Goal: Transaction & Acquisition: Purchase product/service

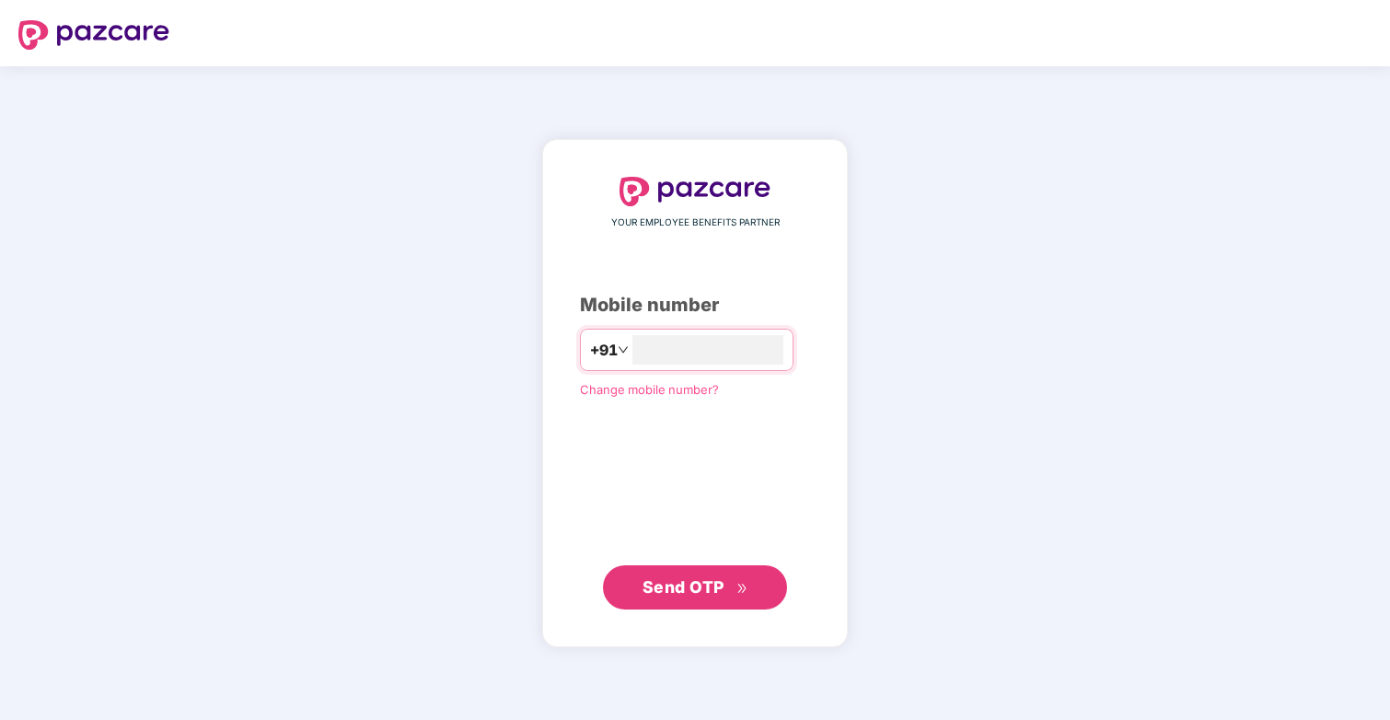
type input "**********"
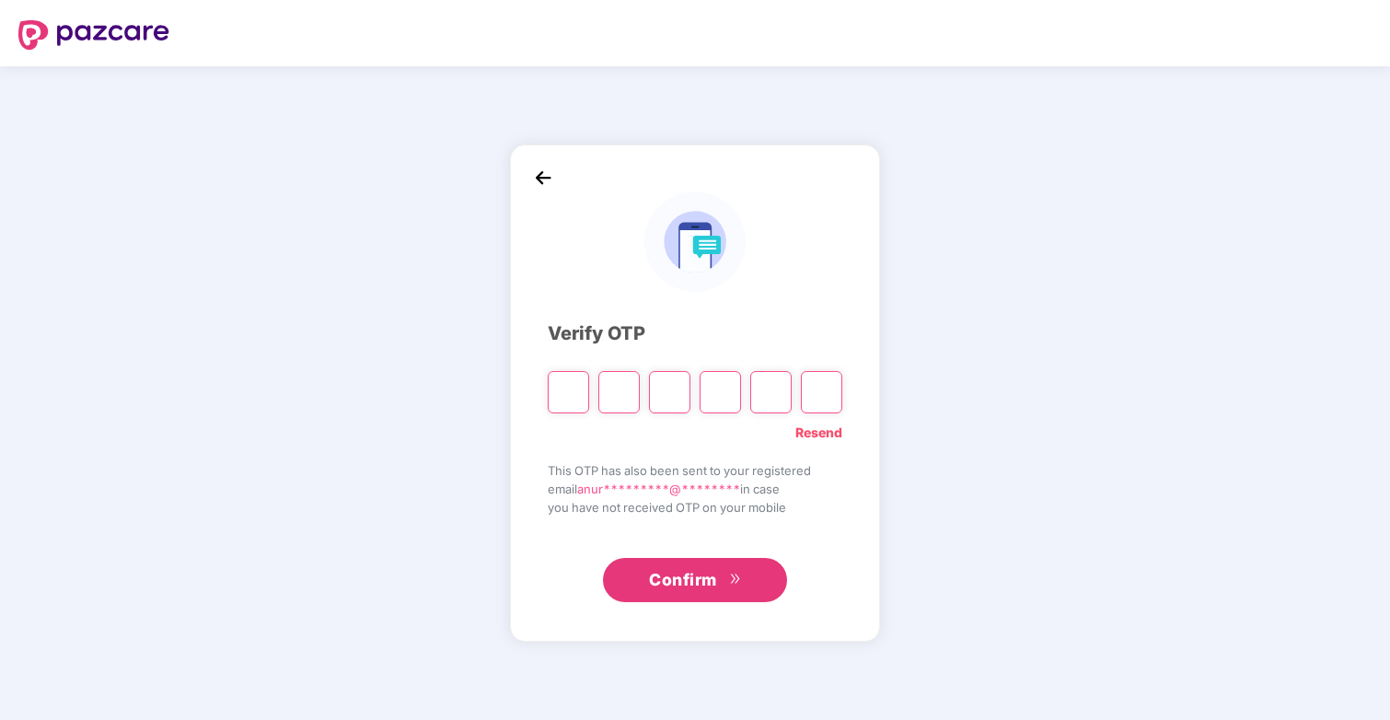
type input "*"
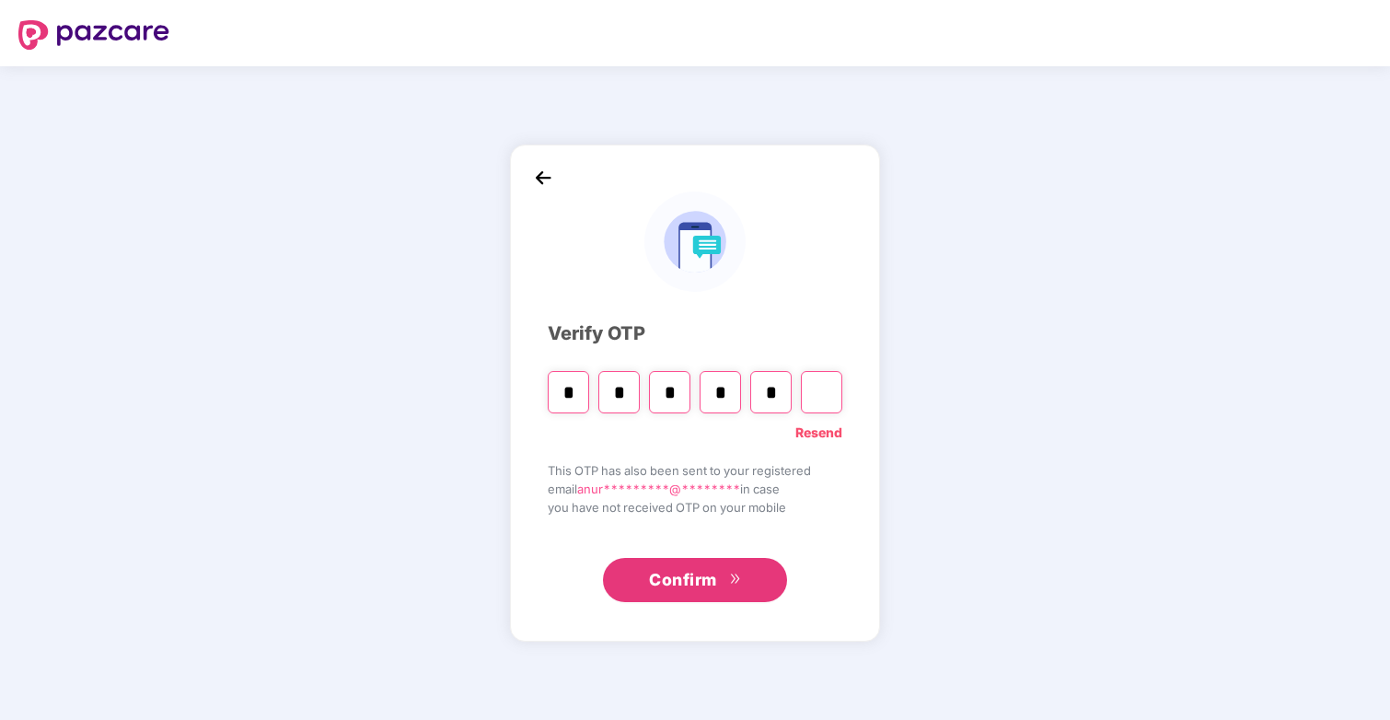
type input "*"
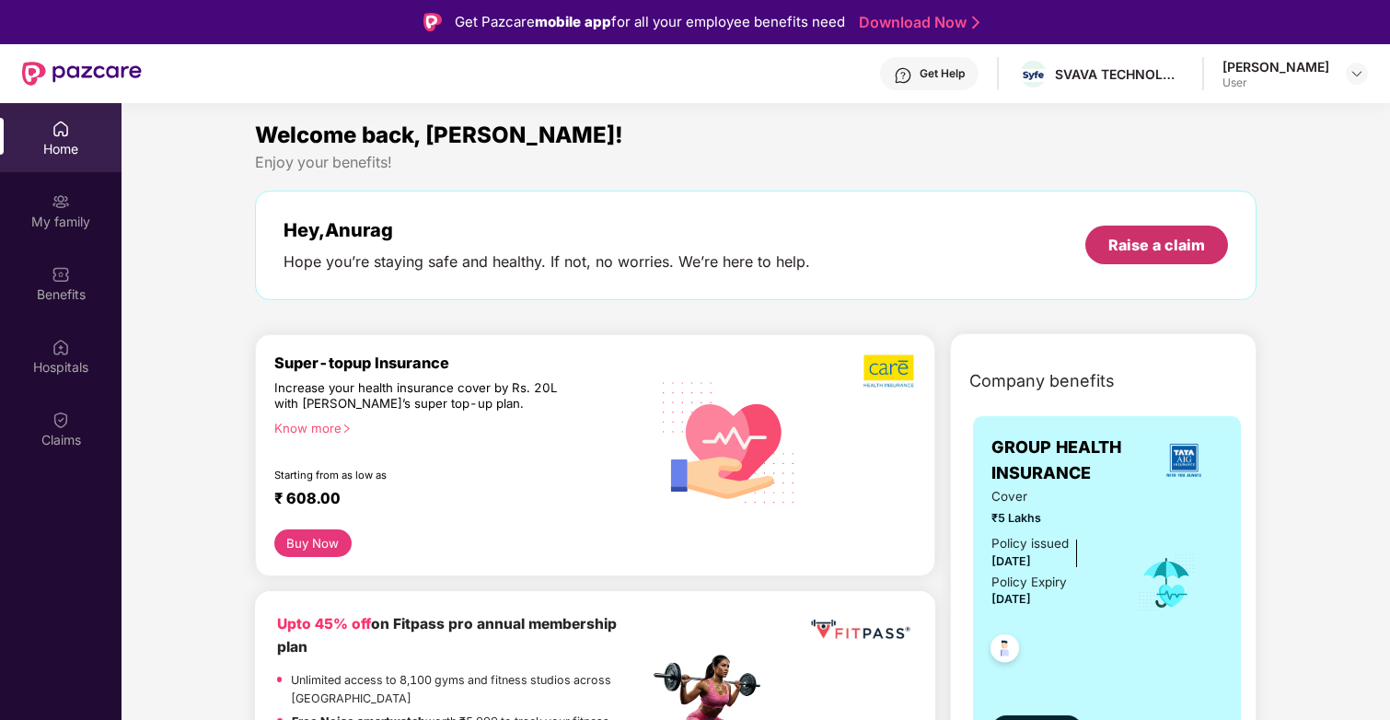
click at [1154, 238] on div "Raise a claim" at bounding box center [1157, 245] width 97 height 20
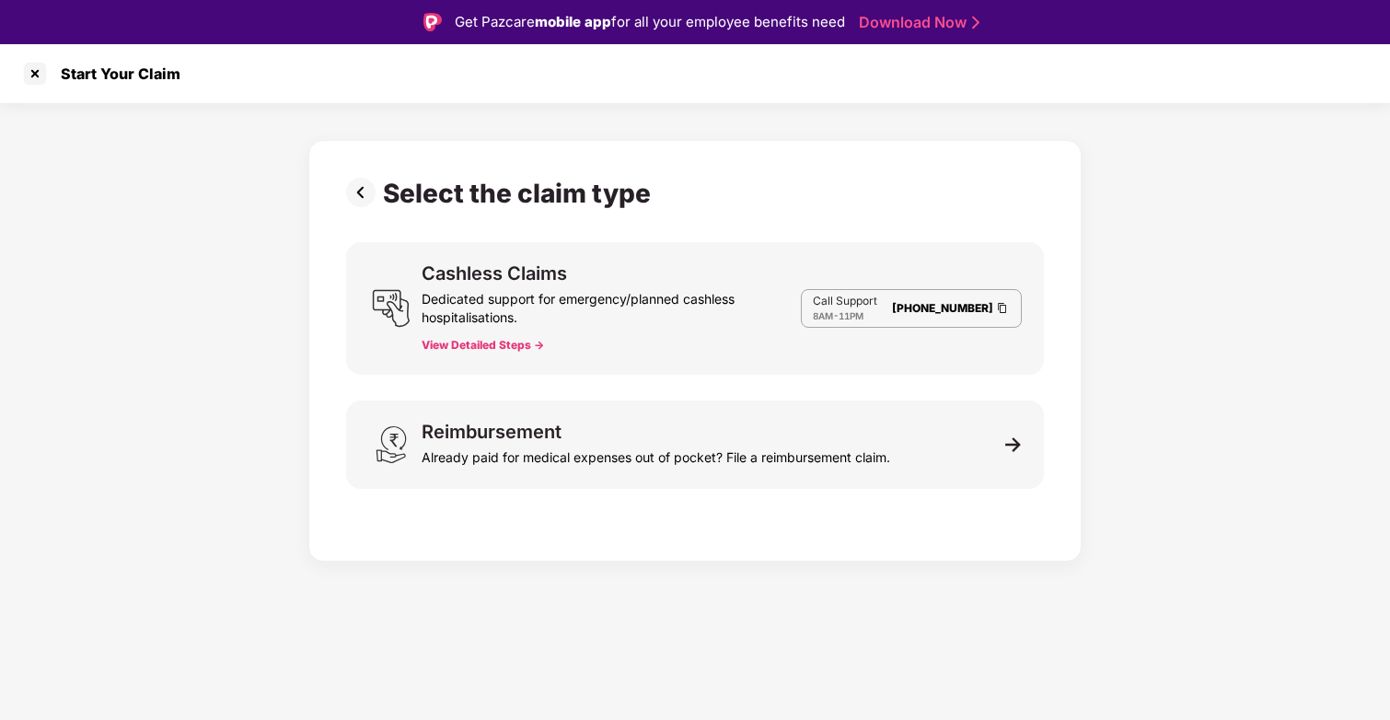
click at [693, 320] on div "Dedicated support for emergency/planned cashless hospitalisations." at bounding box center [611, 305] width 379 height 44
click at [474, 345] on button "View Detailed Steps ->" at bounding box center [483, 345] width 122 height 15
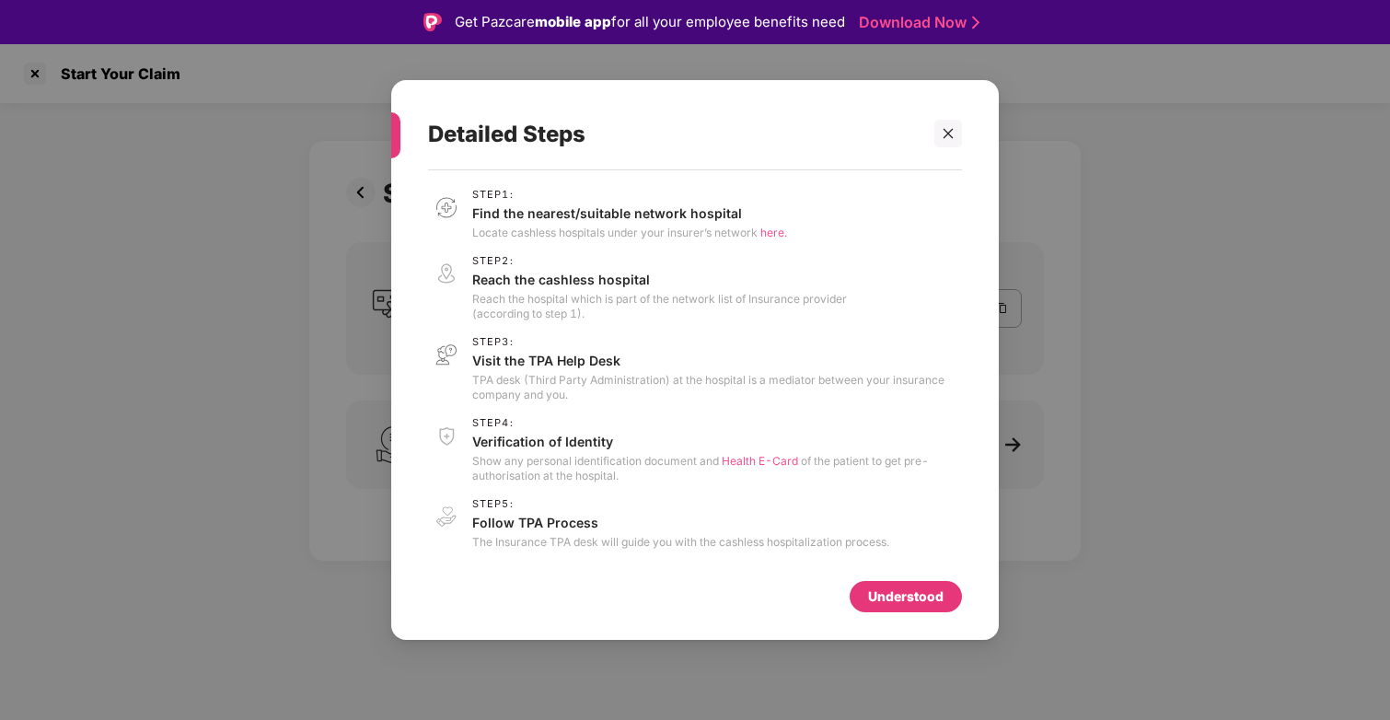
click at [539, 371] on div "Step 3 : Visit the TPA Help Desk TPA desk (Third Party Administration) at the h…" at bounding box center [717, 369] width 490 height 66
click at [959, 122] on div at bounding box center [949, 134] width 28 height 28
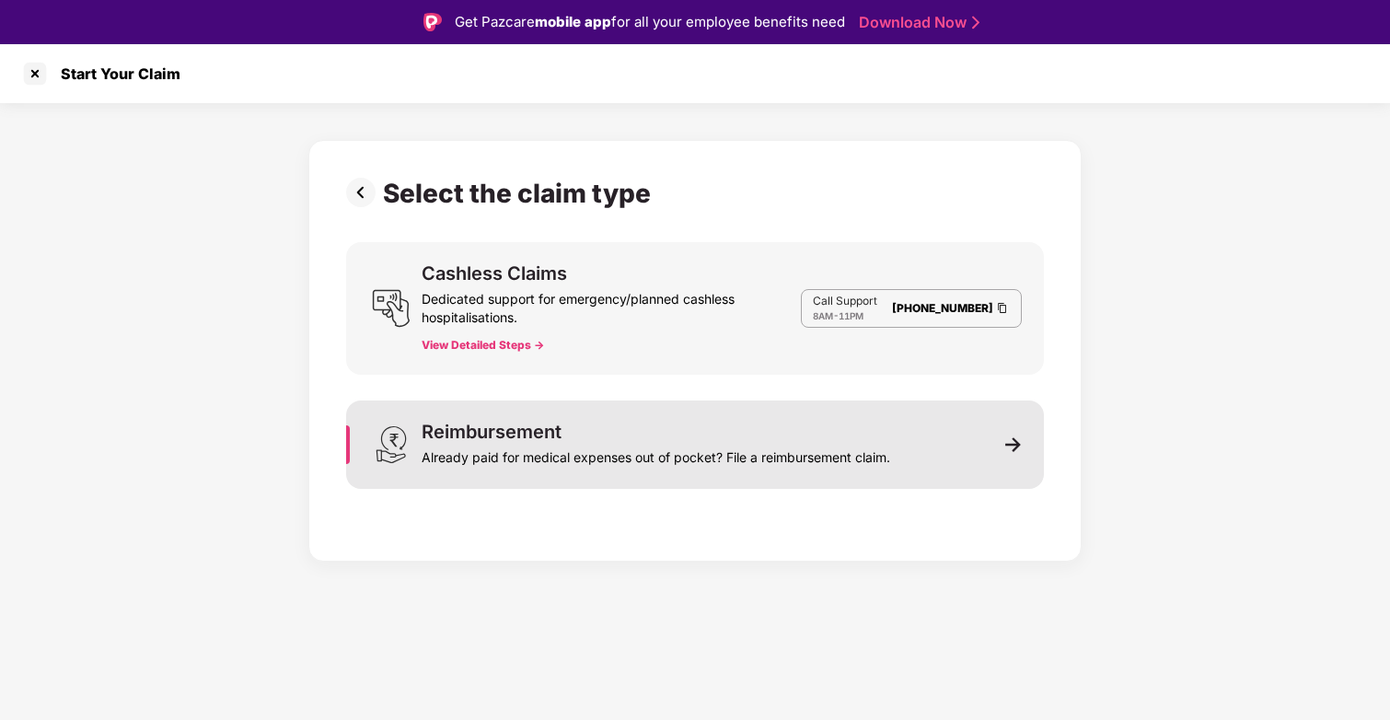
click at [993, 449] on div "Reimbursement Already paid for medical expenses out of pocket? File a reimburse…" at bounding box center [695, 445] width 698 height 88
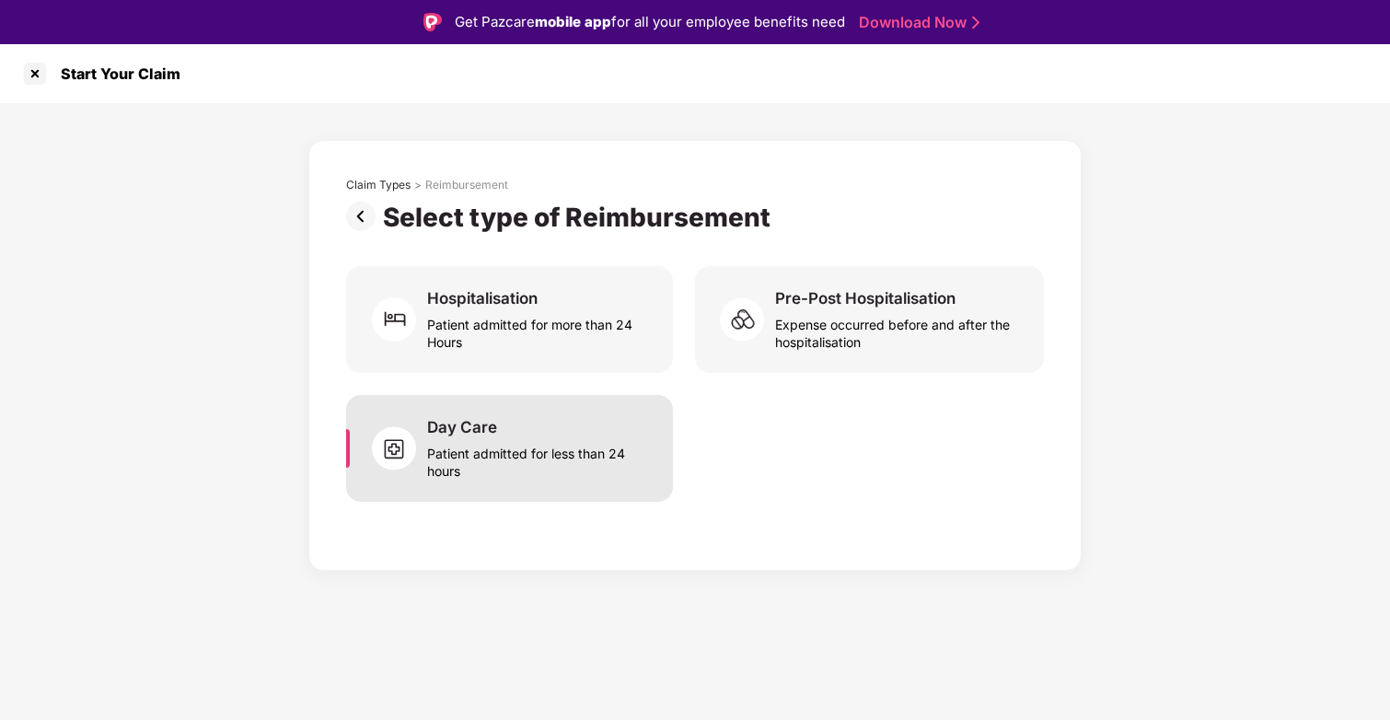
click at [502, 408] on div "Day Care Patient admitted for less than 24 hours" at bounding box center [509, 448] width 327 height 107
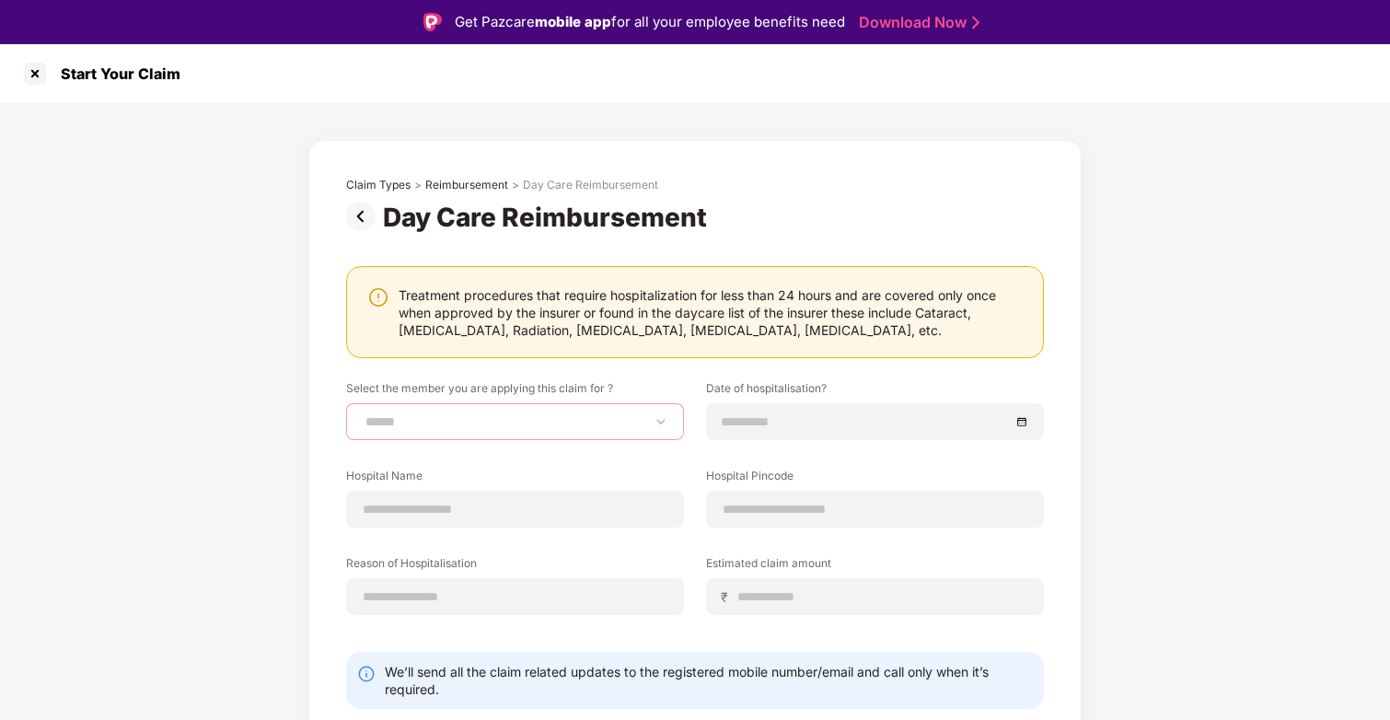
click at [521, 428] on select "**********" at bounding box center [515, 421] width 307 height 15
select select "**********"
click at [362, 414] on select "**********" at bounding box center [515, 421] width 307 height 15
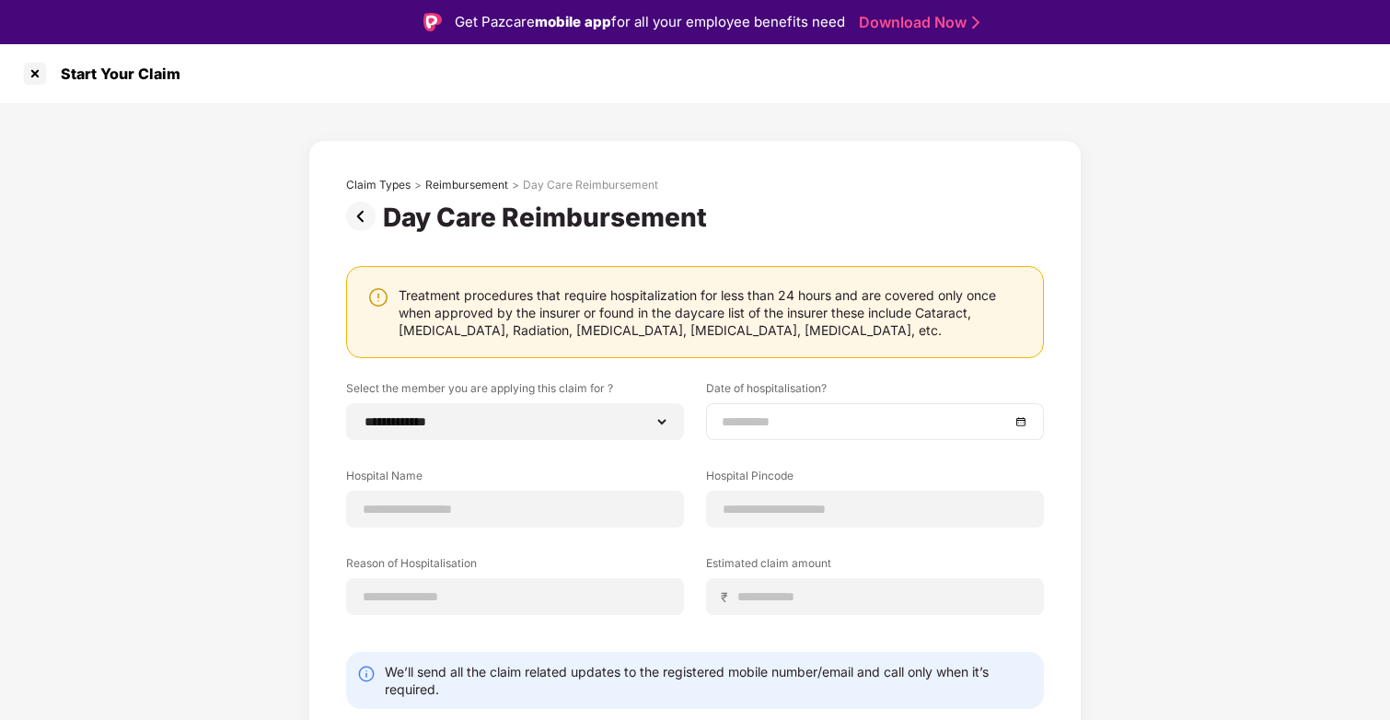
click at [778, 423] on input at bounding box center [866, 422] width 288 height 20
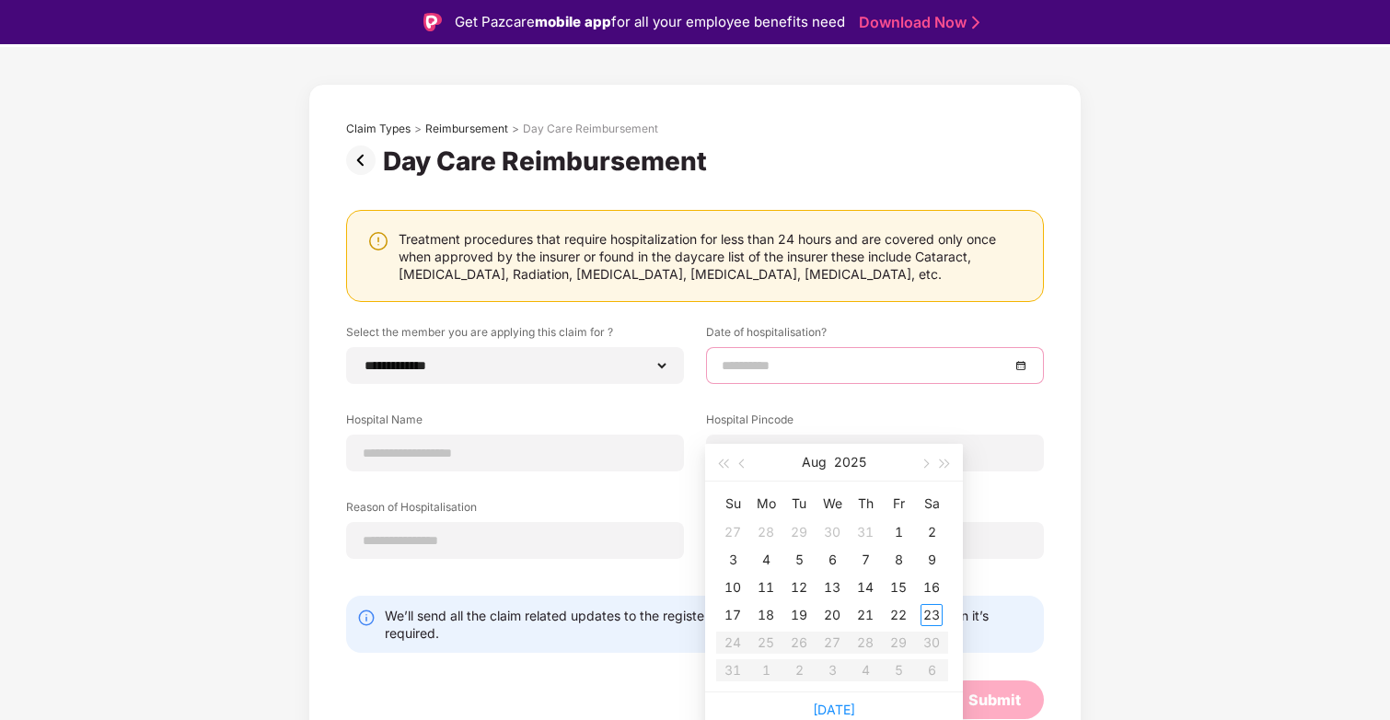
scroll to position [58, 0]
click at [355, 154] on img at bounding box center [364, 158] width 37 height 29
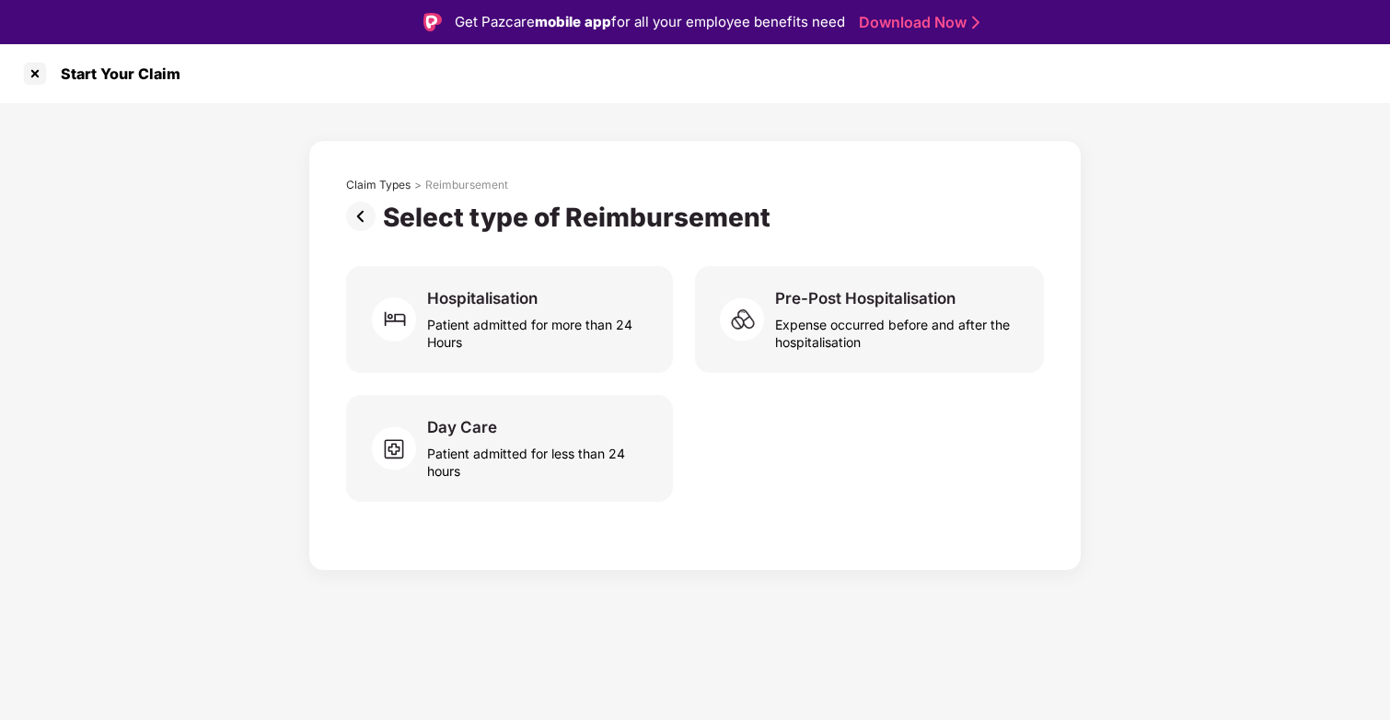
click at [343, 210] on div "Claim Types > Reimbursement Select type of Reimbursement Hospitalisation Patien…" at bounding box center [694, 355] width 773 height 431
click at [360, 210] on img at bounding box center [364, 216] width 37 height 29
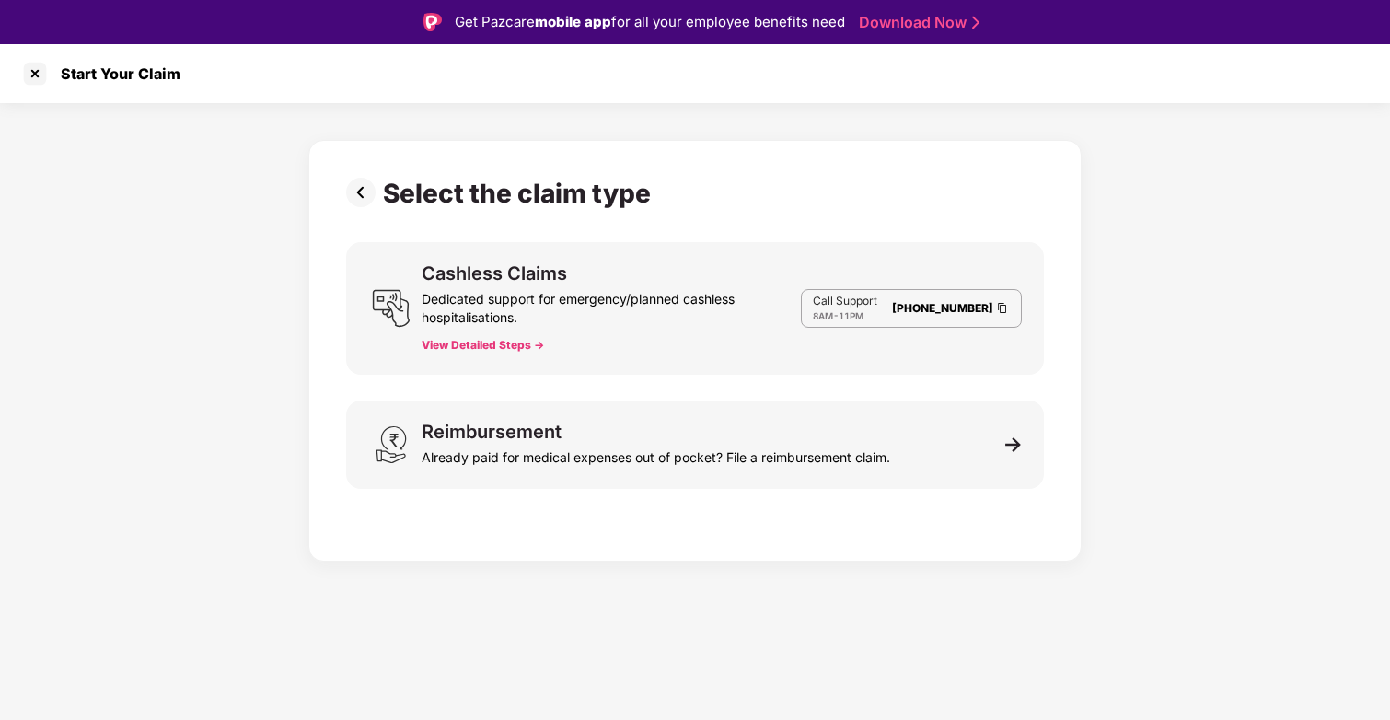
click at [546, 308] on div "Dedicated support for emergency/planned cashless hospitalisations." at bounding box center [611, 305] width 379 height 44
click at [30, 68] on div at bounding box center [34, 73] width 29 height 29
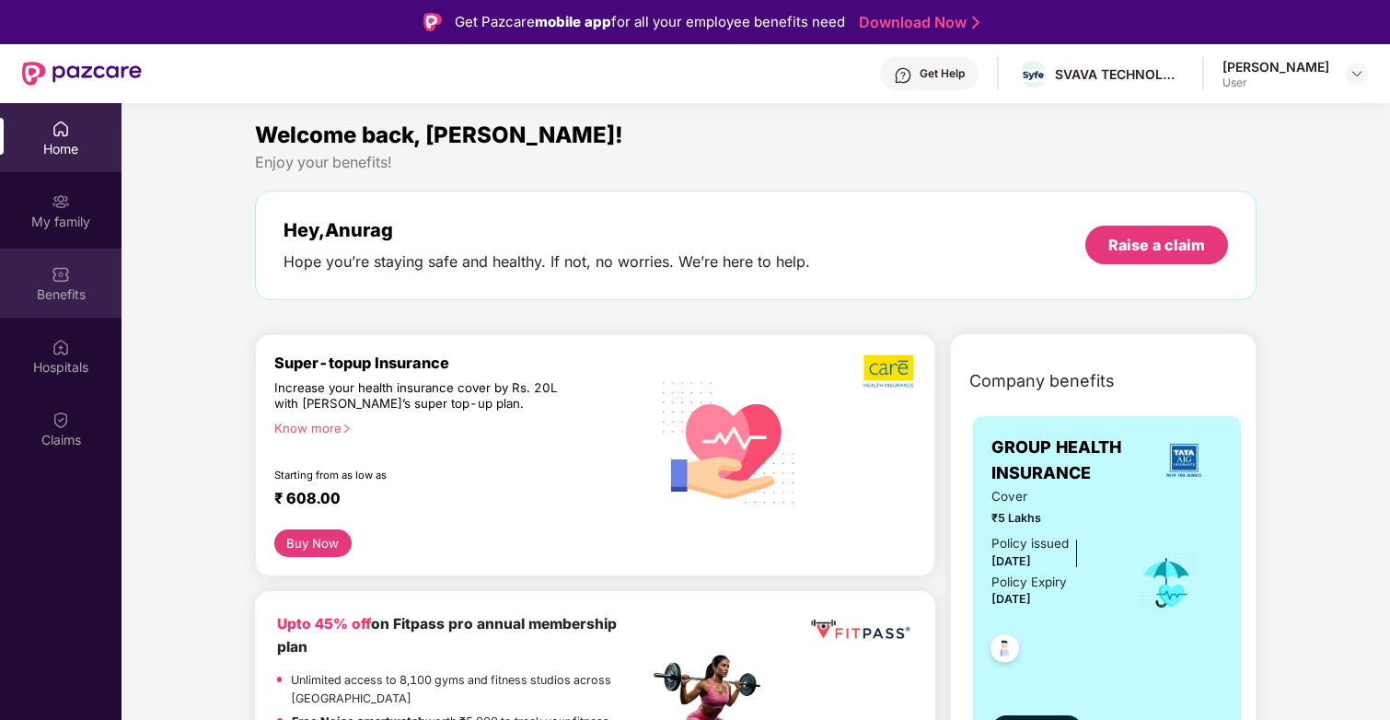
click at [33, 270] on div "Benefits" at bounding box center [61, 283] width 122 height 69
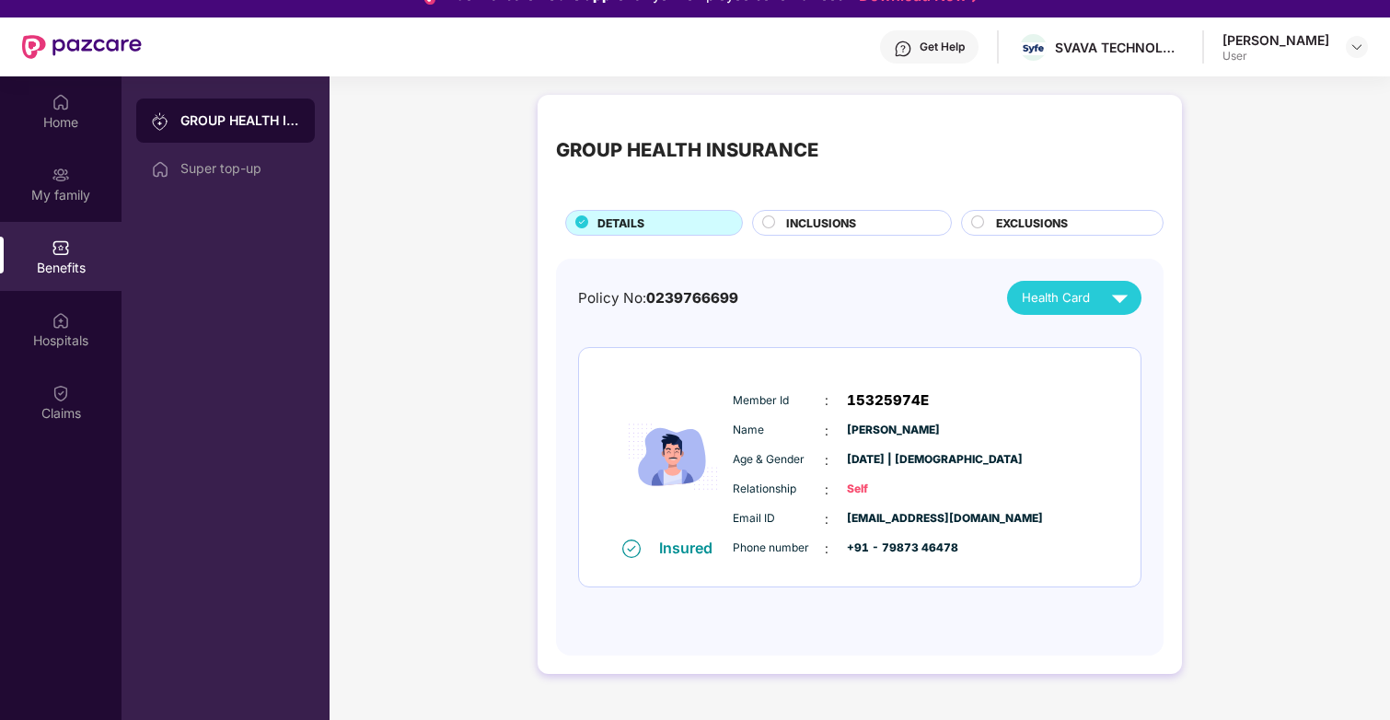
scroll to position [41, 0]
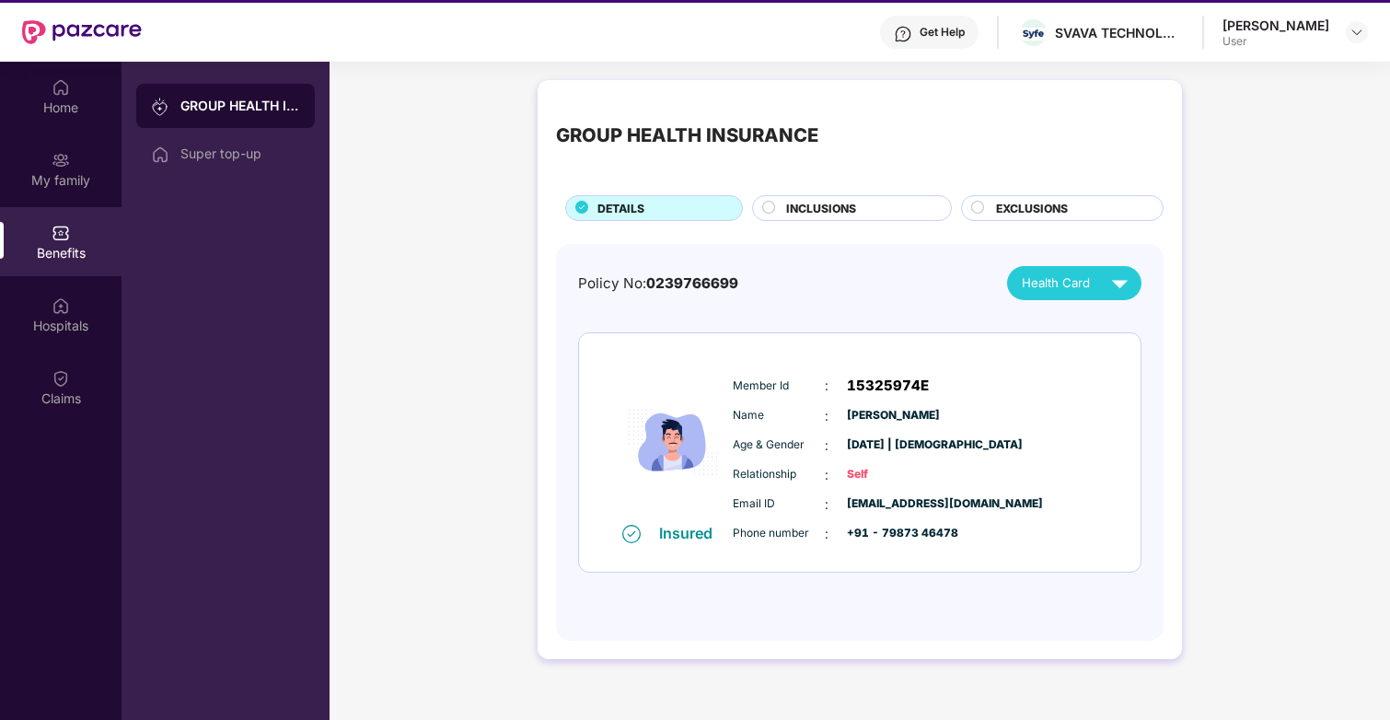
click at [847, 213] on span "INCLUSIONS" at bounding box center [821, 208] width 70 height 17
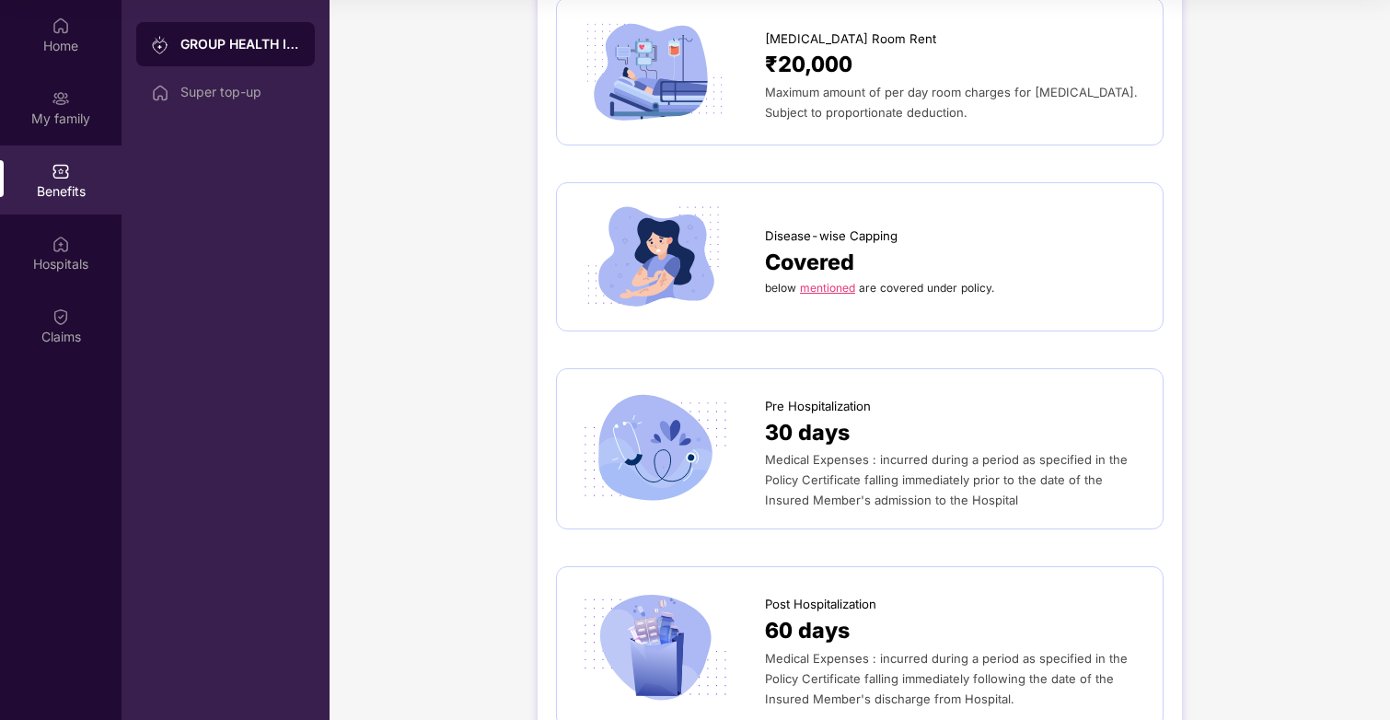
scroll to position [532, 0]
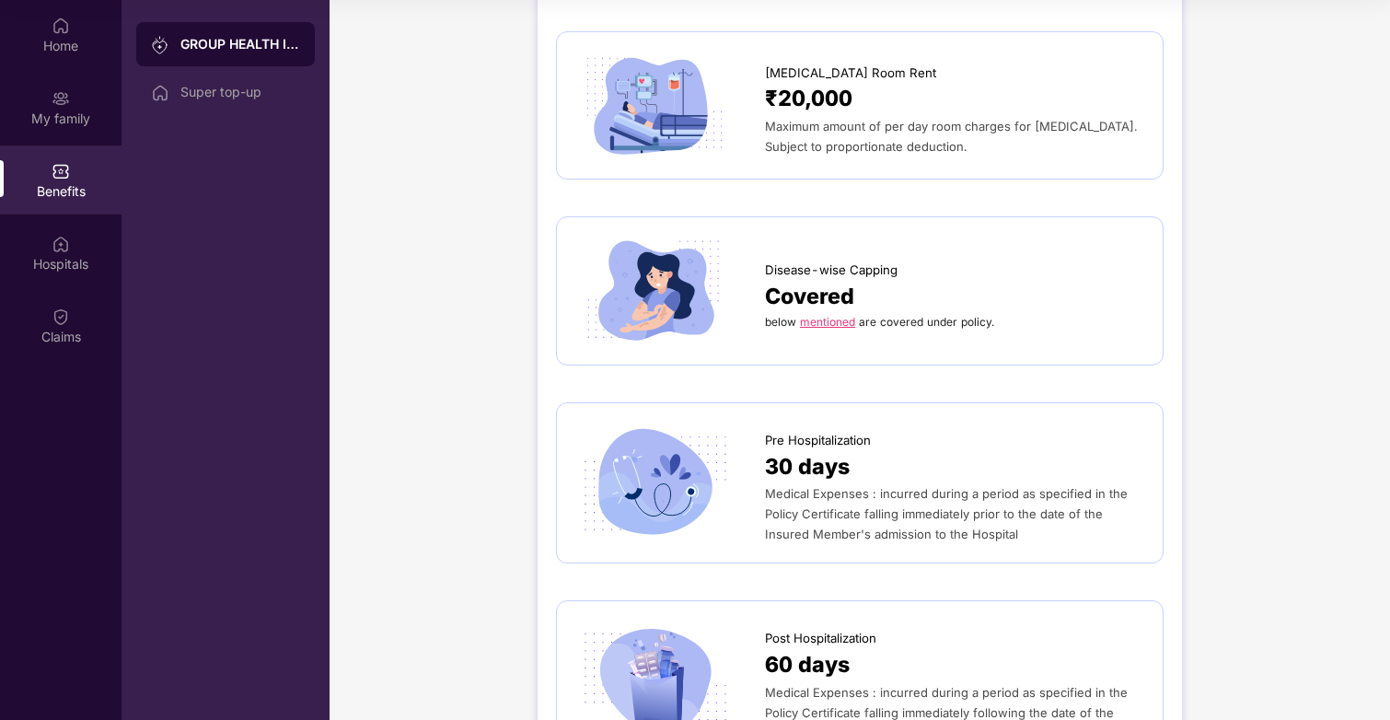
click at [820, 323] on link "mentioned" at bounding box center [827, 322] width 55 height 14
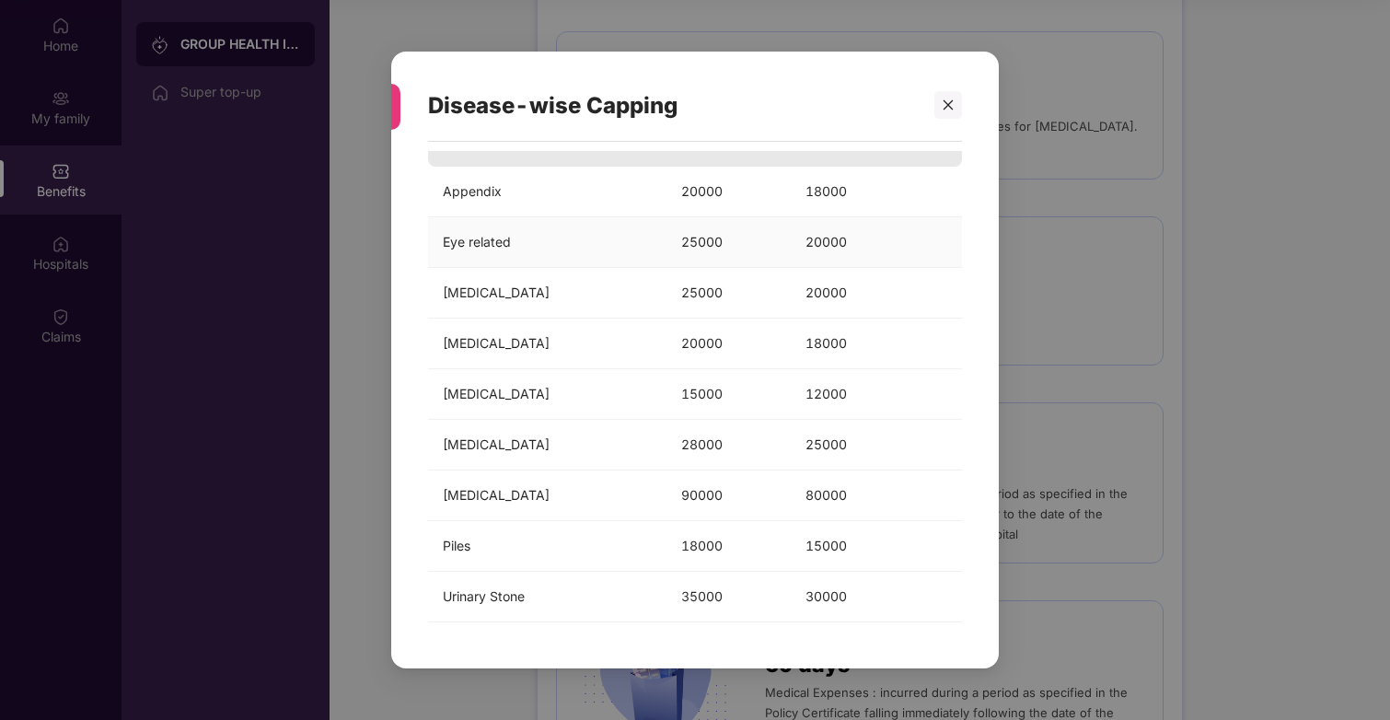
scroll to position [76, 0]
click at [956, 105] on div at bounding box center [949, 105] width 28 height 28
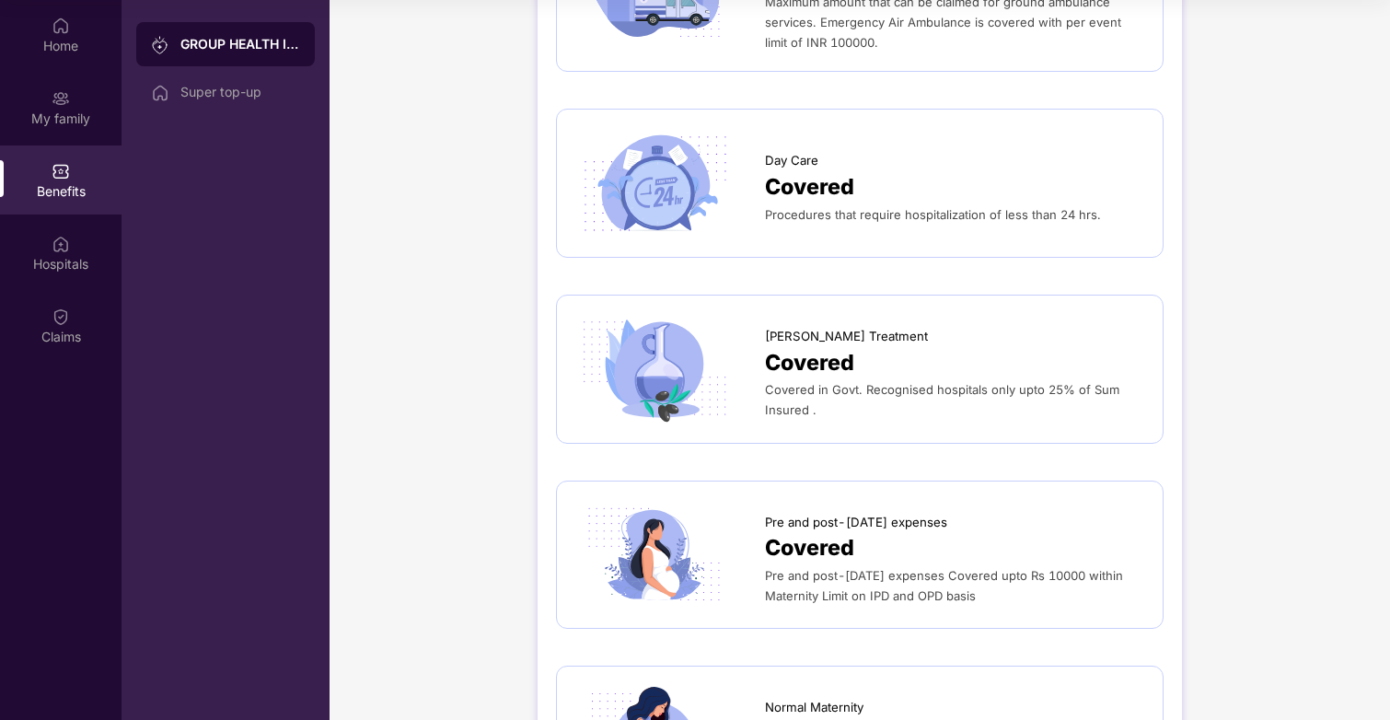
scroll to position [1425, 0]
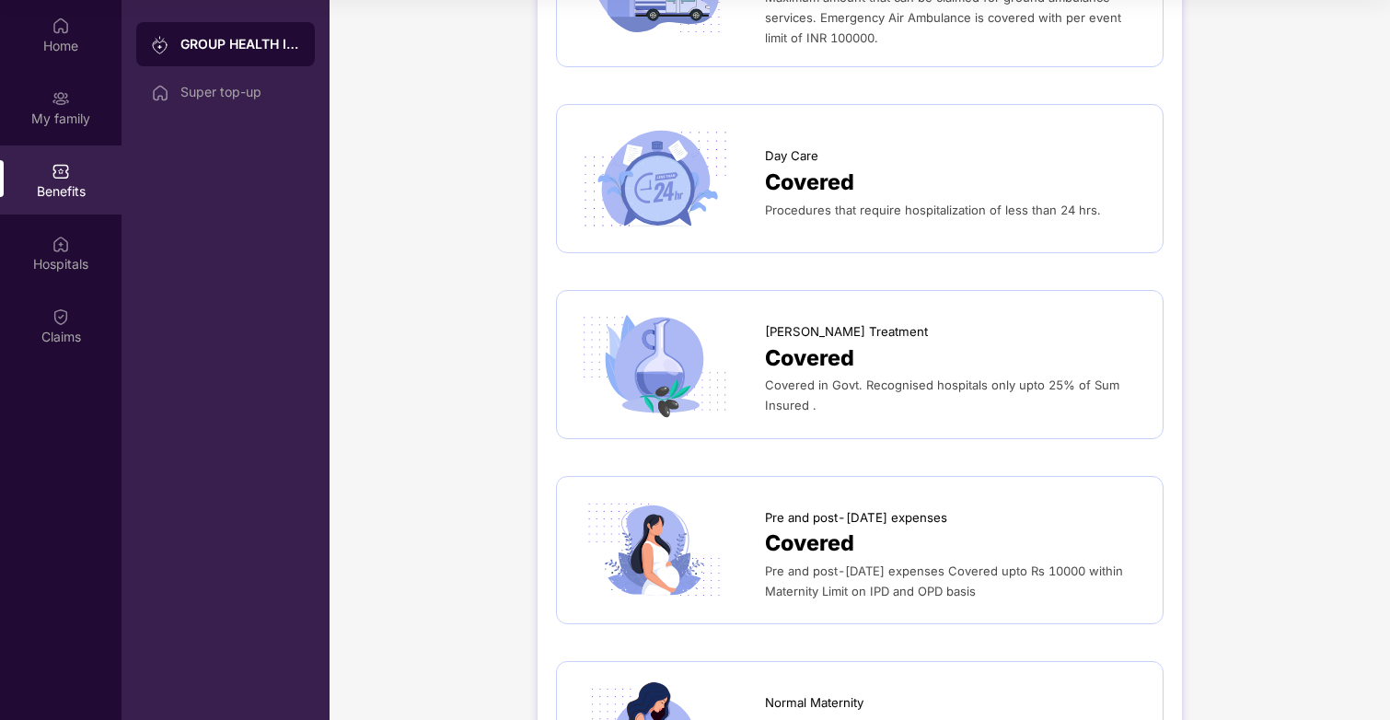
click at [893, 178] on div "Covered" at bounding box center [954, 183] width 379 height 34
click at [765, 187] on span "Covered" at bounding box center [809, 183] width 89 height 34
click at [809, 157] on span "Day Care" at bounding box center [791, 155] width 53 height 19
click at [825, 189] on span "Covered" at bounding box center [809, 183] width 89 height 34
click at [242, 91] on div "Super top-up" at bounding box center [240, 92] width 120 height 15
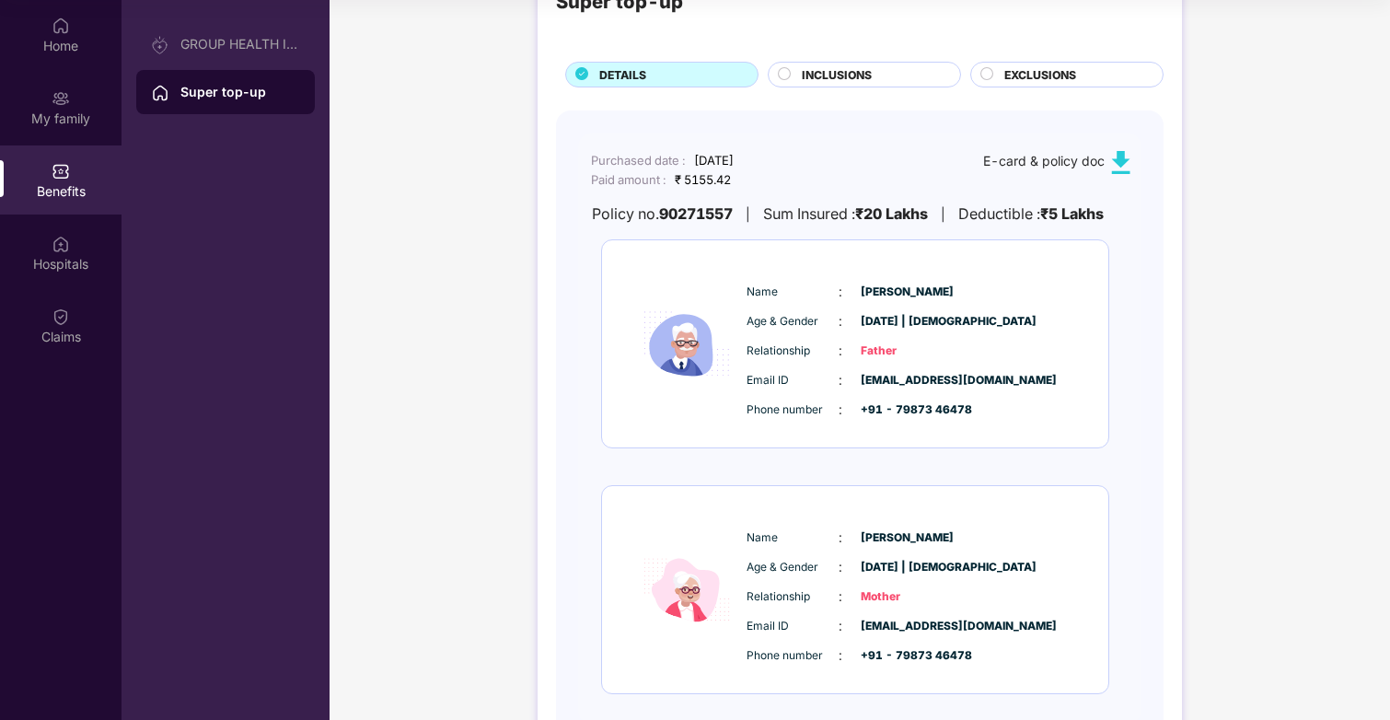
scroll to position [71, 0]
click at [1078, 206] on b "₹5 Lakhs" at bounding box center [1073, 214] width 64 height 18
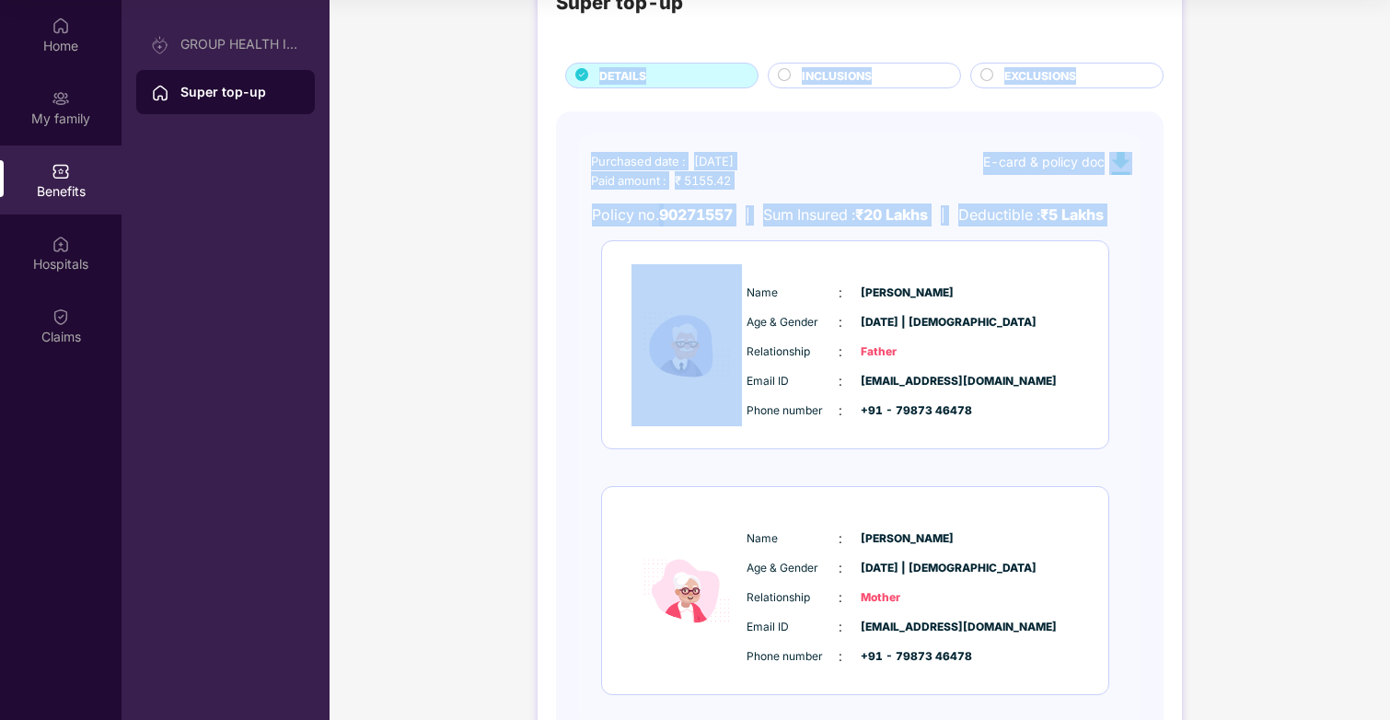
drag, startPoint x: 1078, startPoint y: 206, endPoint x: 515, endPoint y: 67, distance: 580.4
click at [514, 67] on div "Super top-up DETAILS INCLUSIONS EXCLUSIONS Purchased date : [DATE] Paid amount …" at bounding box center [860, 557] width 1061 height 1238
click at [496, 113] on div "Super top-up DETAILS INCLUSIONS EXCLUSIONS Purchased date : [DATE] Paid amount …" at bounding box center [860, 557] width 1061 height 1238
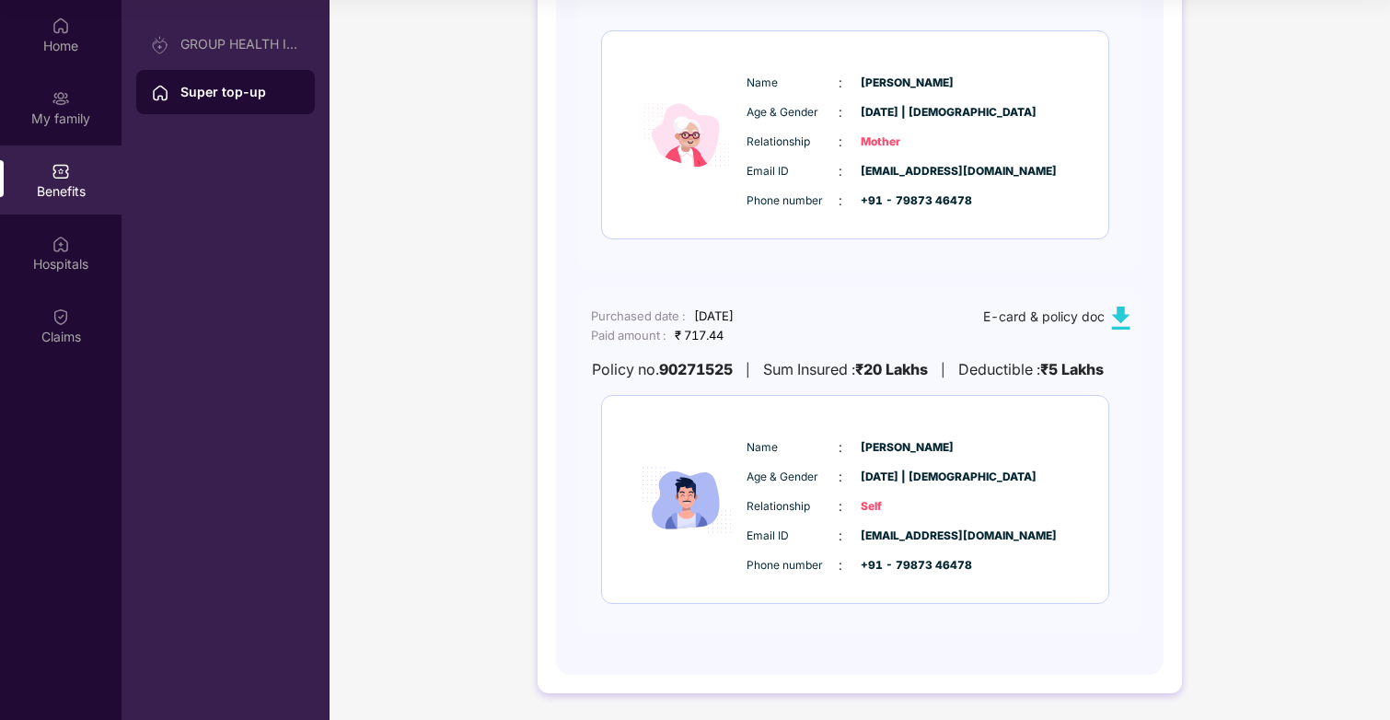
scroll to position [528, 0]
click at [42, 250] on div "Hospitals" at bounding box center [61, 252] width 122 height 69
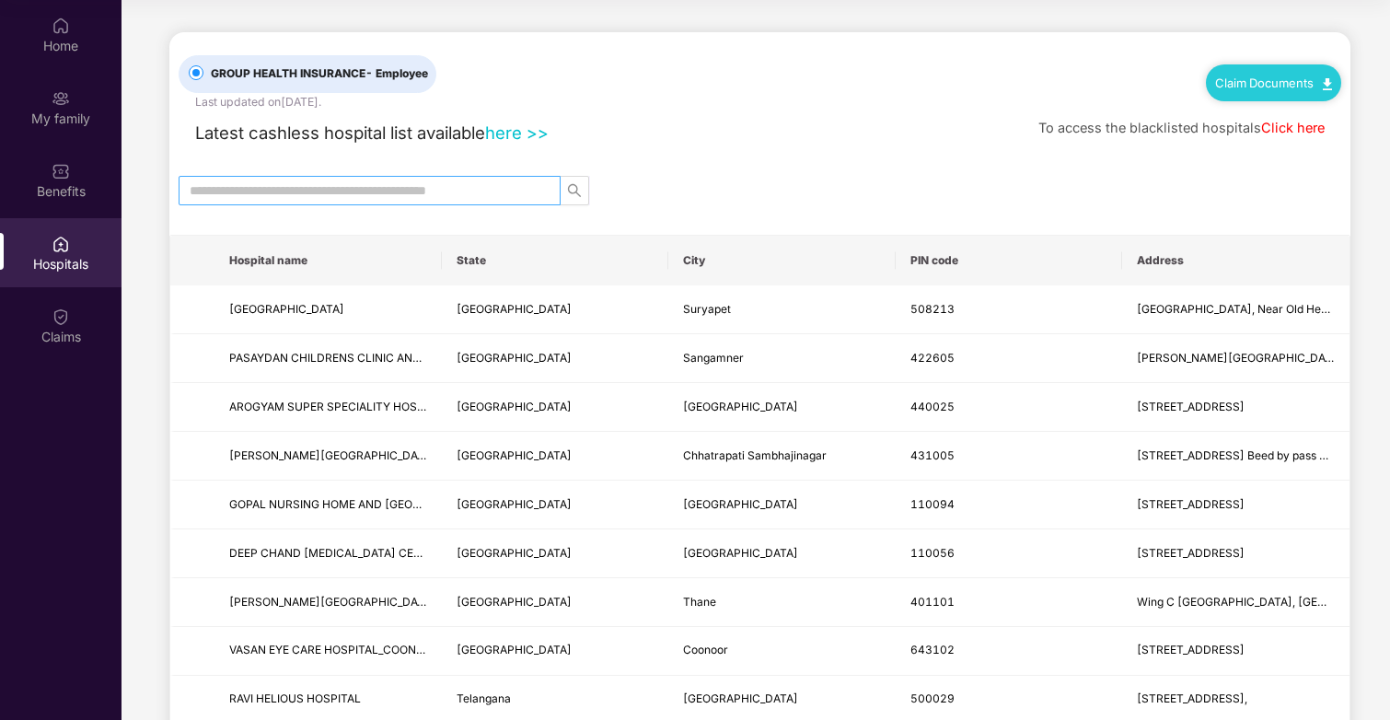
click at [440, 197] on input "text" at bounding box center [362, 190] width 345 height 20
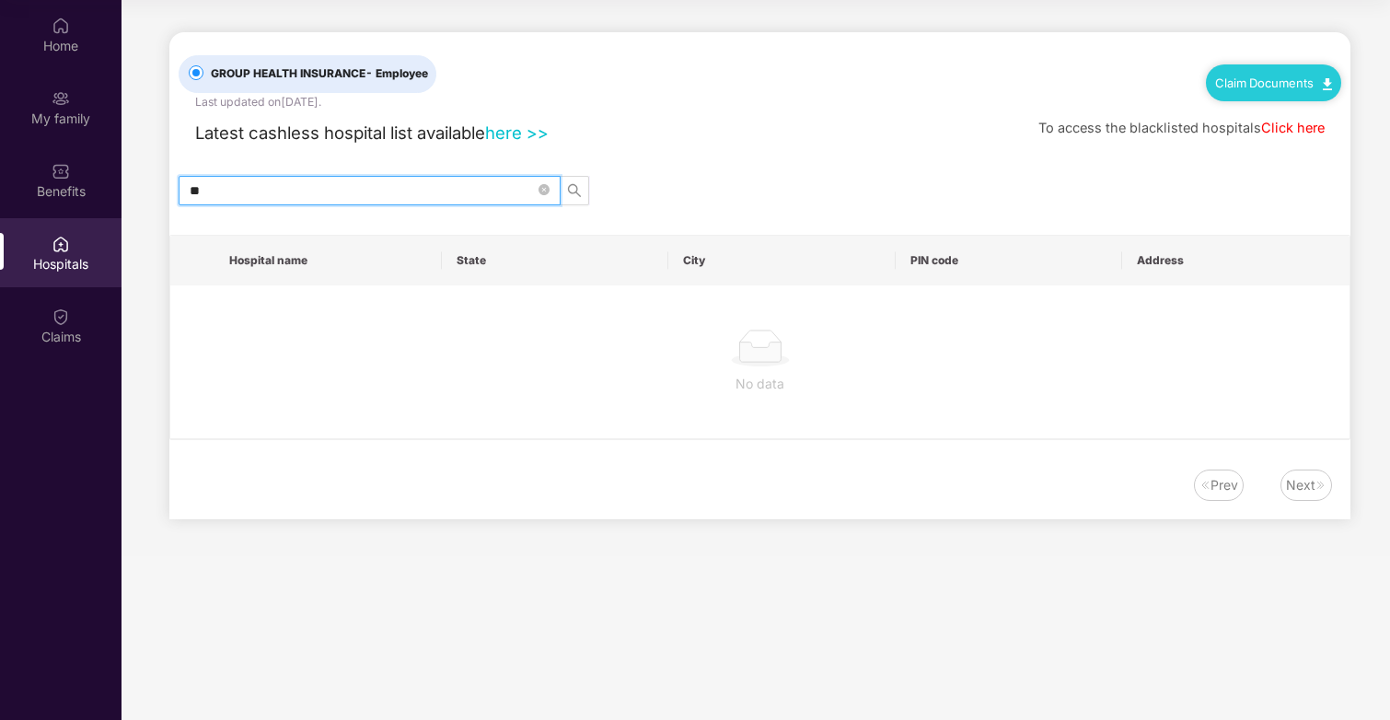
type input "*"
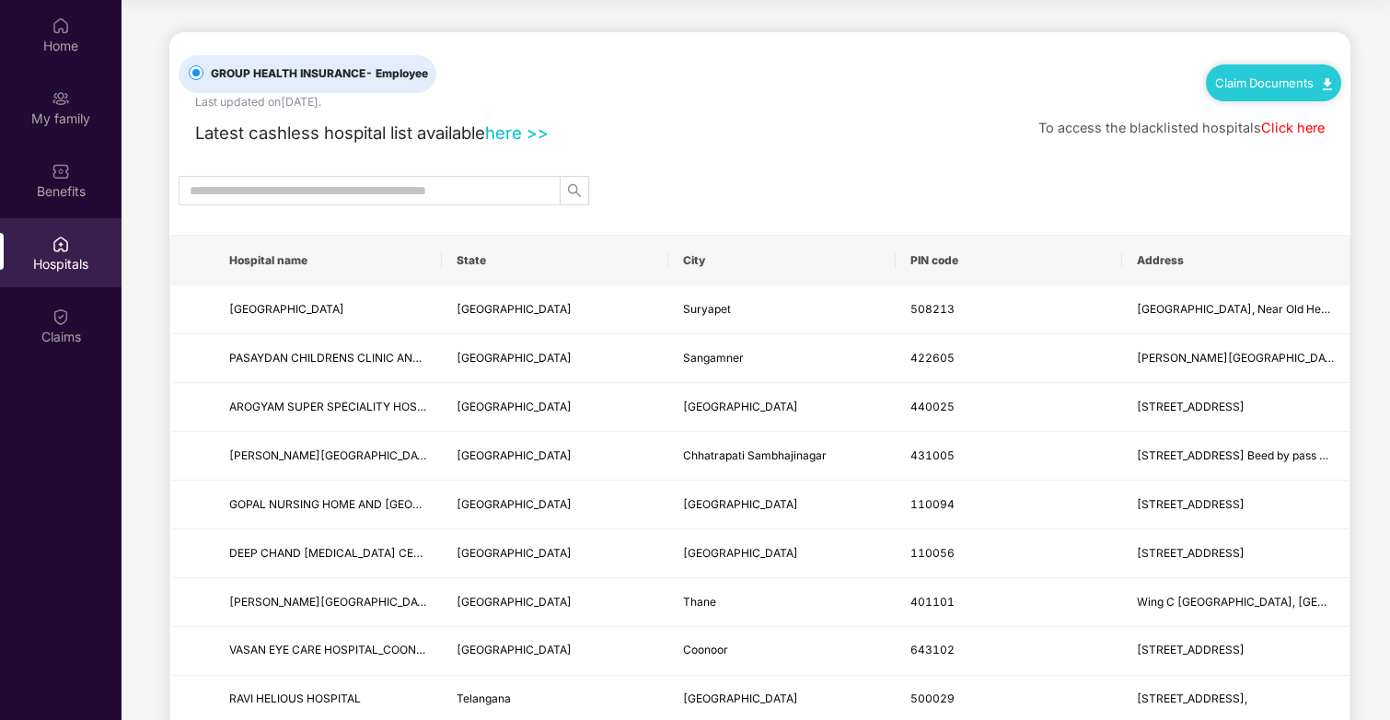
click at [1272, 134] on link "Click here" at bounding box center [1294, 128] width 64 height 17
click at [379, 185] on input "text" at bounding box center [362, 190] width 345 height 20
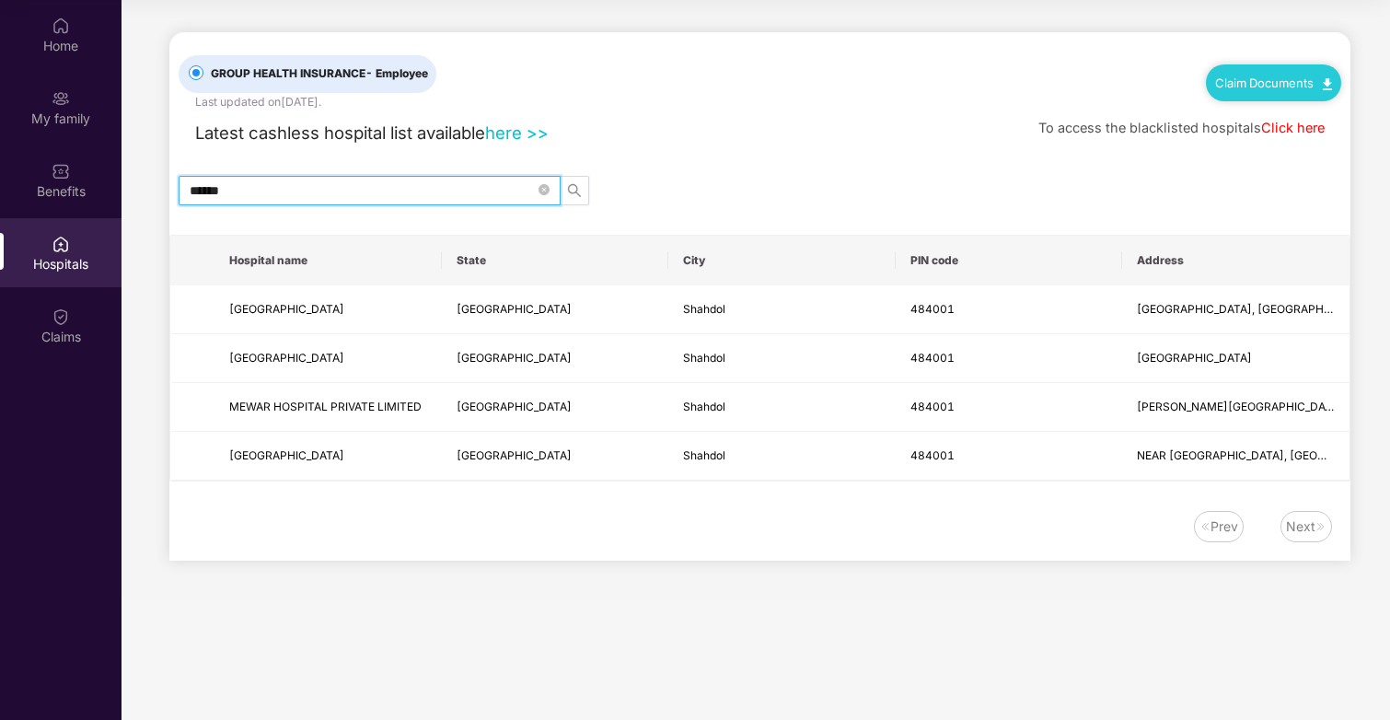
click at [207, 200] on input "******" at bounding box center [362, 190] width 345 height 20
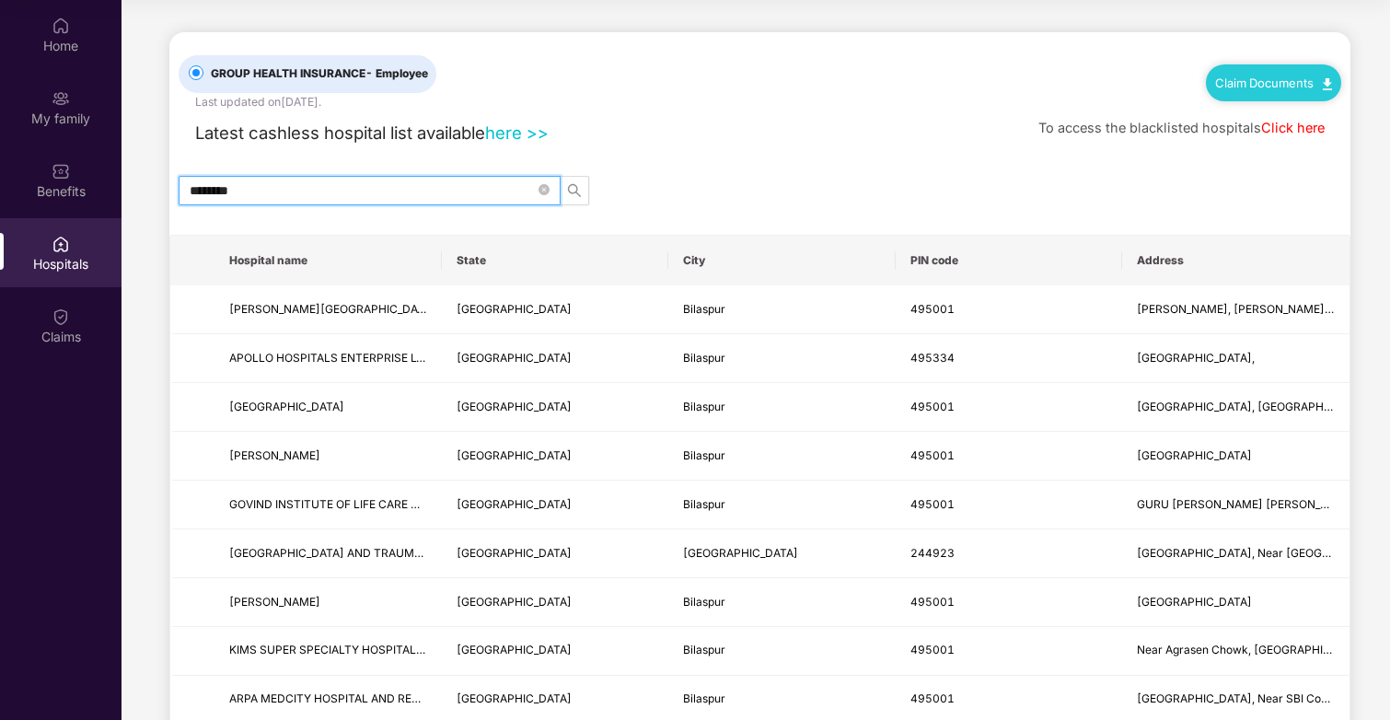
click at [250, 182] on input "********" at bounding box center [362, 190] width 345 height 20
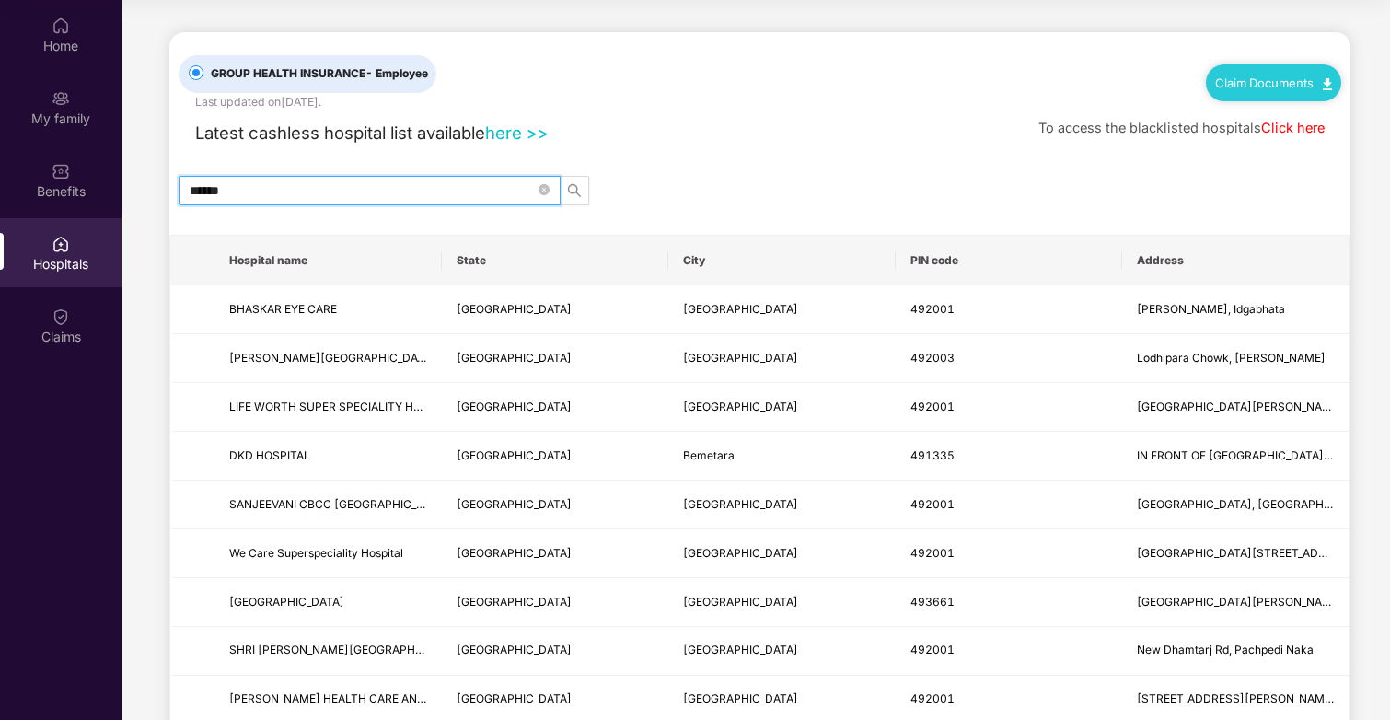
click at [356, 190] on input "******" at bounding box center [362, 190] width 345 height 20
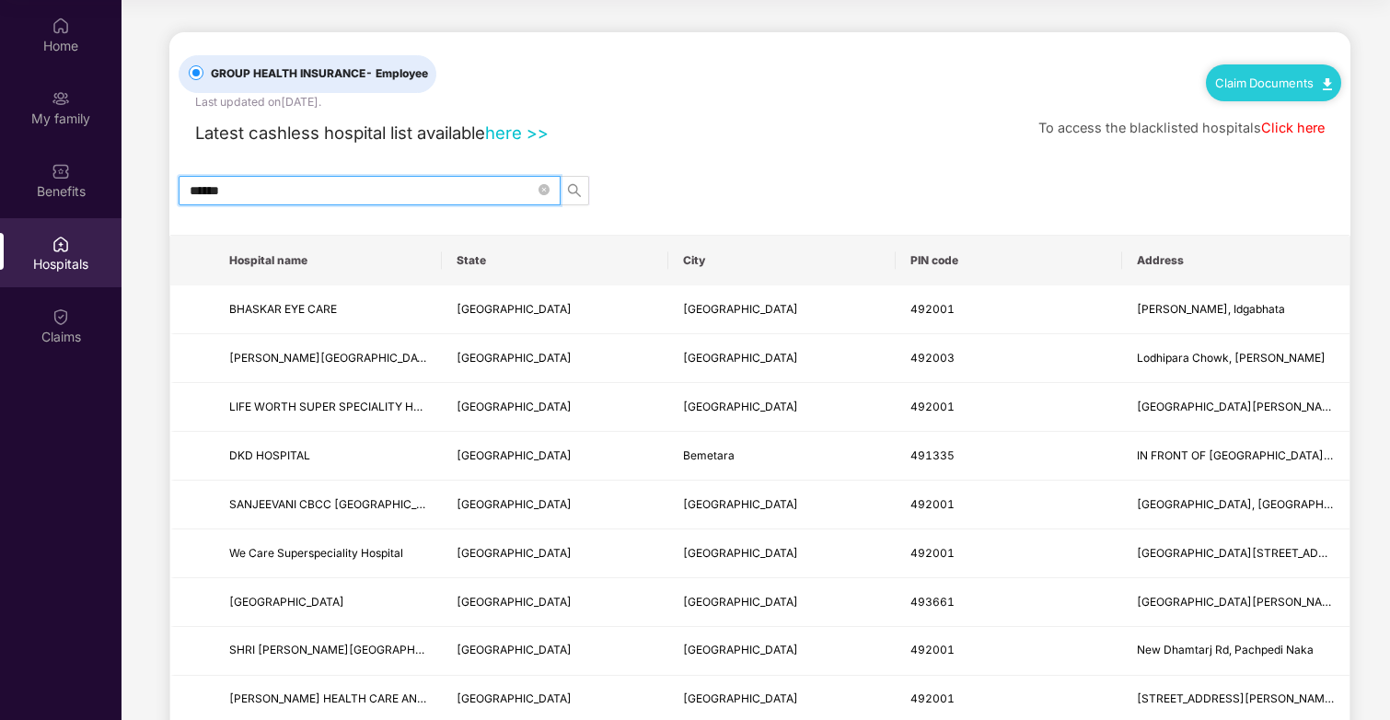
click at [356, 190] on input "******" at bounding box center [362, 190] width 345 height 20
click at [359, 185] on input "********" at bounding box center [362, 190] width 345 height 20
type input "****"
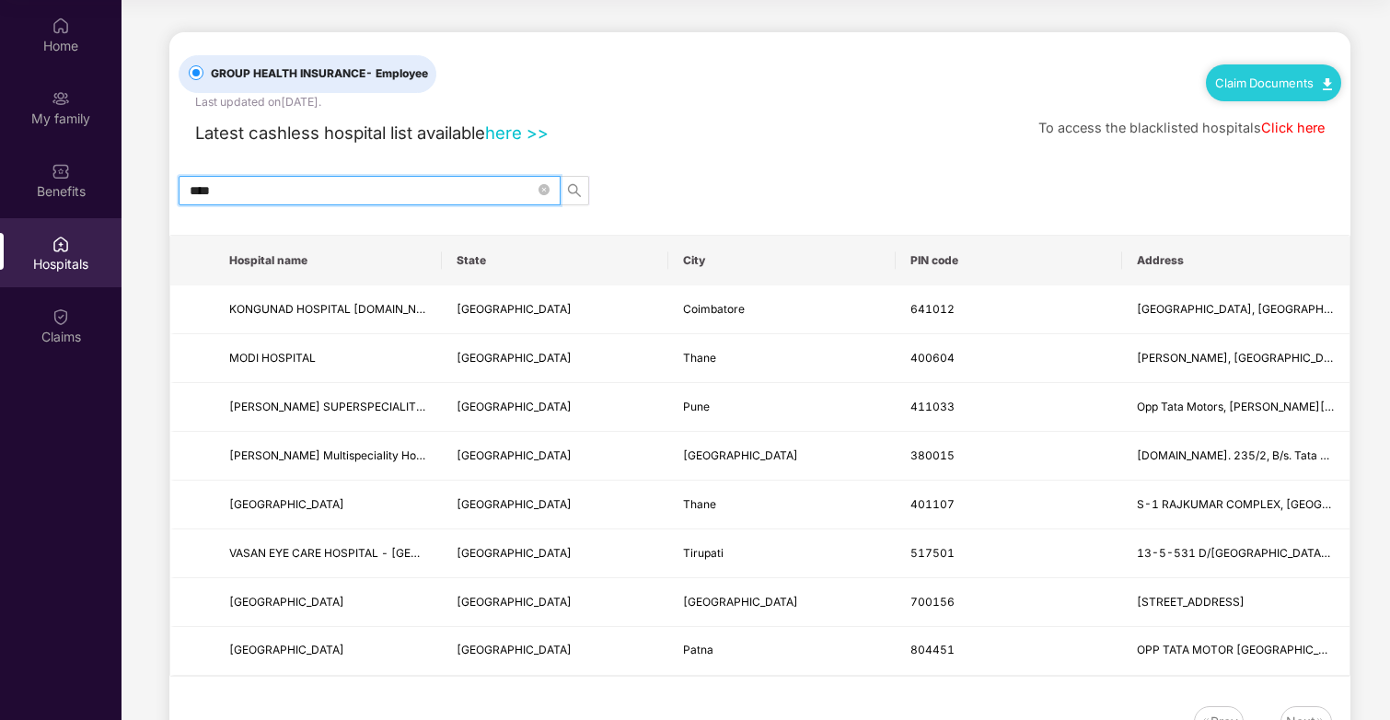
click at [297, 196] on input "****" at bounding box center [362, 190] width 345 height 20
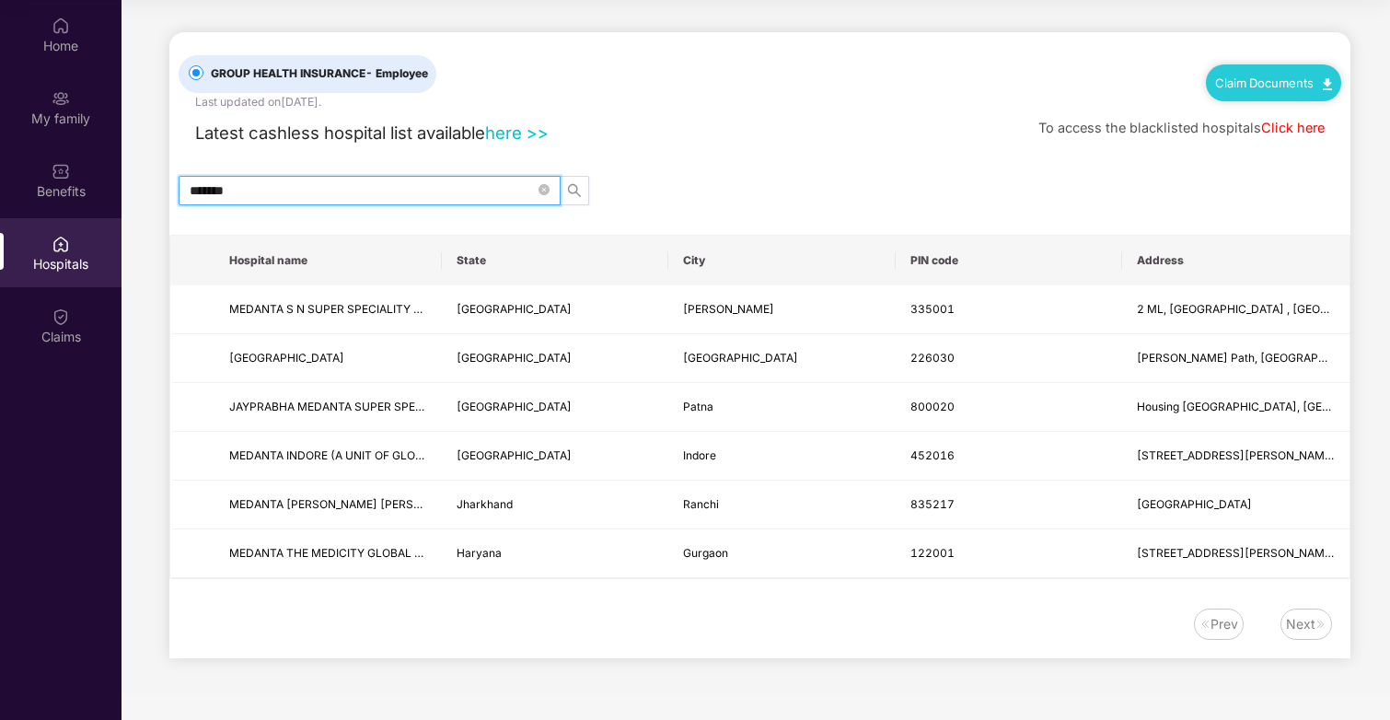
click at [326, 190] on input "*******" at bounding box center [362, 190] width 345 height 20
type input "*"
type input "*******"
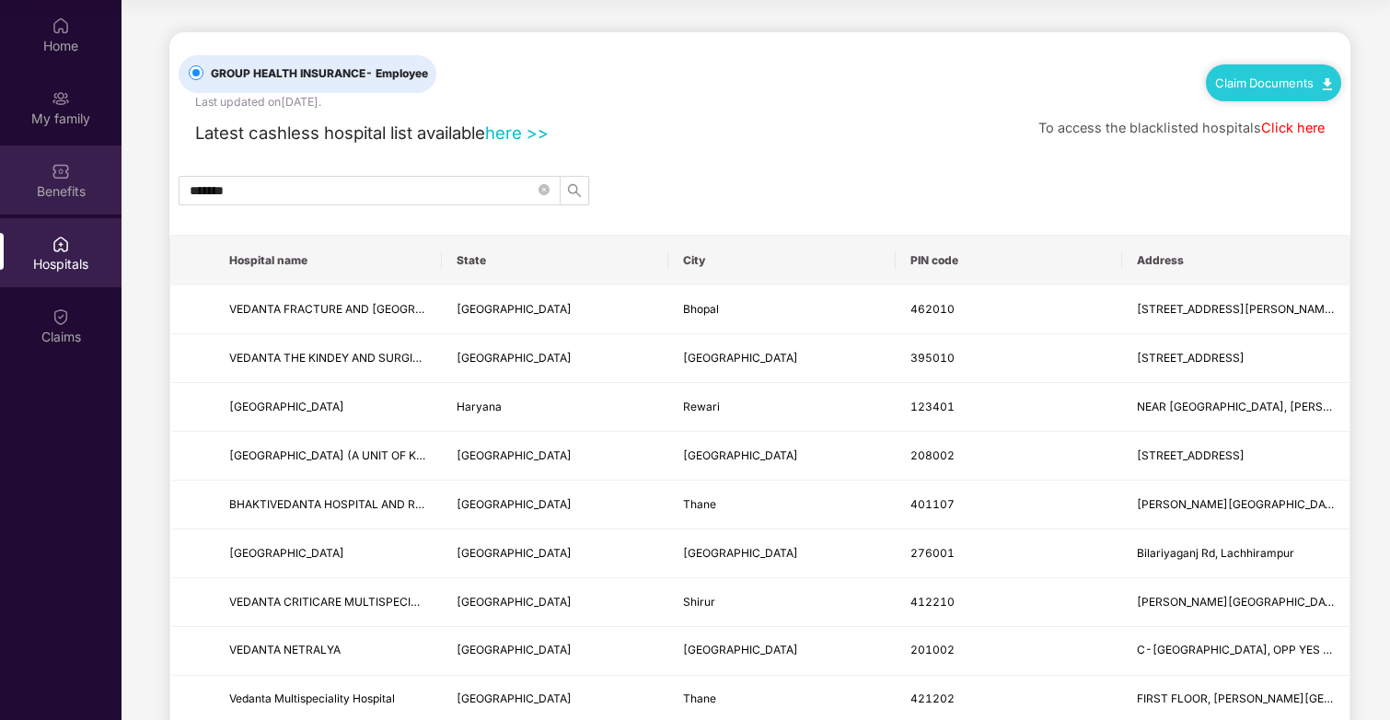
click at [8, 189] on div "Benefits" at bounding box center [61, 191] width 122 height 18
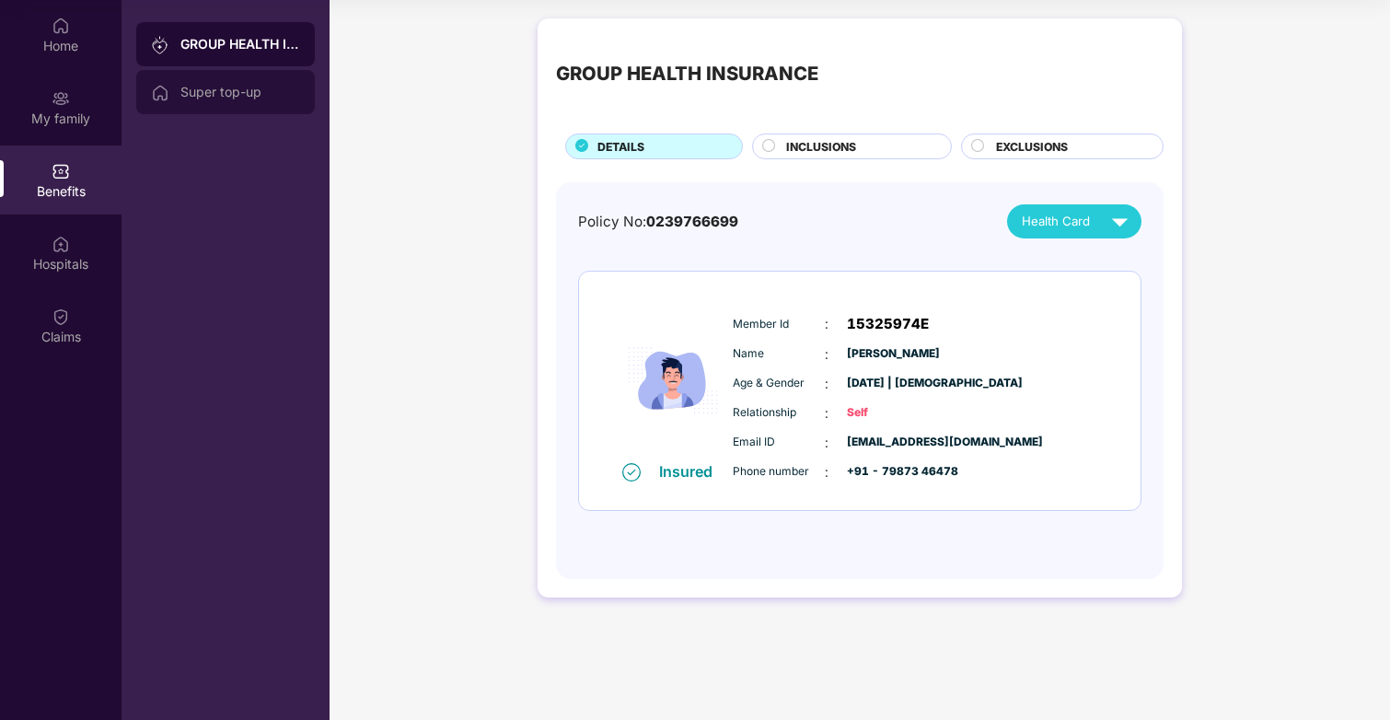
click at [250, 101] on div "Super top-up" at bounding box center [225, 92] width 179 height 44
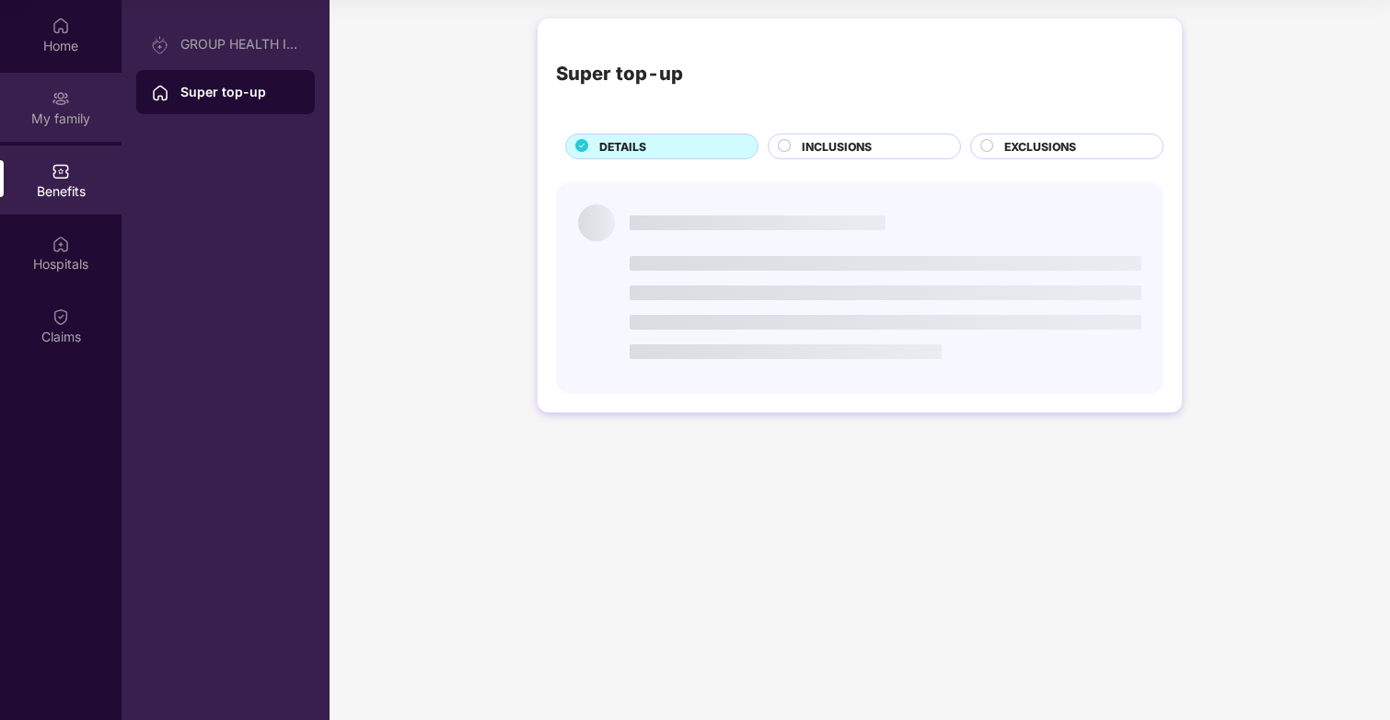
click at [87, 103] on div "My family" at bounding box center [61, 107] width 122 height 69
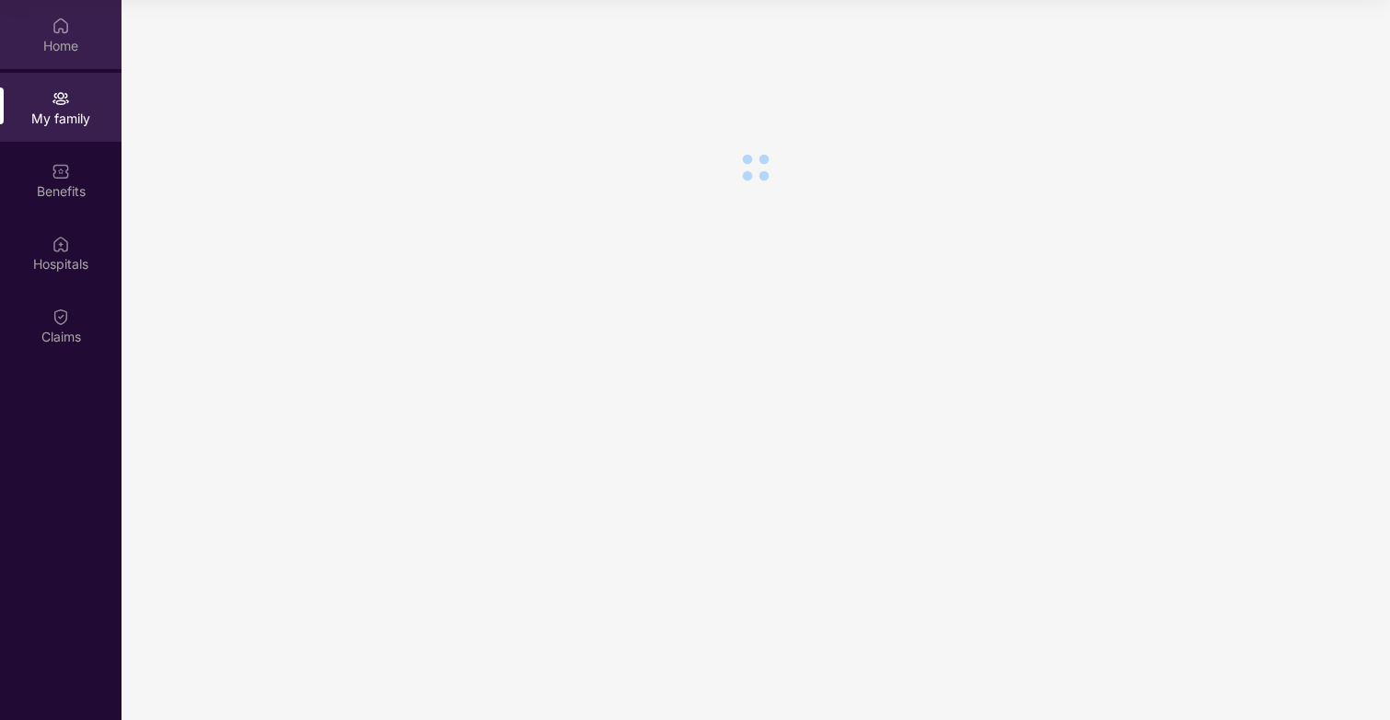
click at [78, 43] on div "Home" at bounding box center [61, 46] width 122 height 18
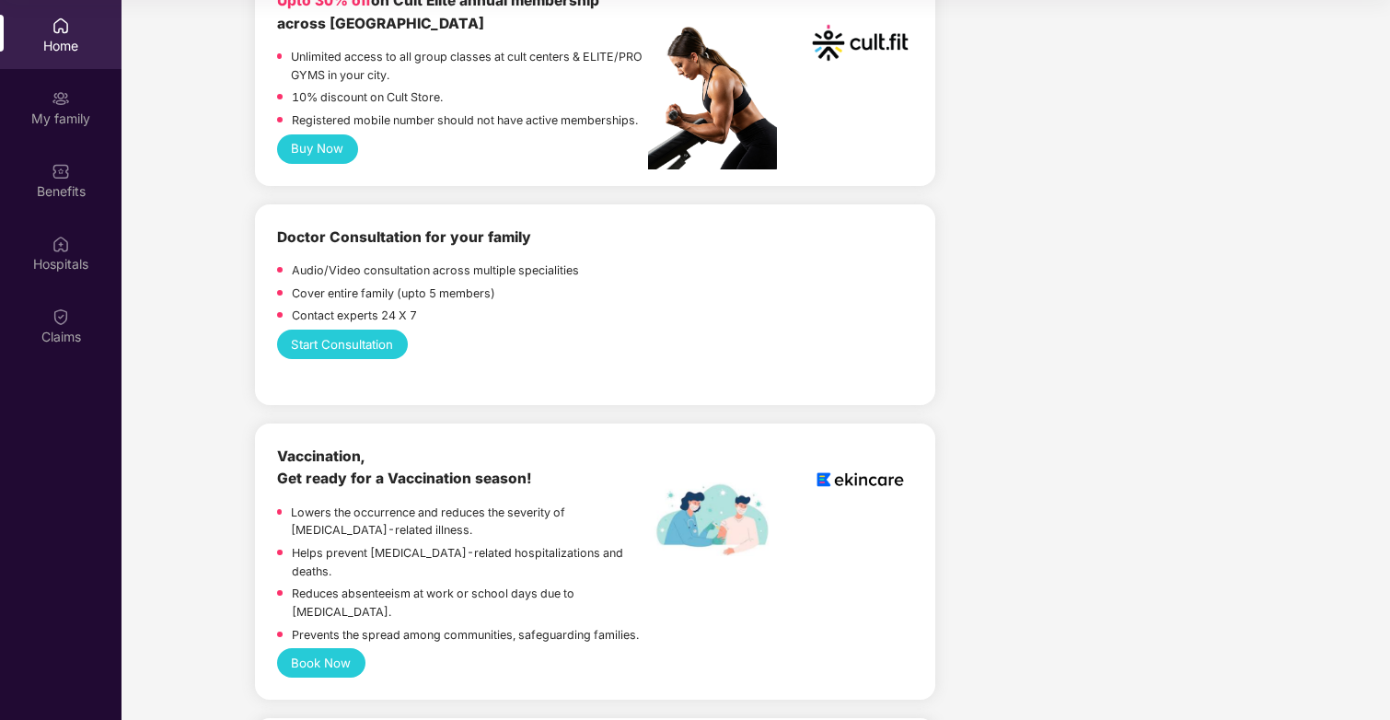
scroll to position [801, 0]
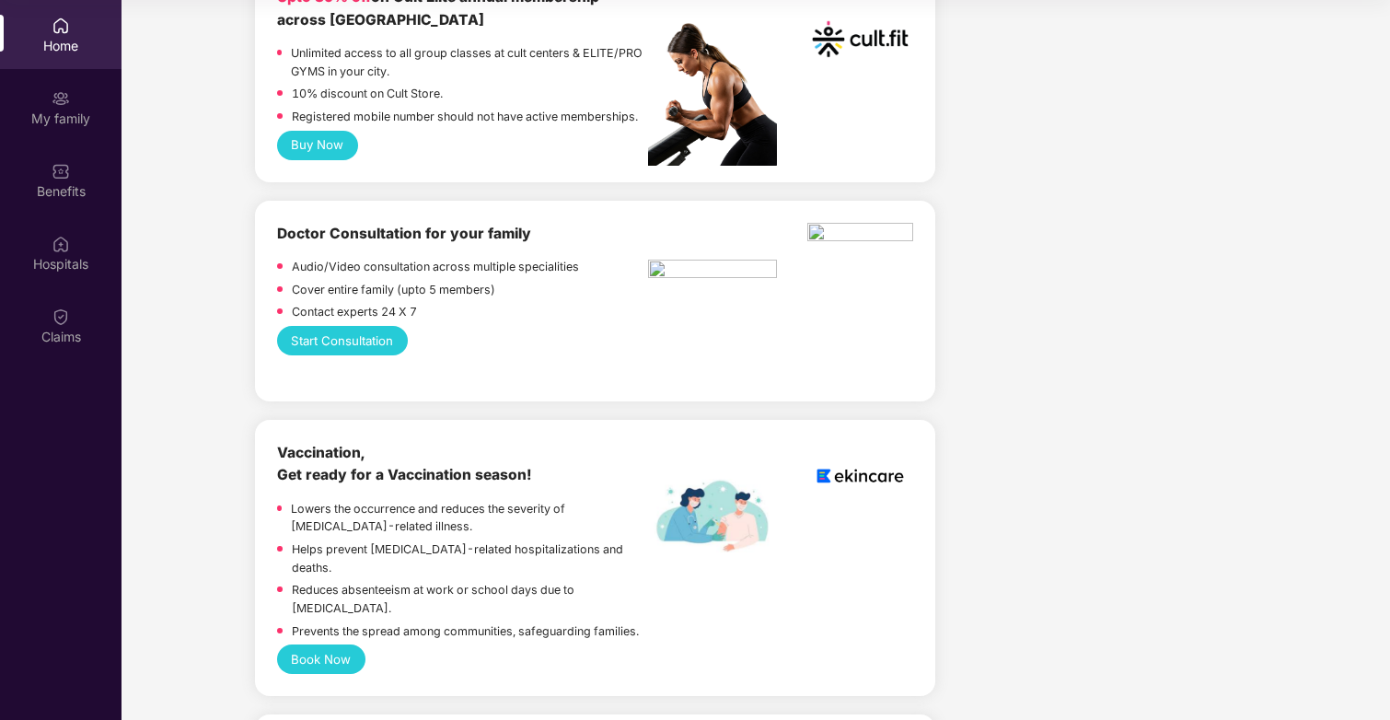
click at [360, 225] on b "Doctor Consultation for your family" at bounding box center [404, 233] width 254 height 17
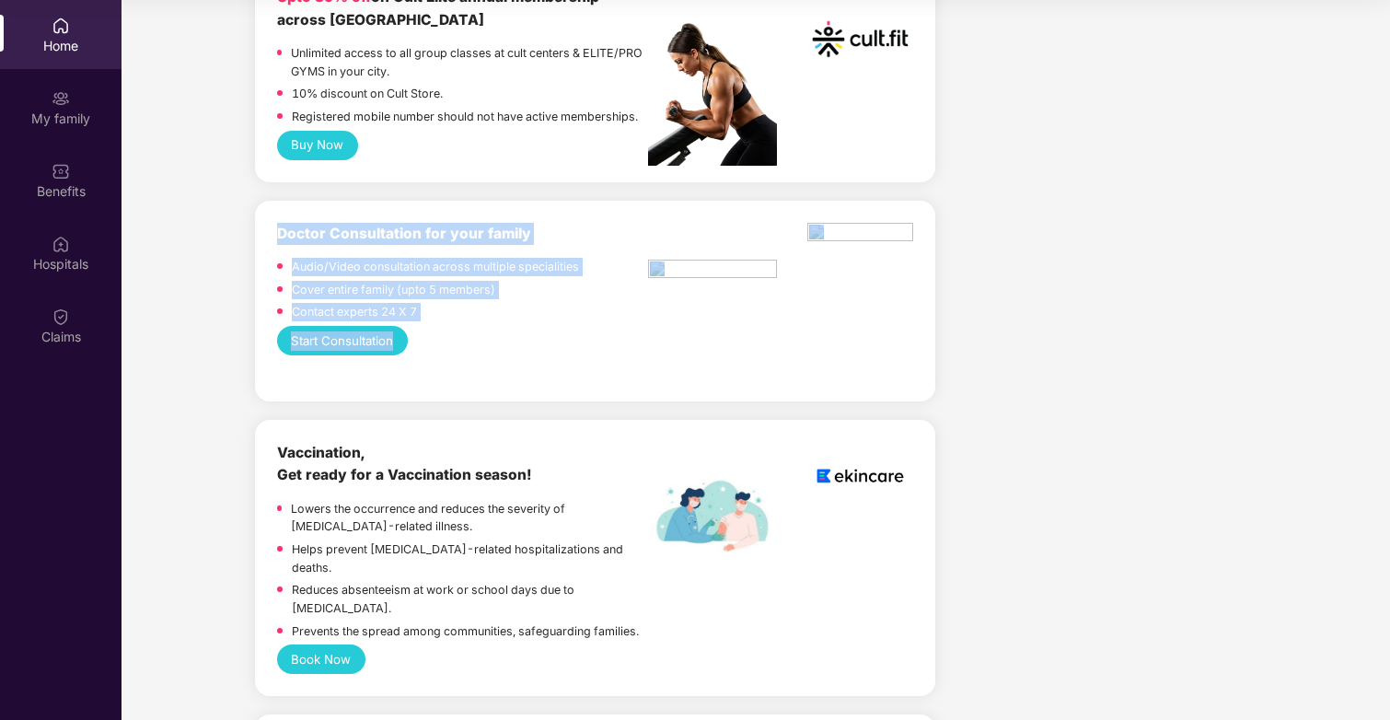
drag, startPoint x: 360, startPoint y: 221, endPoint x: 477, endPoint y: 313, distance: 148.8
click at [477, 313] on div "Doctor Consultation for your family Audio/Video consultation across multiple sp…" at bounding box center [595, 301] width 636 height 157
click at [477, 326] on div "Start Consultation" at bounding box center [595, 340] width 636 height 29
drag, startPoint x: 477, startPoint y: 313, endPoint x: 179, endPoint y: 190, distance: 322.9
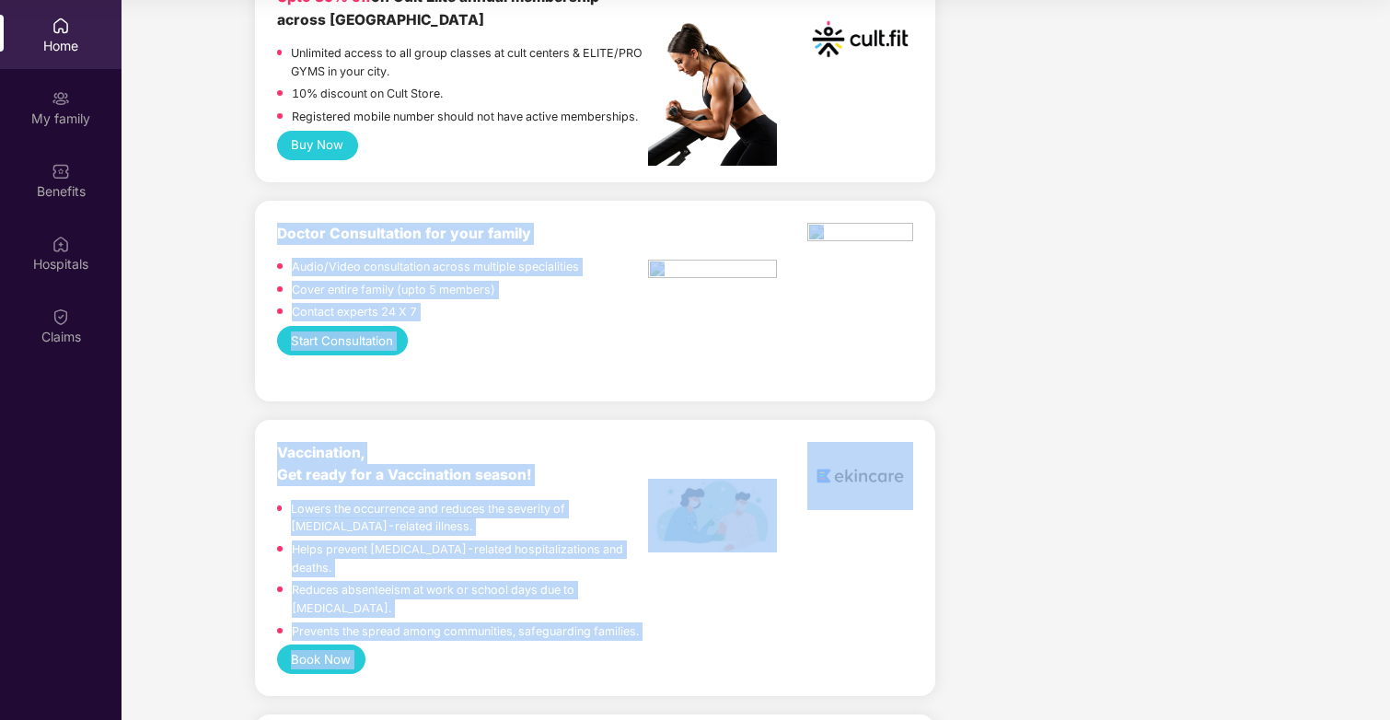
drag, startPoint x: 200, startPoint y: 190, endPoint x: 1008, endPoint y: 347, distance: 823.7
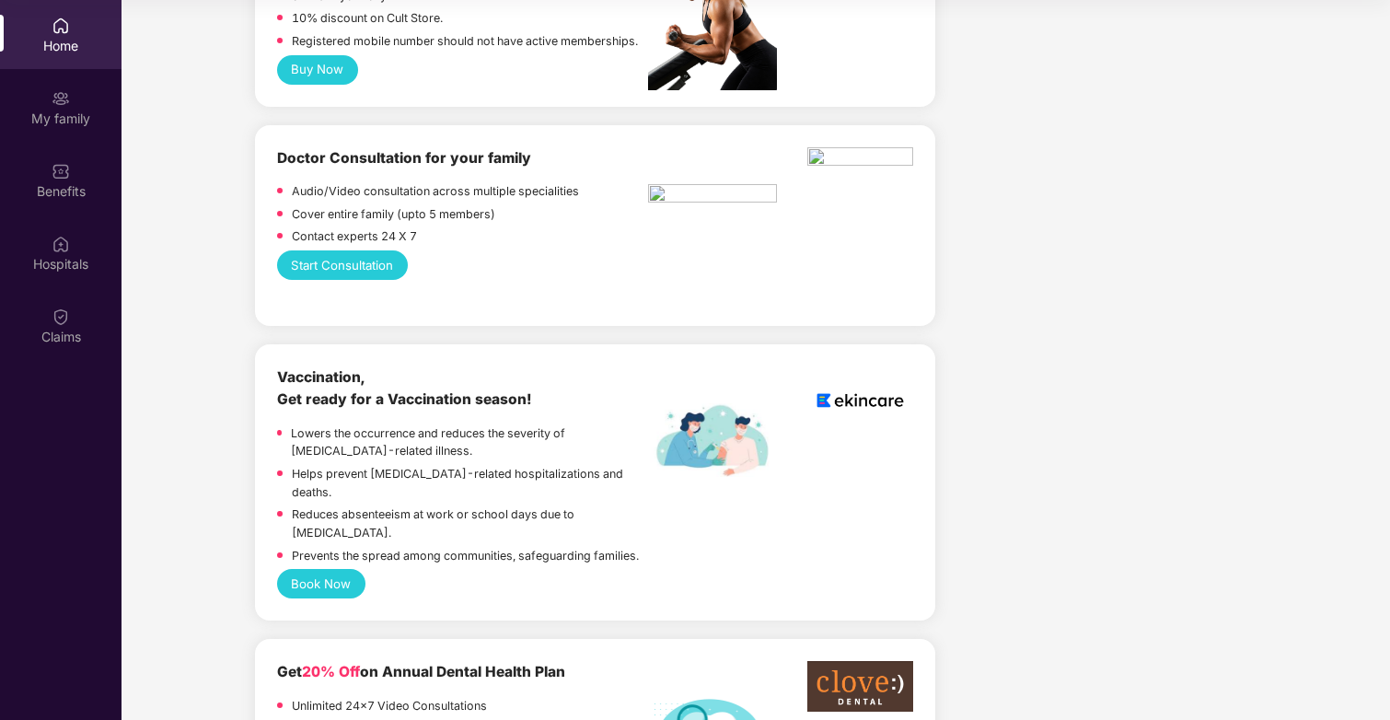
scroll to position [858, 0]
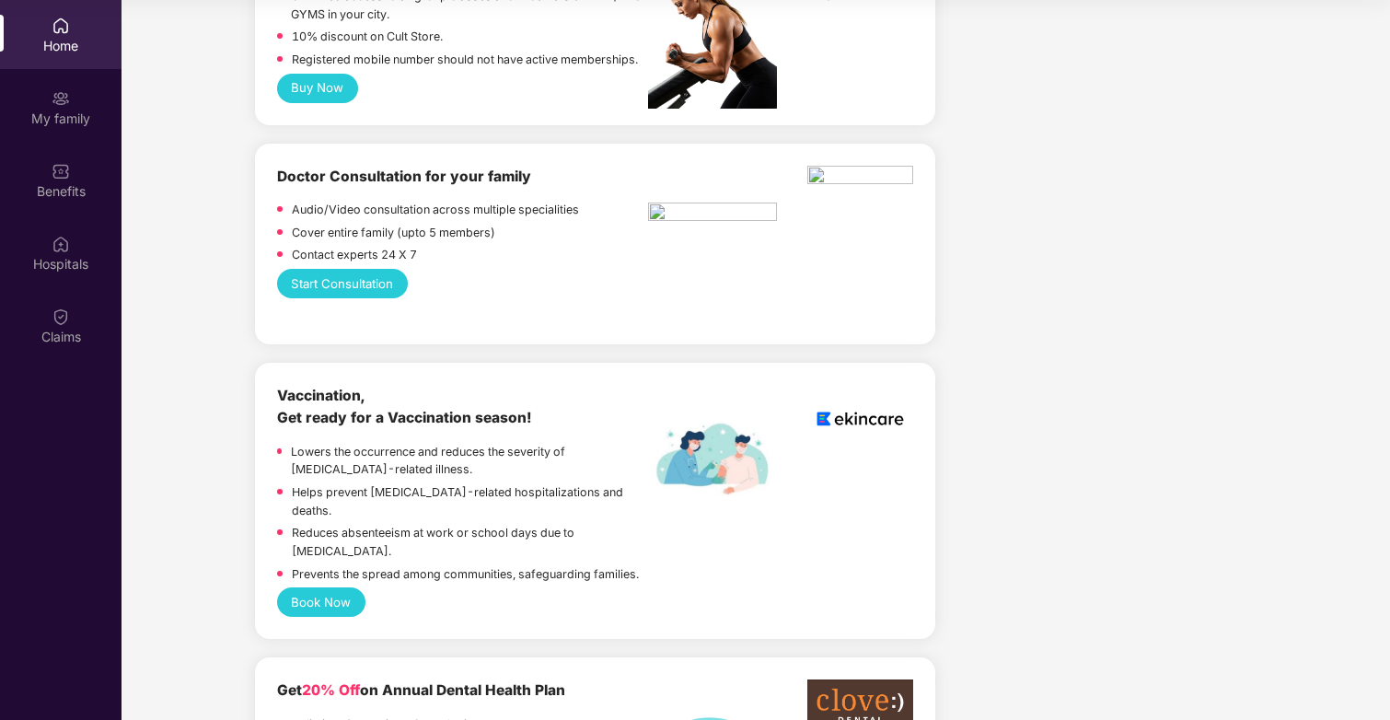
click at [335, 269] on button "Start Consultation" at bounding box center [342, 283] width 131 height 29
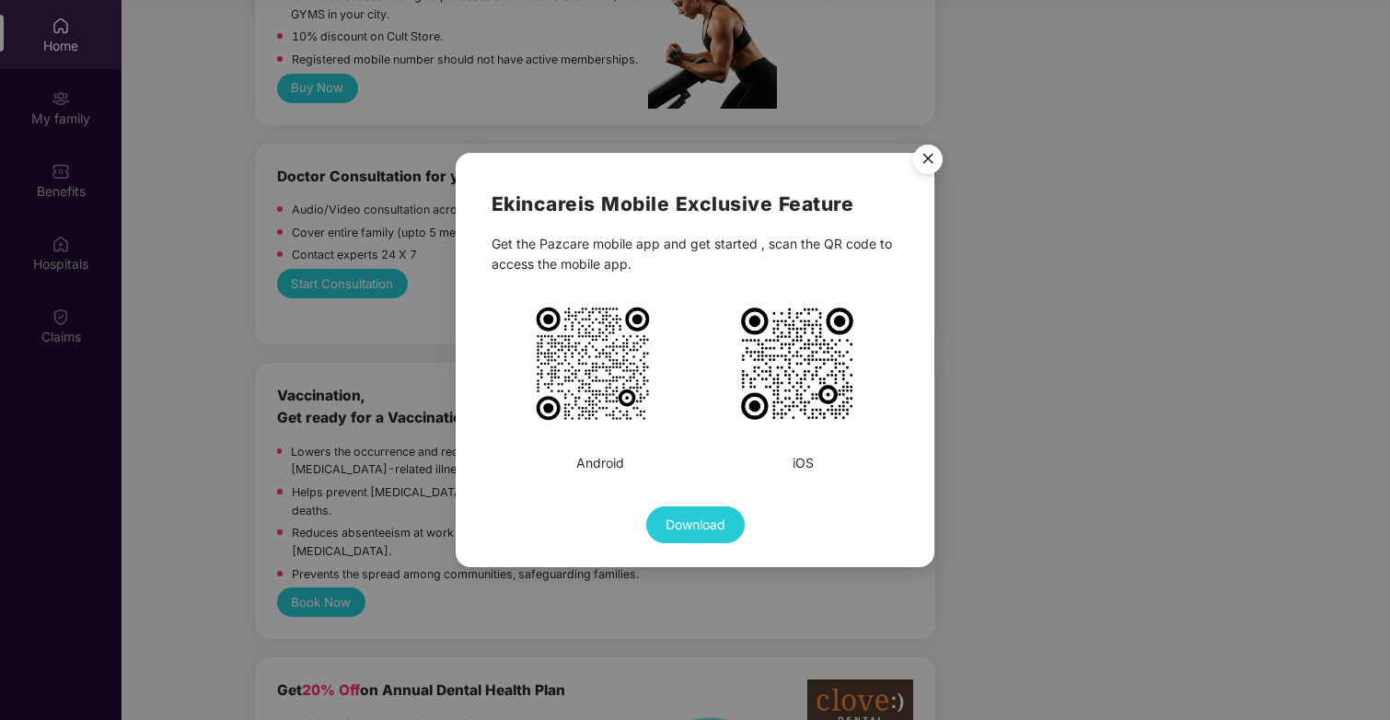
click at [934, 159] on img "Close" at bounding box center [928, 162] width 52 height 52
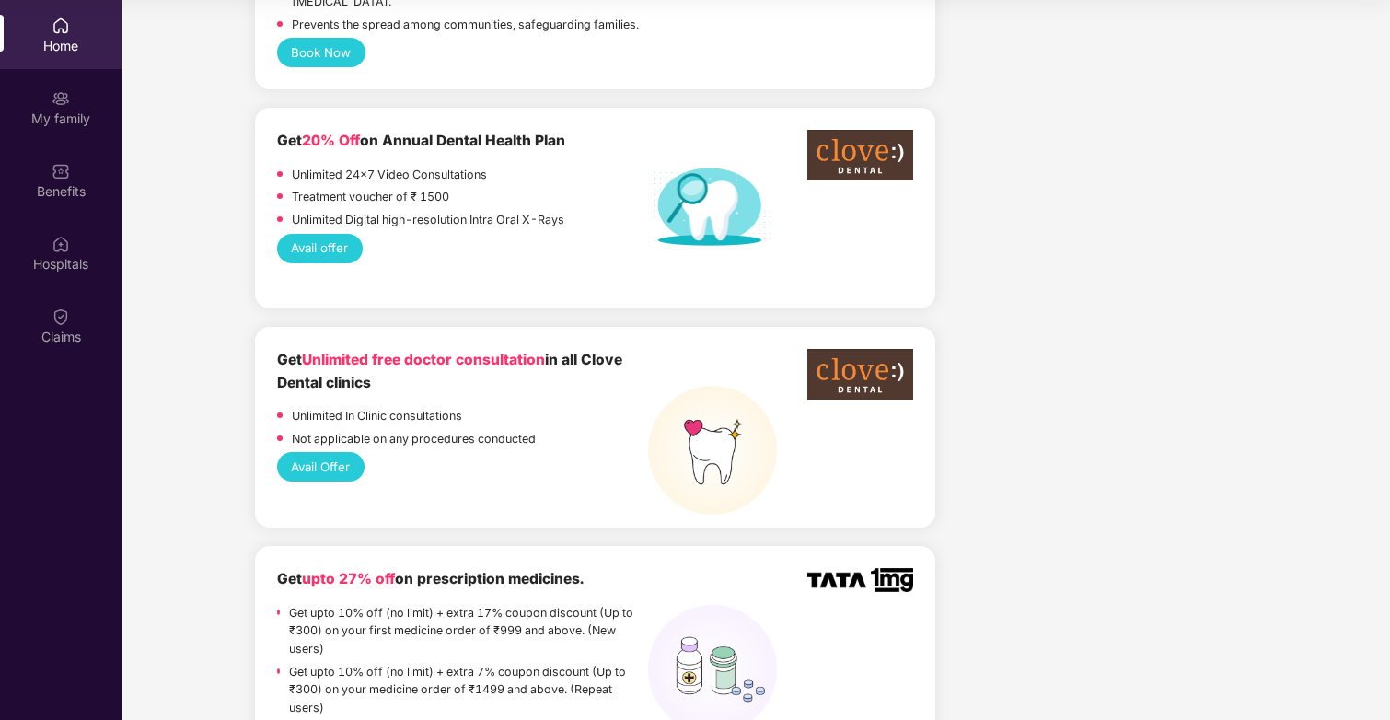
scroll to position [1419, 0]
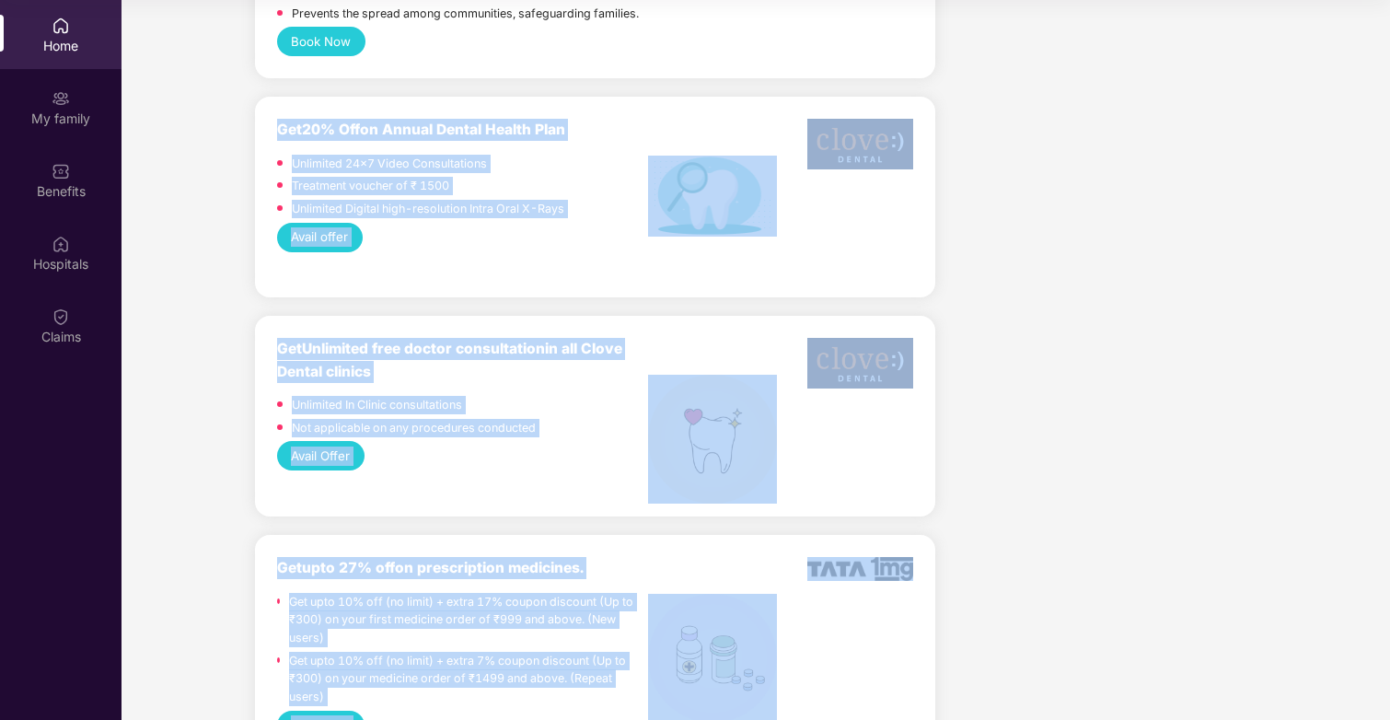
drag, startPoint x: 1017, startPoint y: 572, endPoint x: 199, endPoint y: 74, distance: 958.3
drag, startPoint x: 199, startPoint y: 74, endPoint x: 995, endPoint y: 566, distance: 936.5
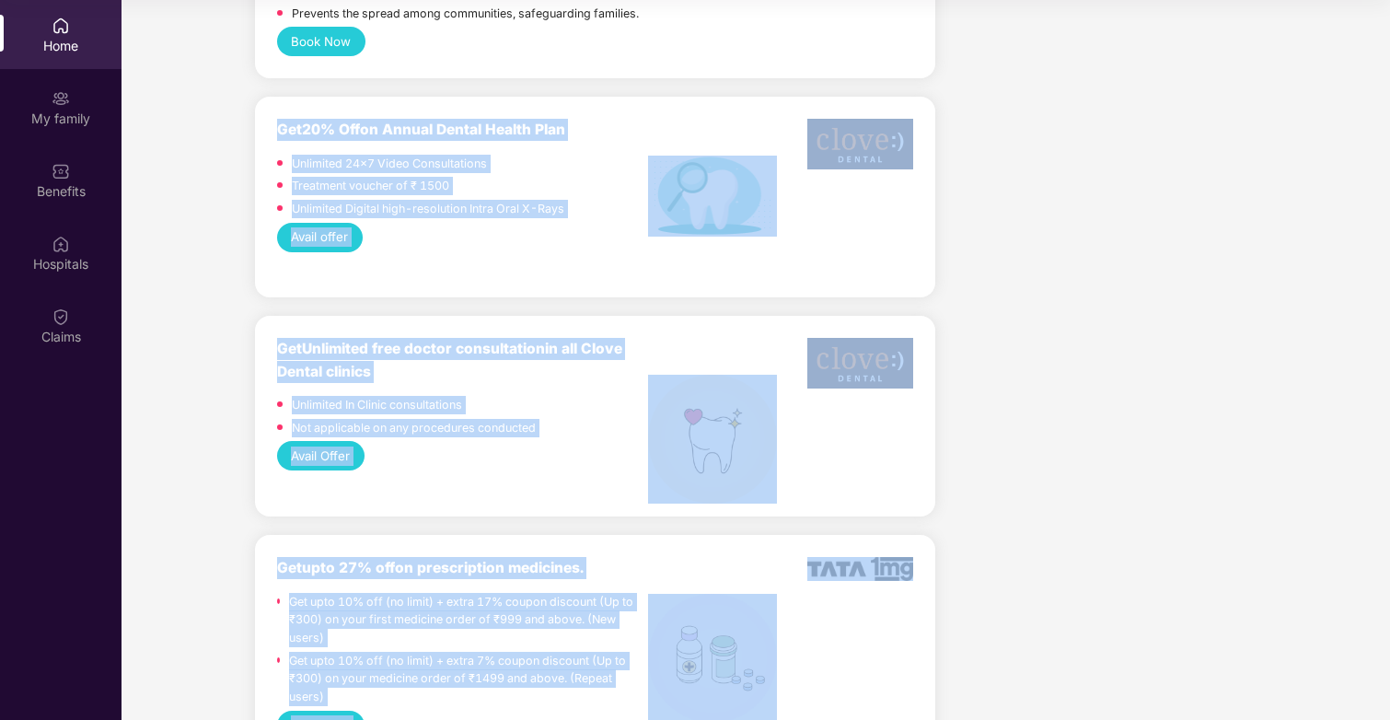
drag, startPoint x: 995, startPoint y: 566, endPoint x: 184, endPoint y: 52, distance: 960.8
drag, startPoint x: 184, startPoint y: 52, endPoint x: 935, endPoint y: 523, distance: 886.3
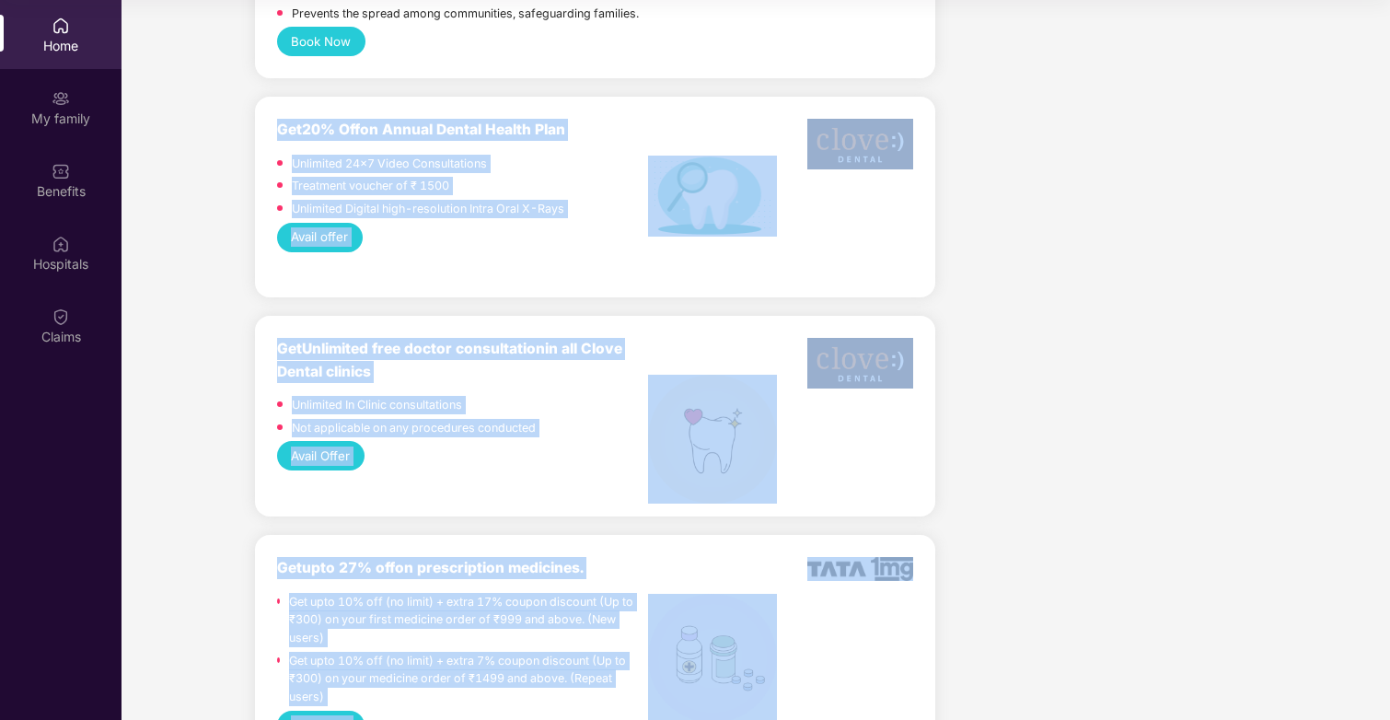
drag, startPoint x: 971, startPoint y: 562, endPoint x: 190, endPoint y: 57, distance: 930.5
drag, startPoint x: 190, startPoint y: 57, endPoint x: 948, endPoint y: 500, distance: 877.8
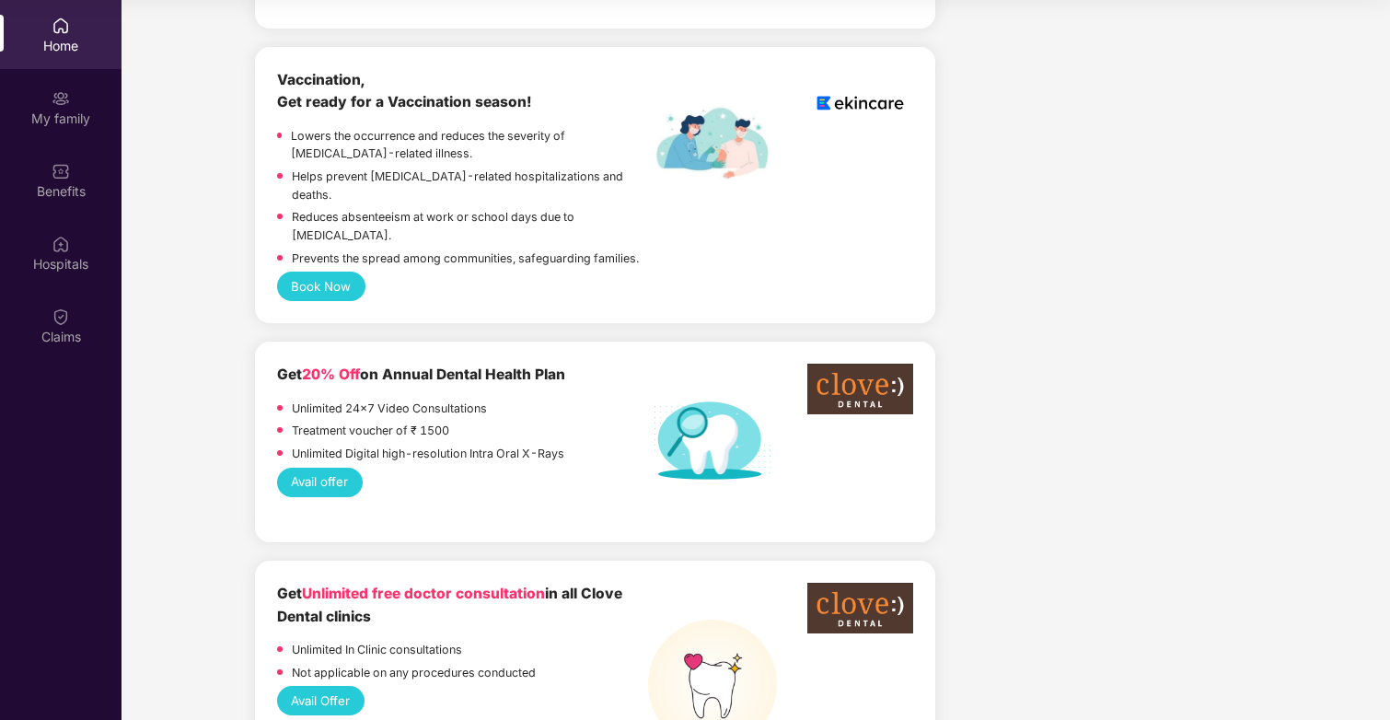
scroll to position [1250, 0]
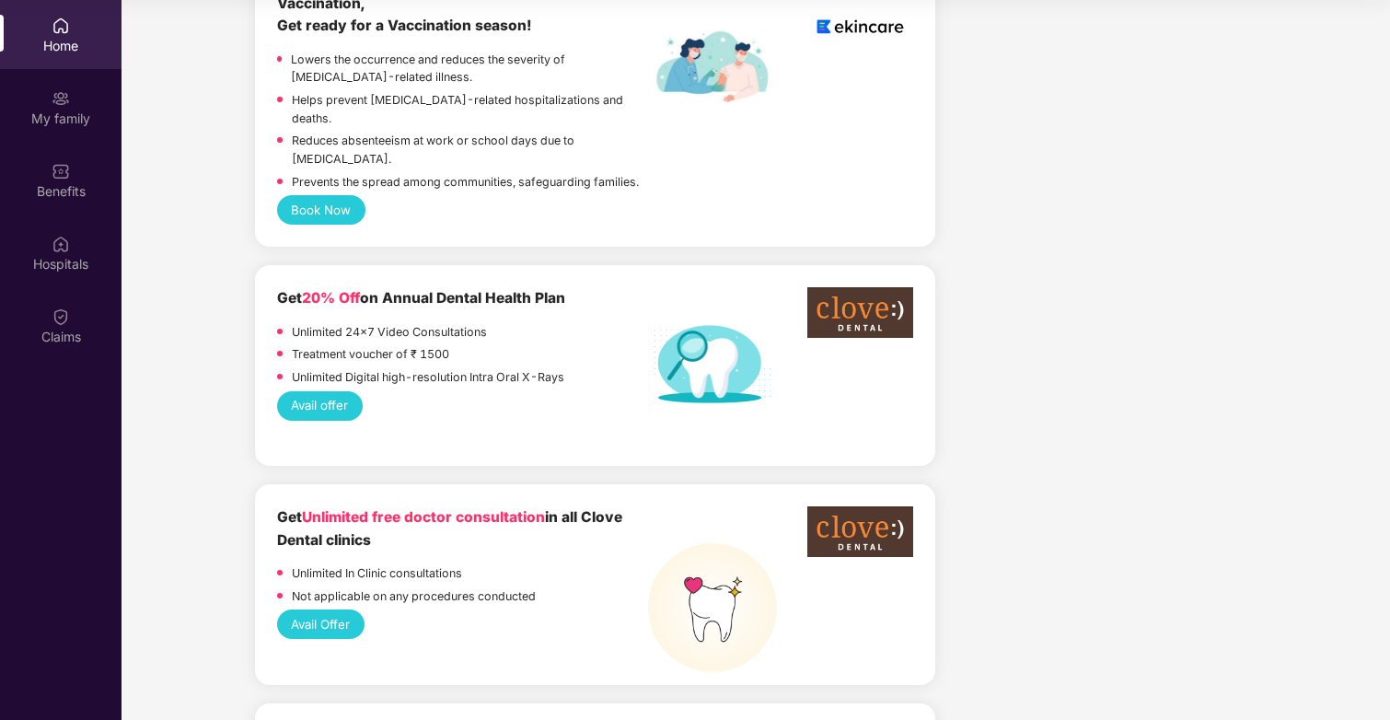
click at [333, 610] on button "Avail Offer" at bounding box center [320, 624] width 87 height 29
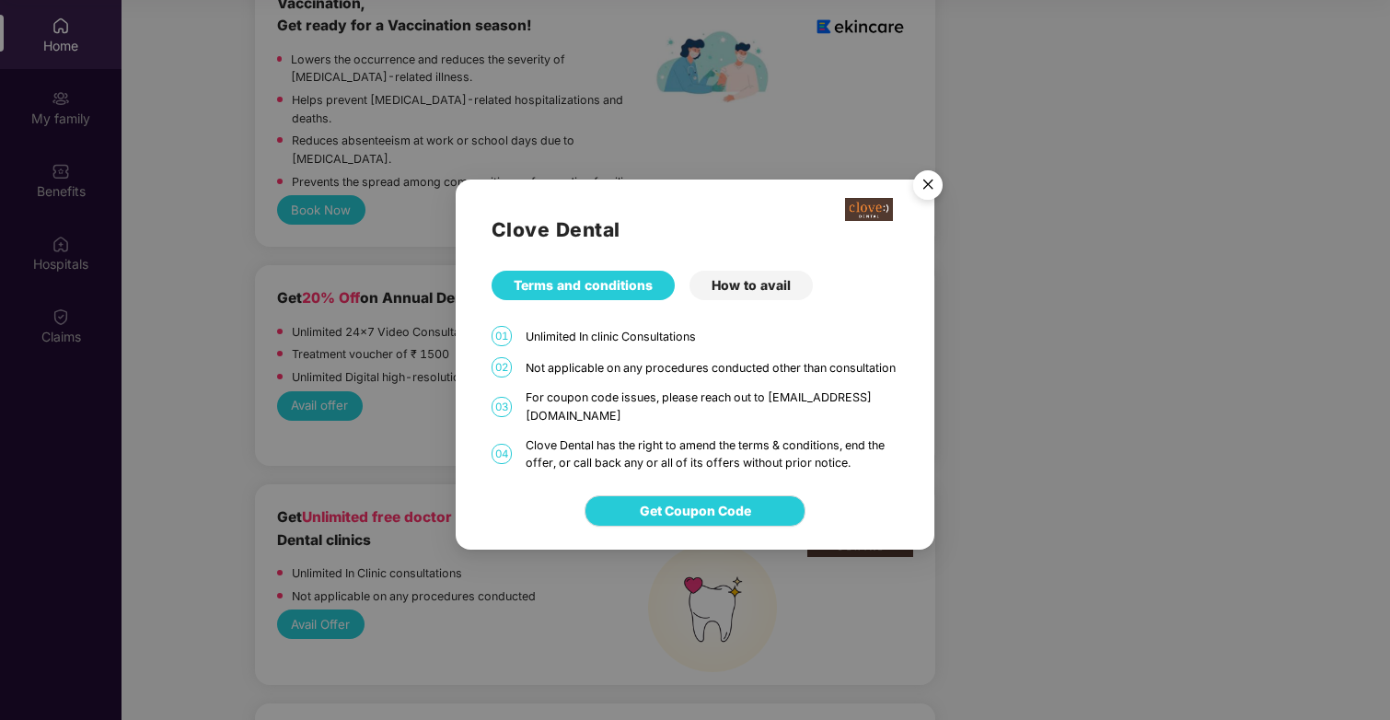
click at [747, 287] on div "How to avail" at bounding box center [751, 285] width 123 height 29
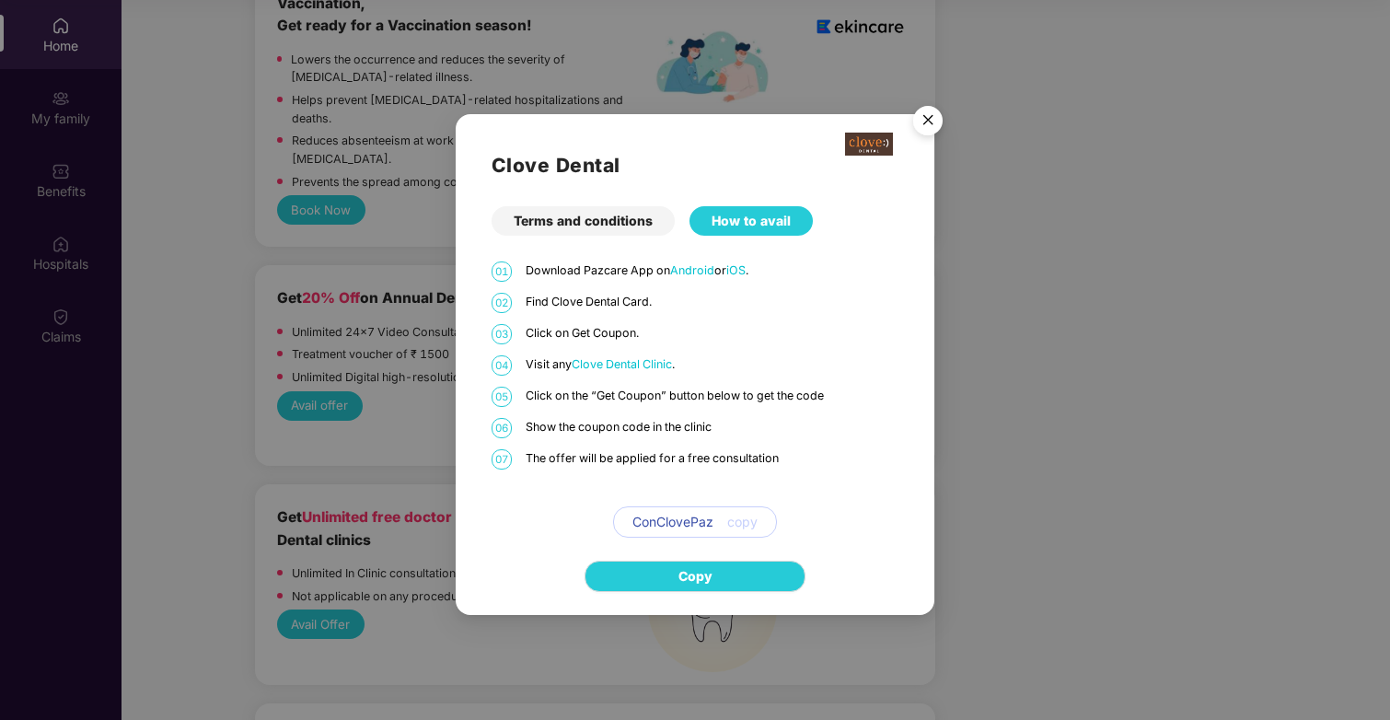
click at [603, 213] on div "Terms and conditions" at bounding box center [583, 220] width 183 height 29
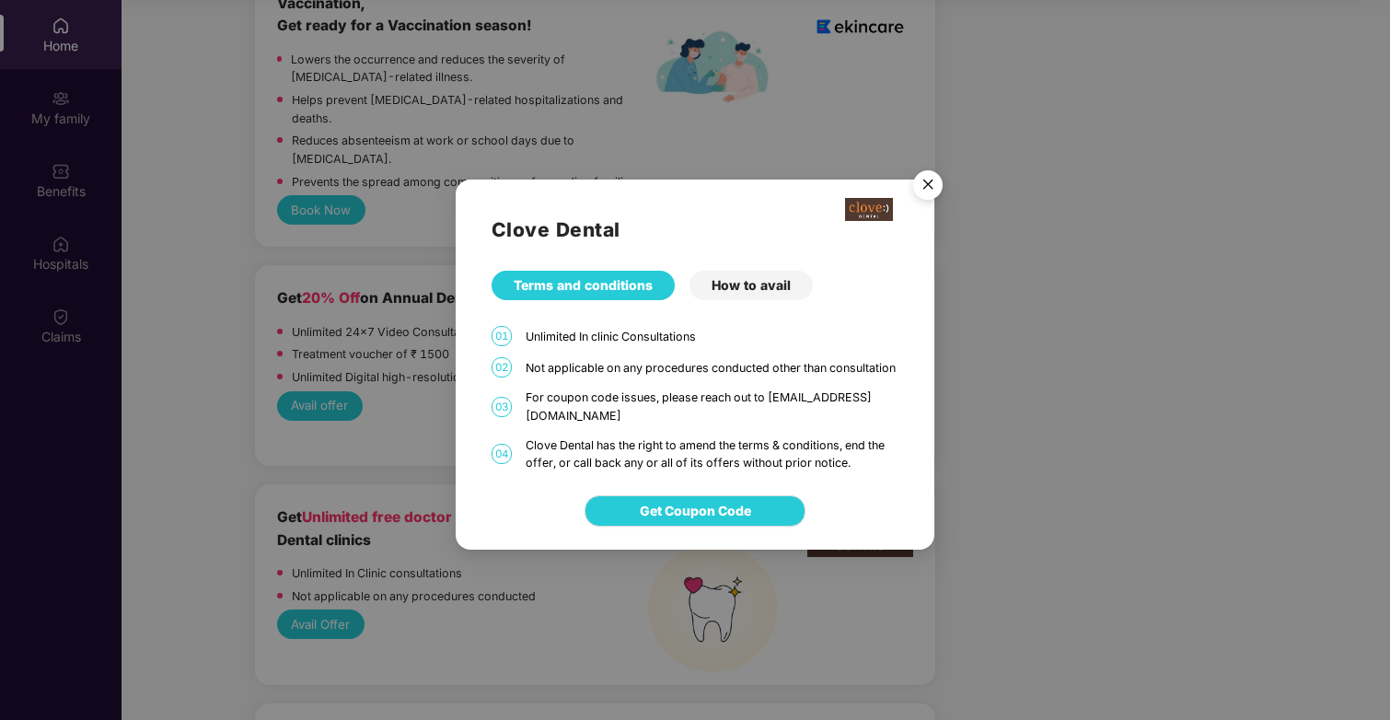
click at [918, 197] on img "Close" at bounding box center [928, 188] width 52 height 52
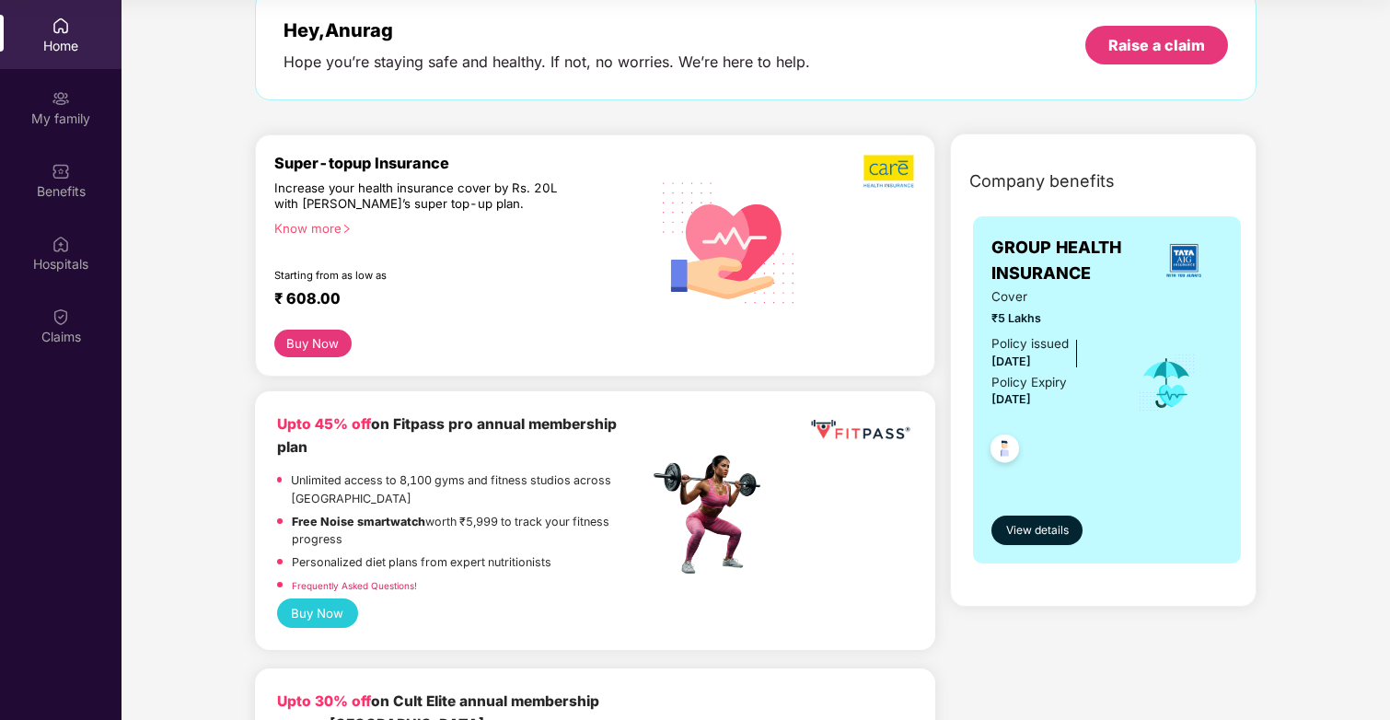
scroll to position [0, 0]
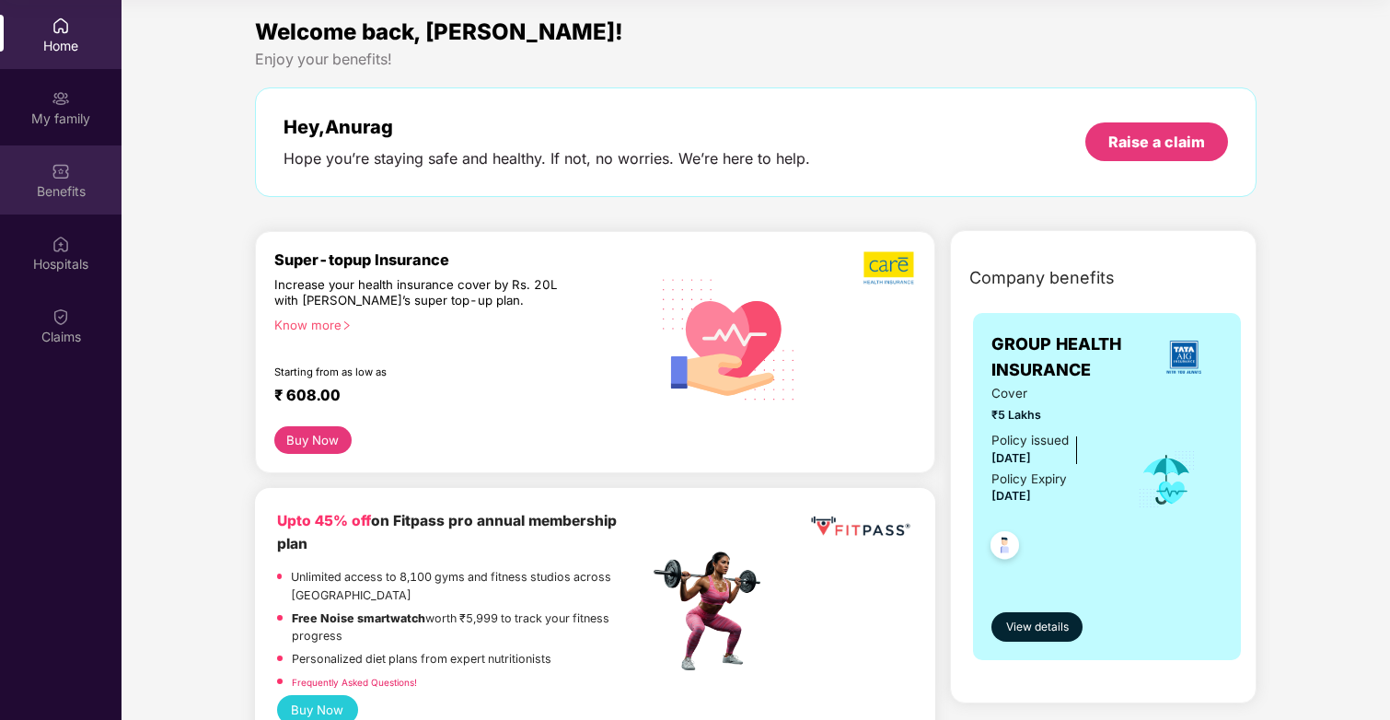
click at [61, 177] on img at bounding box center [61, 171] width 18 height 18
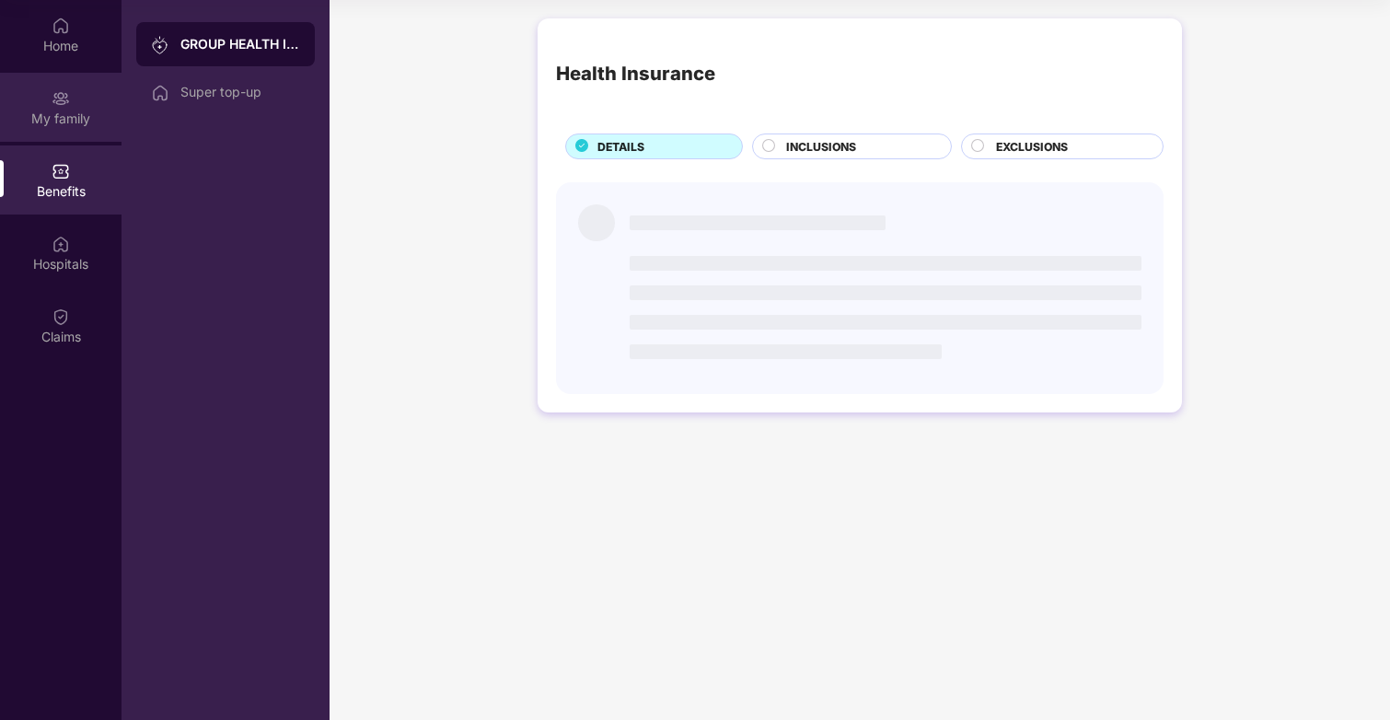
click at [60, 125] on div "My family" at bounding box center [61, 119] width 122 height 18
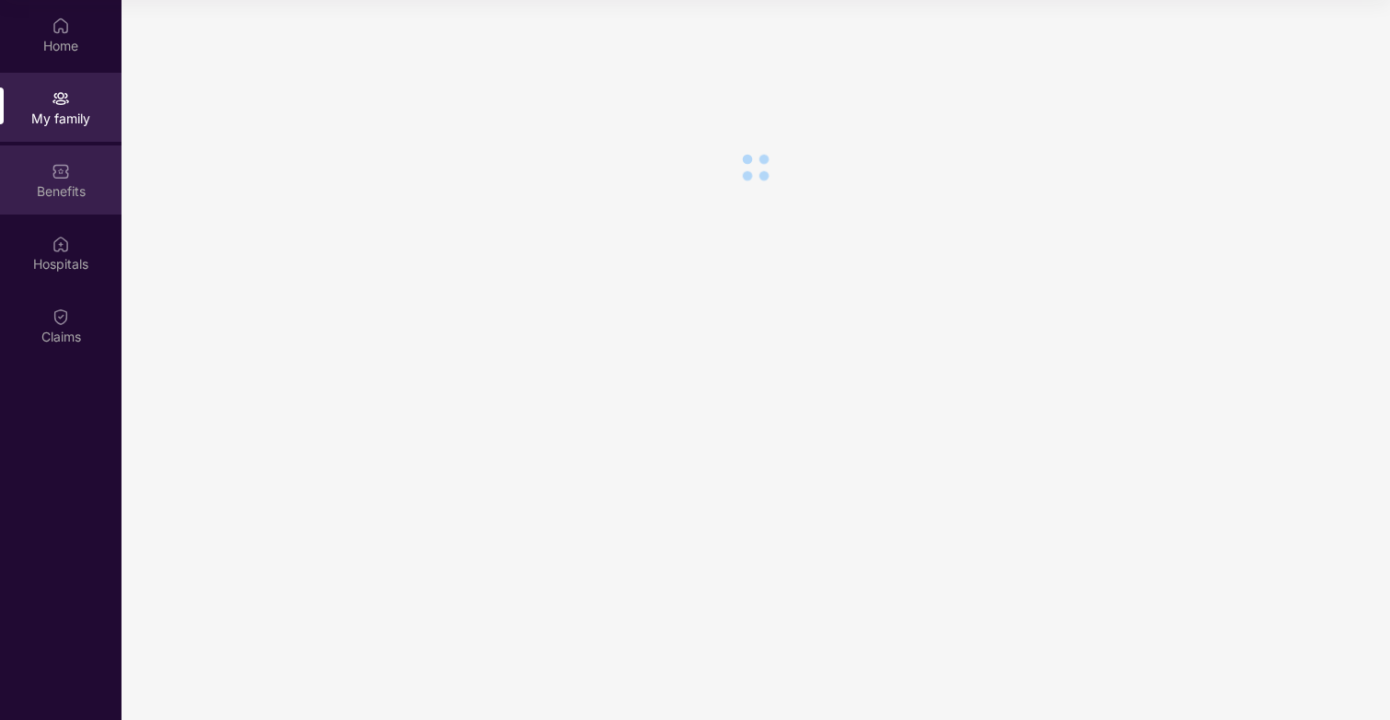
click at [58, 166] on img at bounding box center [61, 171] width 18 height 18
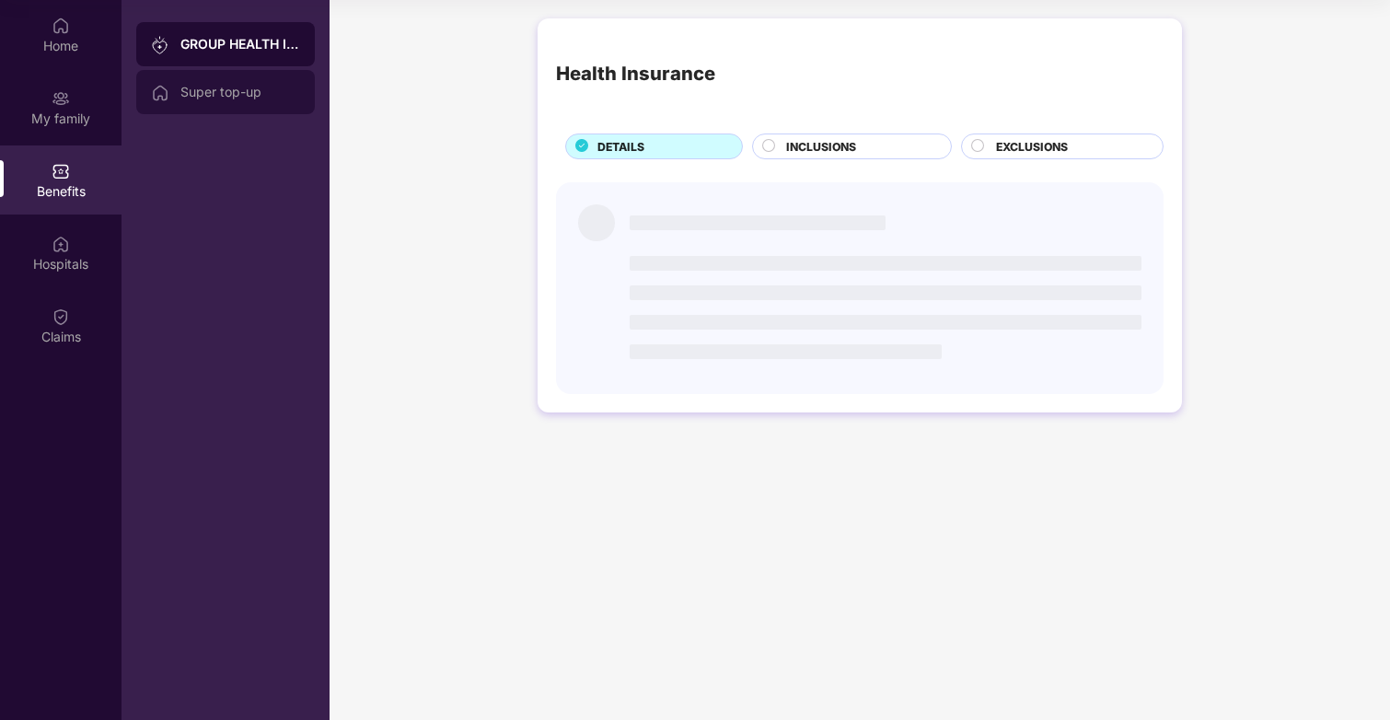
click at [198, 99] on div "Super top-up" at bounding box center [240, 92] width 120 height 15
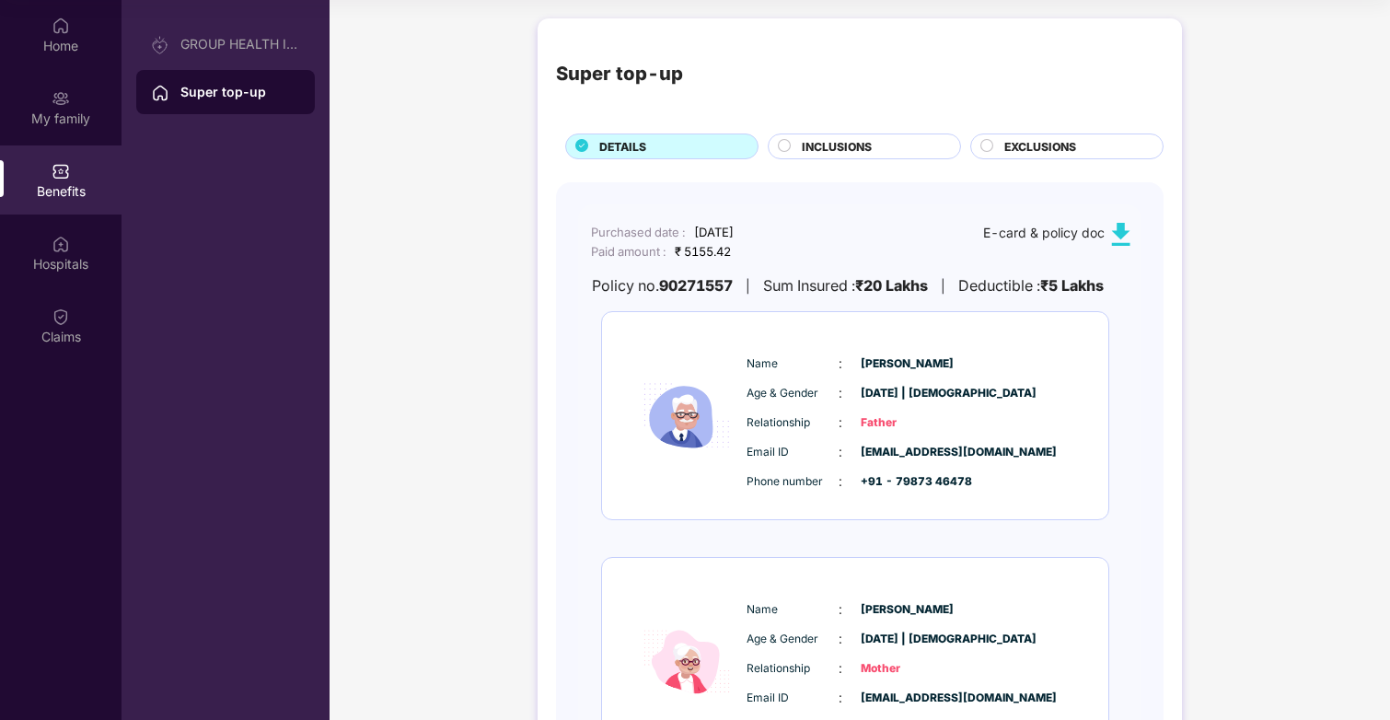
click at [826, 155] on span "INCLUSIONS" at bounding box center [837, 146] width 70 height 17
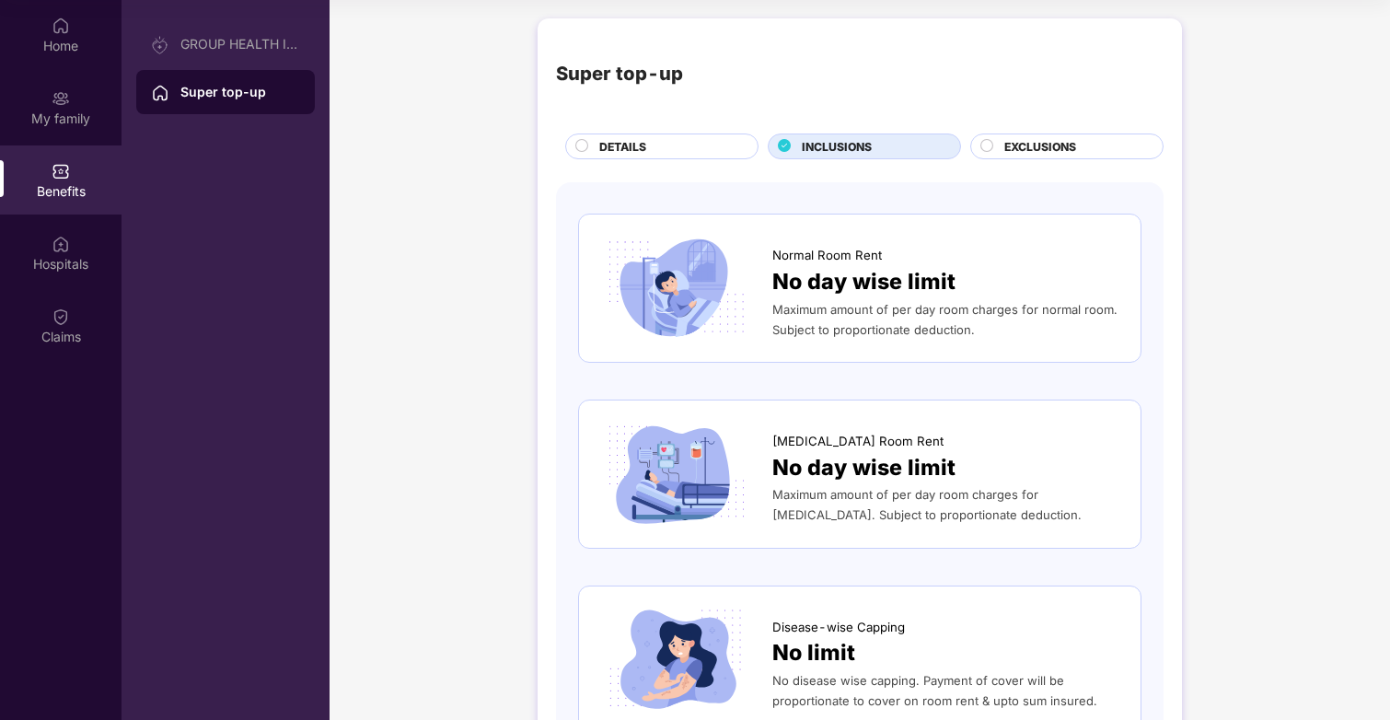
click at [1029, 139] on span "EXCLUSIONS" at bounding box center [1041, 146] width 72 height 17
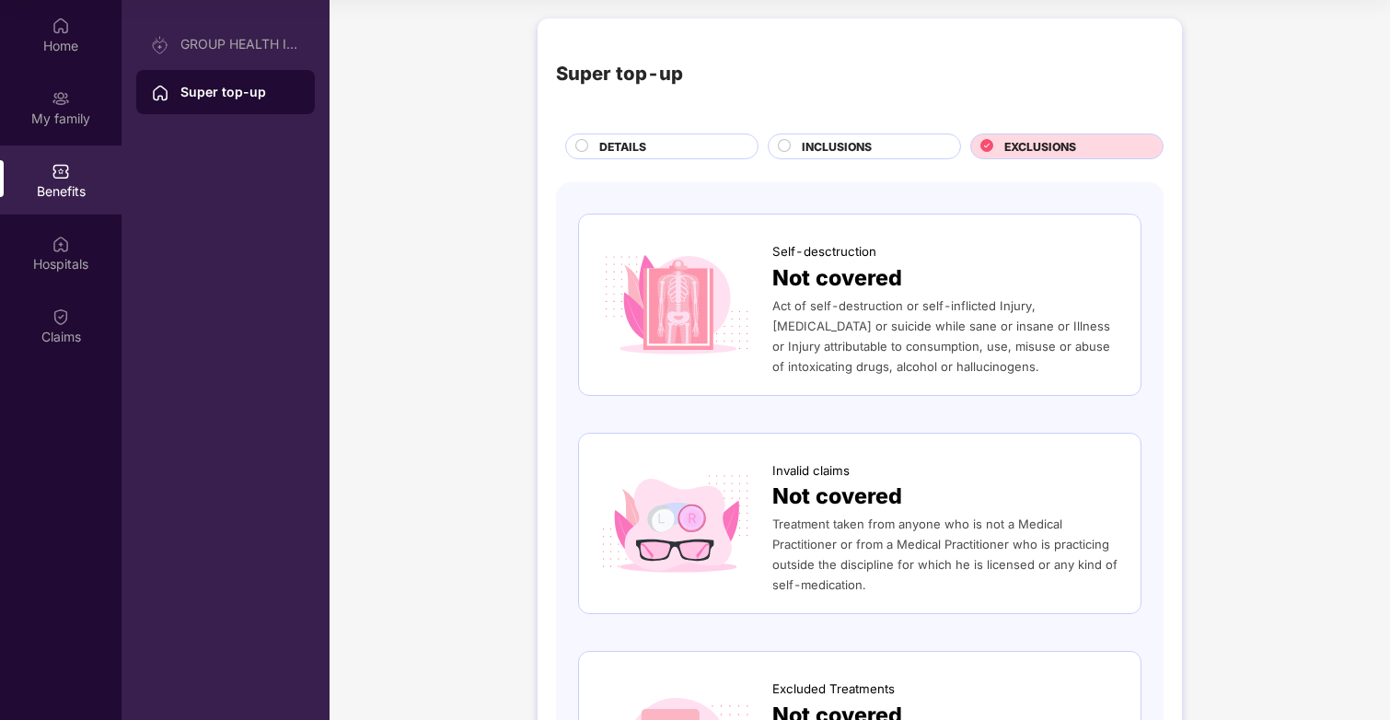
click at [866, 140] on span "INCLUSIONS" at bounding box center [837, 146] width 70 height 17
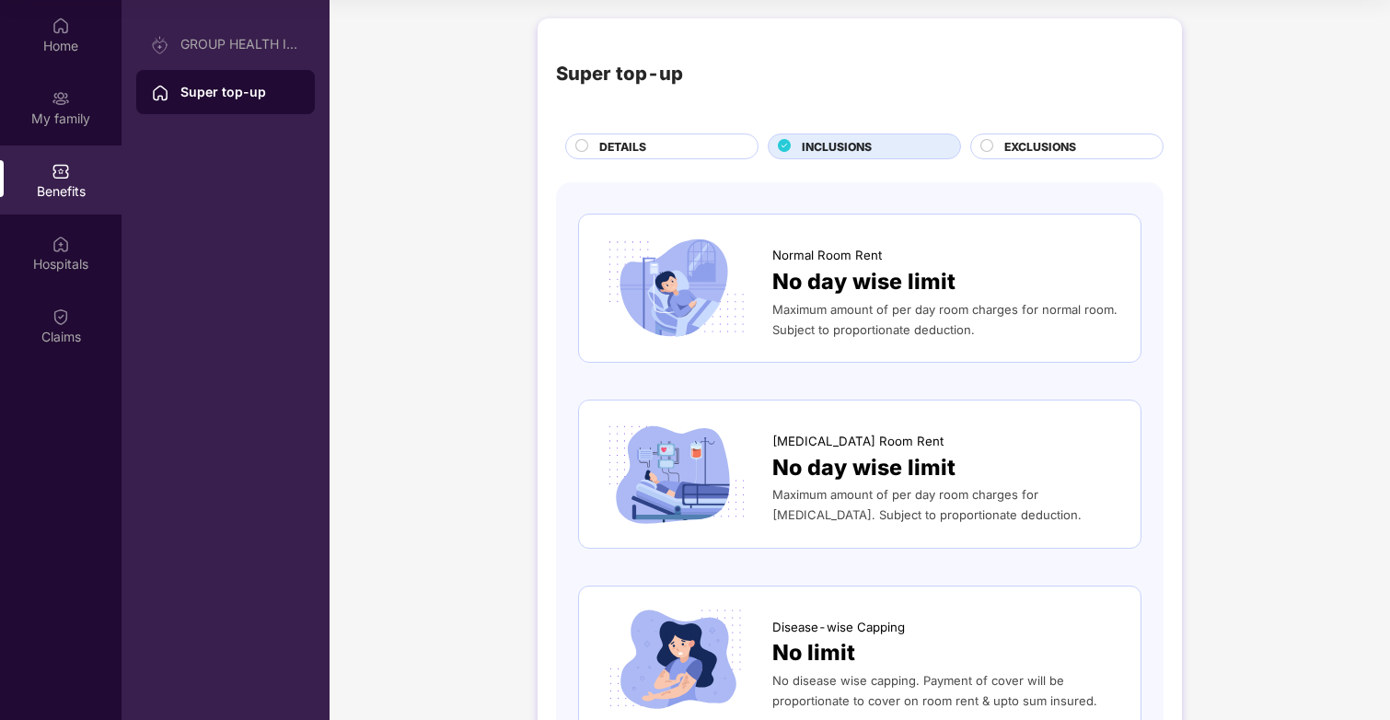
click at [701, 143] on div "DETAILS" at bounding box center [669, 148] width 158 height 20
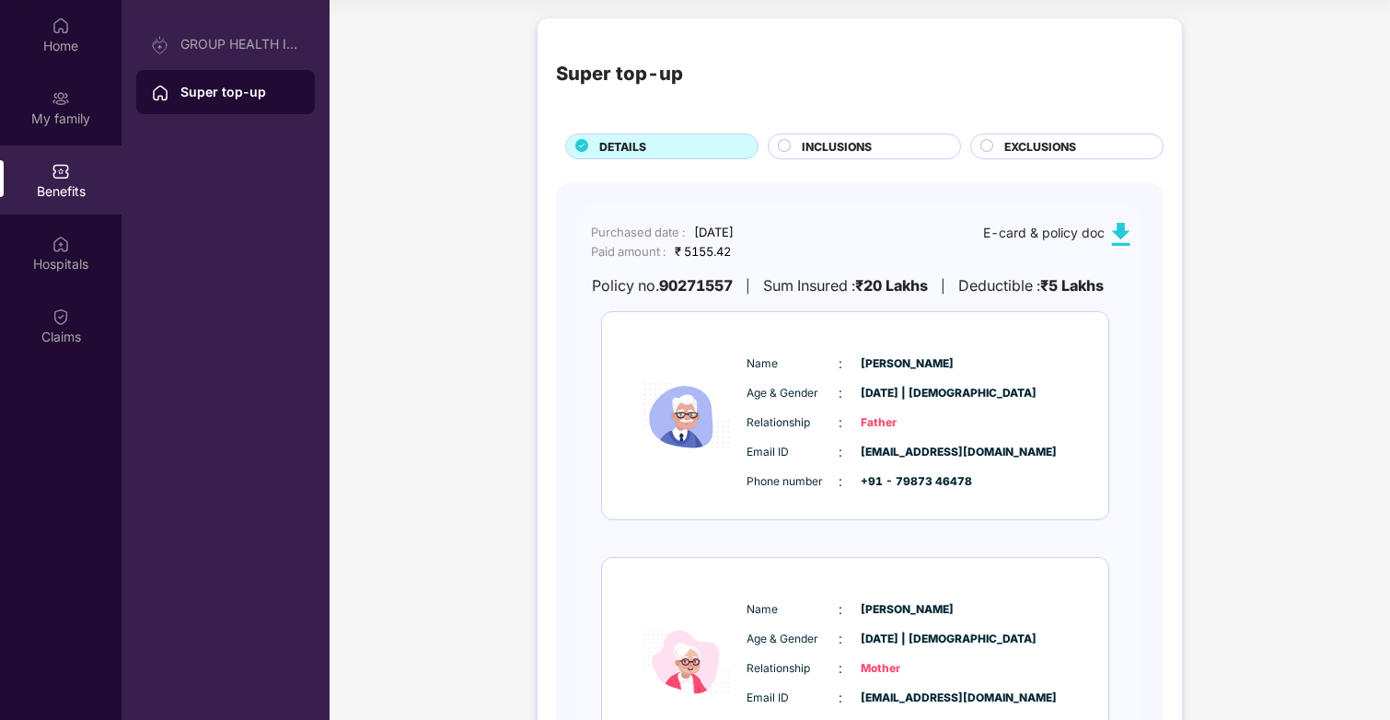
click at [810, 154] on span "INCLUSIONS" at bounding box center [837, 146] width 70 height 17
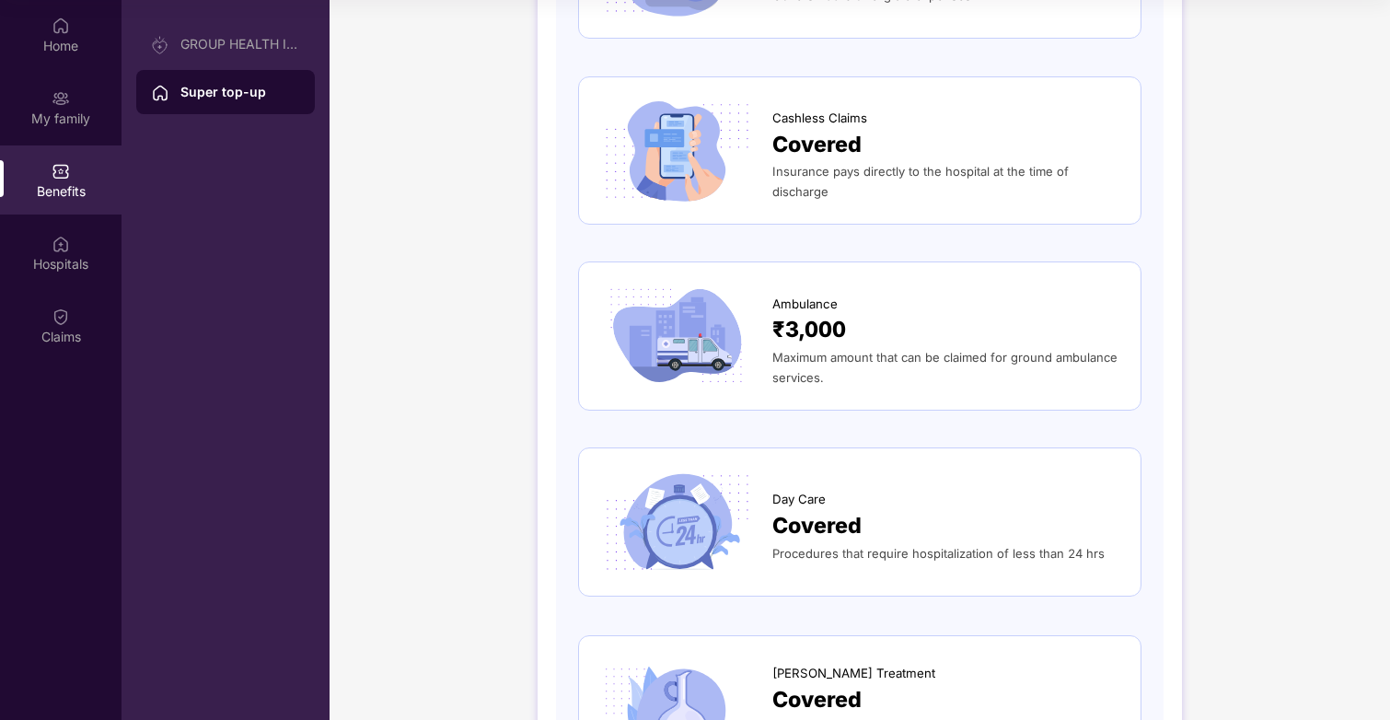
scroll to position [1855, 0]
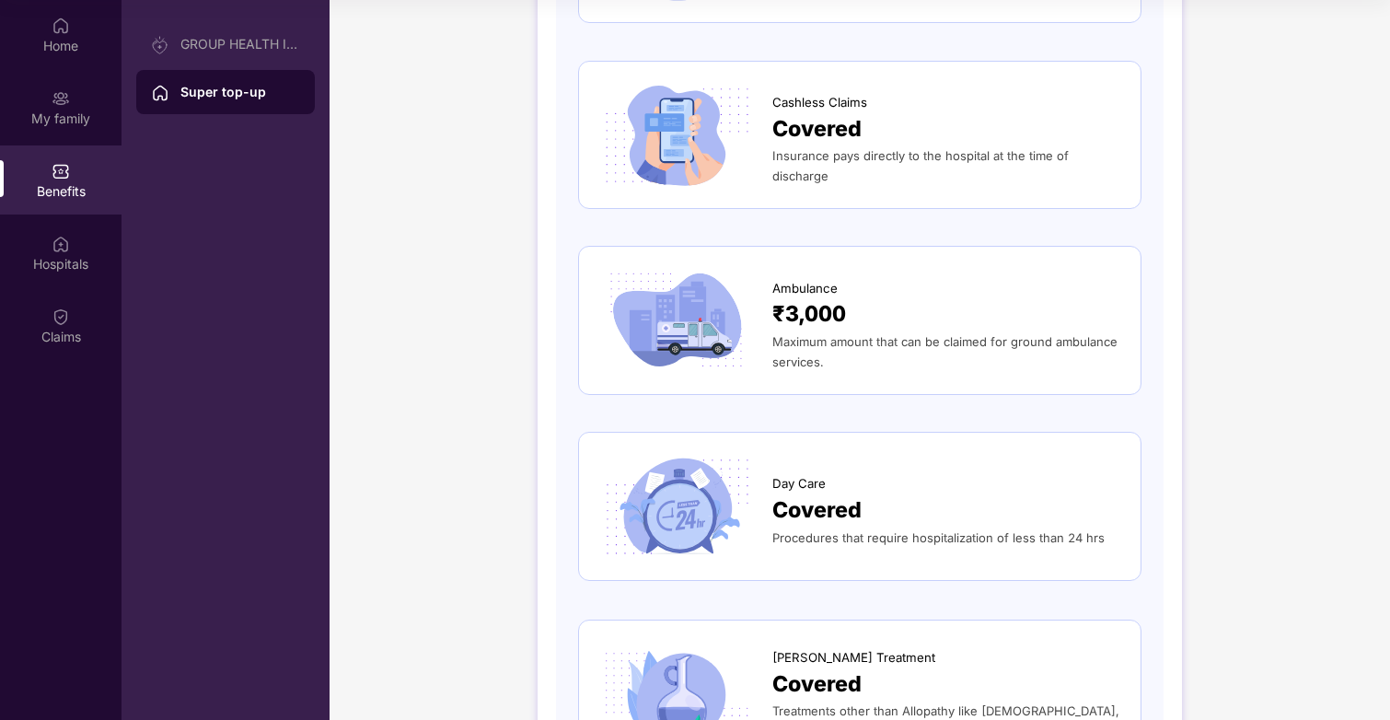
click at [836, 447] on div "Day Care Covered Procedures that require hospitalization of less than 24 hrs" at bounding box center [860, 506] width 564 height 149
click at [836, 506] on span "Covered" at bounding box center [817, 511] width 89 height 34
click at [847, 76] on div "Cashless Claims Covered Insurance pays directly to the hospital at the time of …" at bounding box center [860, 135] width 564 height 149
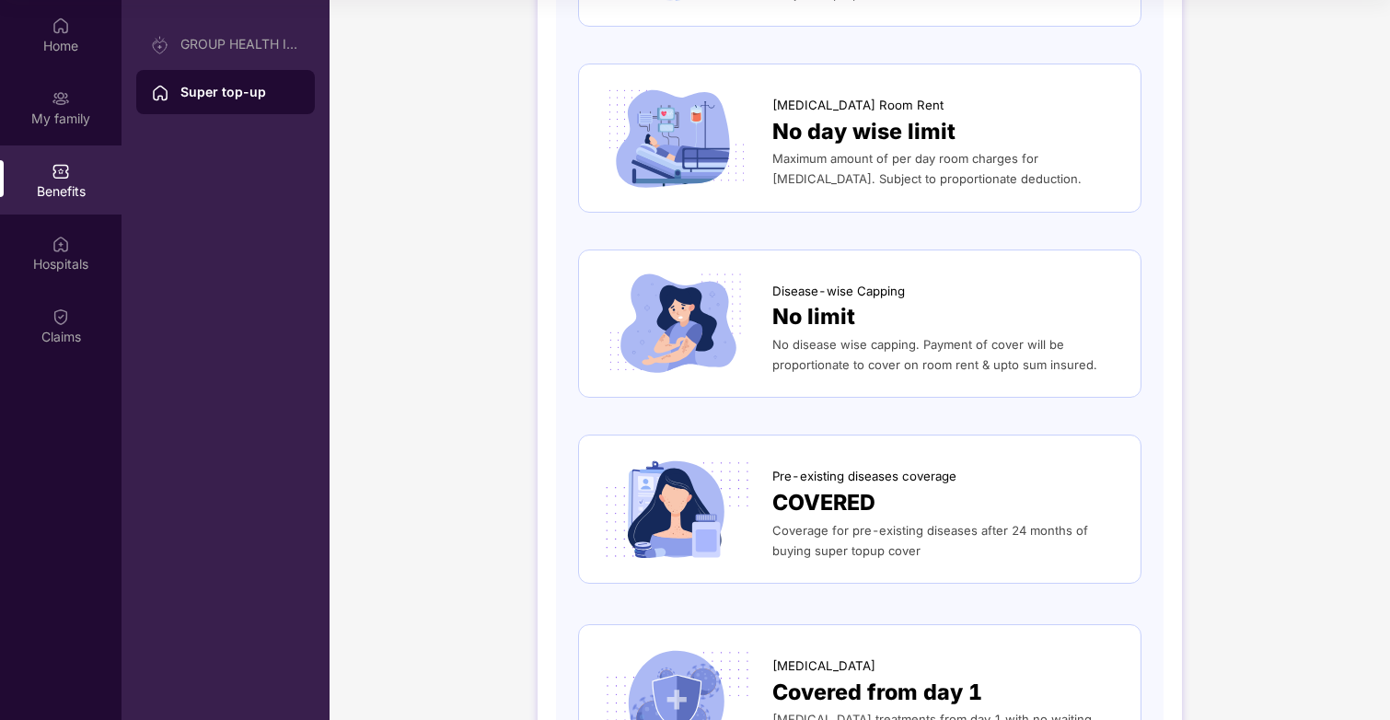
scroll to position [0, 0]
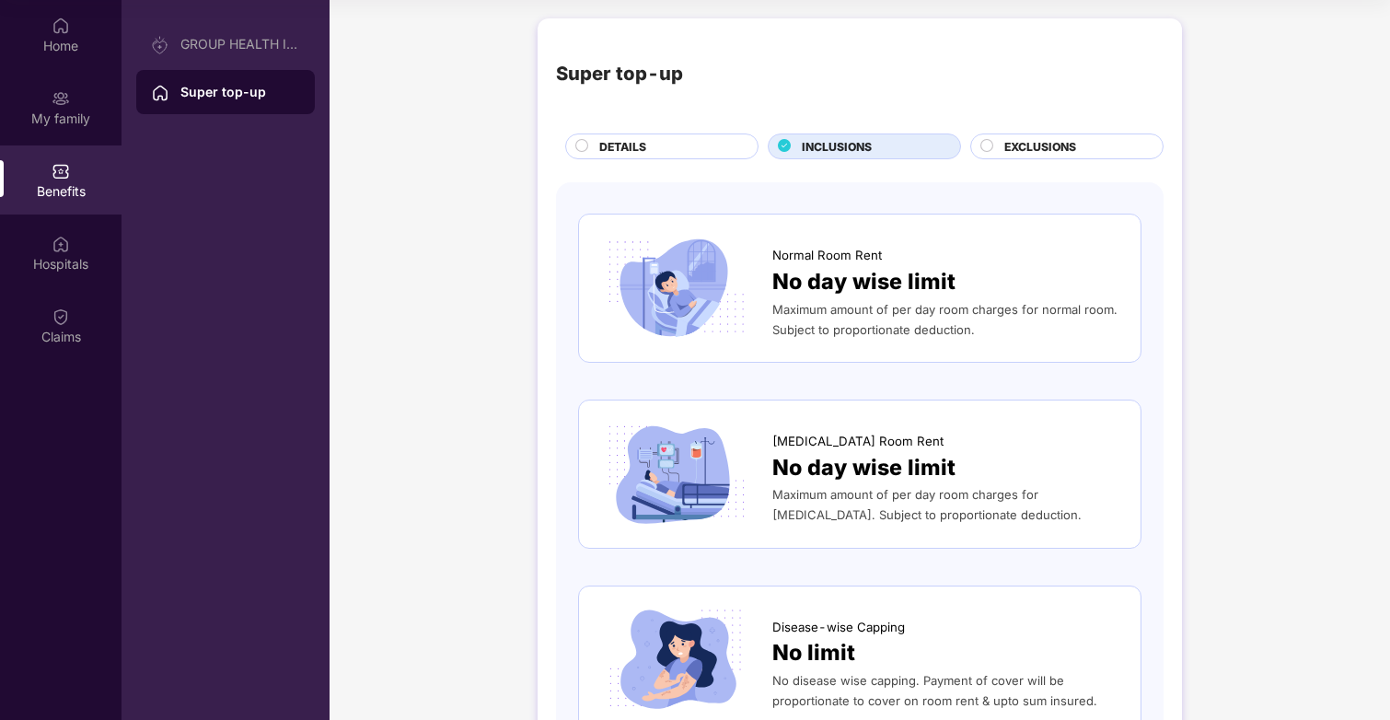
click at [751, 147] on div "DETAILS" at bounding box center [661, 147] width 193 height 26
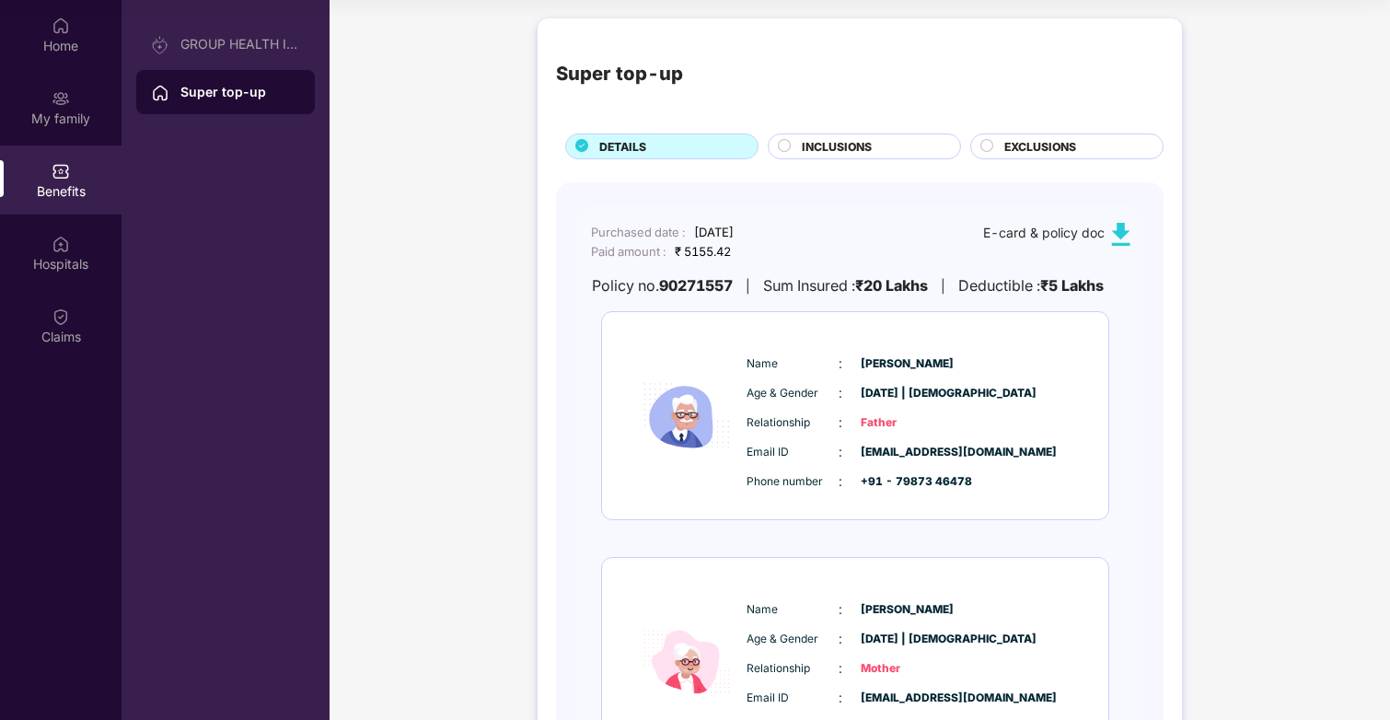
click at [813, 287] on div "Sum Insured : ₹20 Lakhs" at bounding box center [845, 285] width 165 height 23
click at [67, 250] on img at bounding box center [61, 244] width 18 height 18
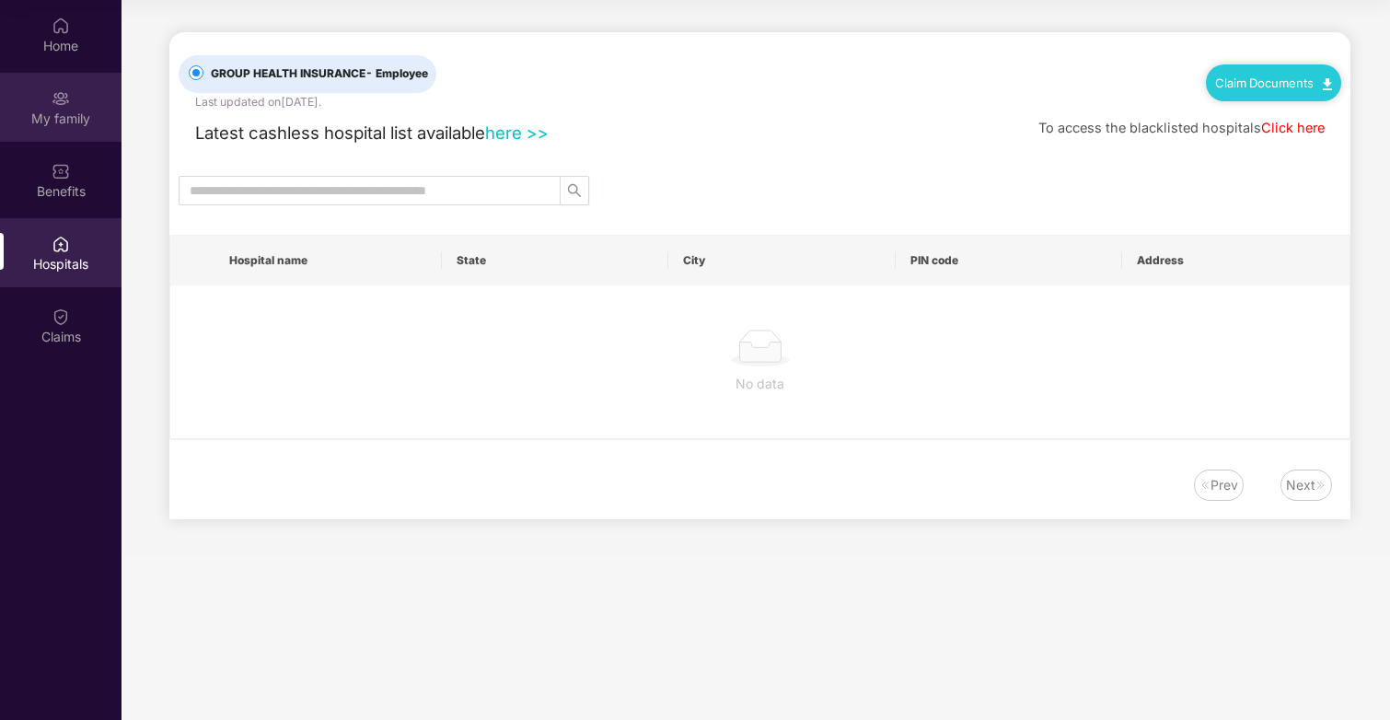
click at [76, 116] on div "My family" at bounding box center [61, 119] width 122 height 18
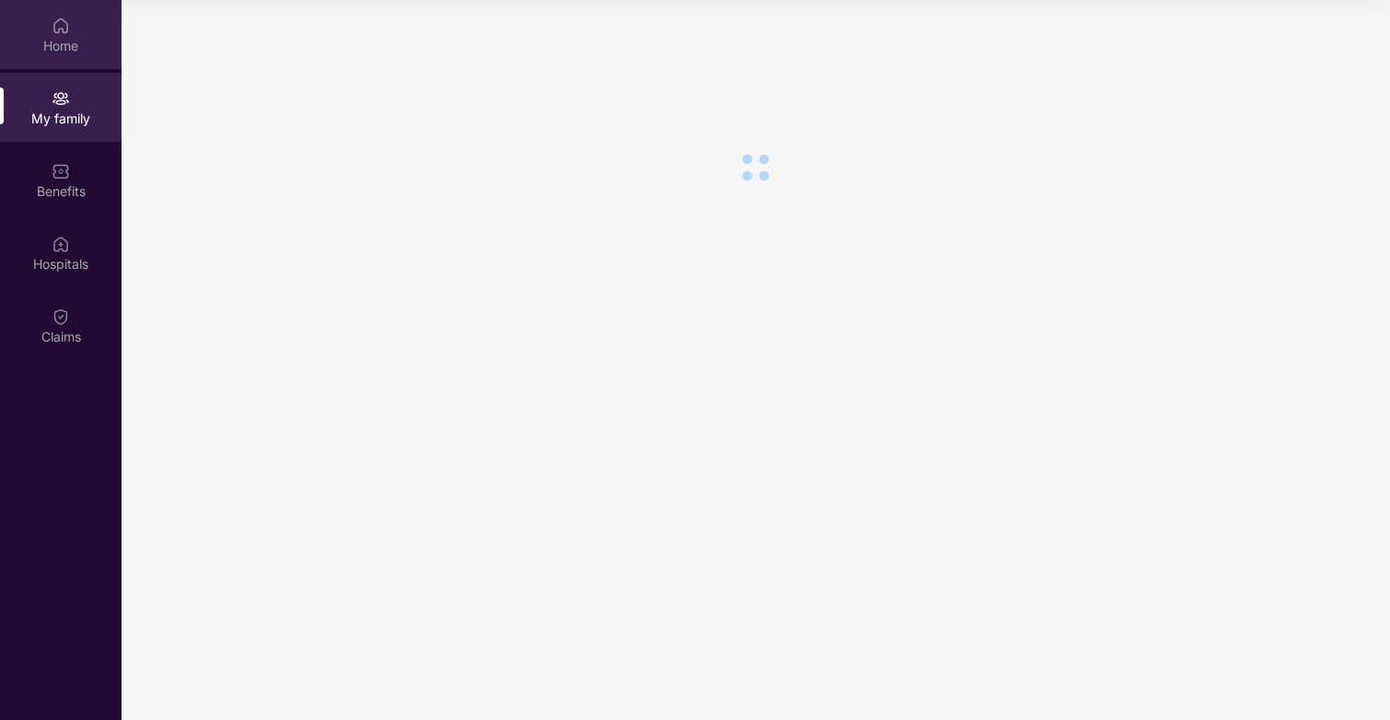
click at [71, 30] on div "Home" at bounding box center [61, 34] width 122 height 69
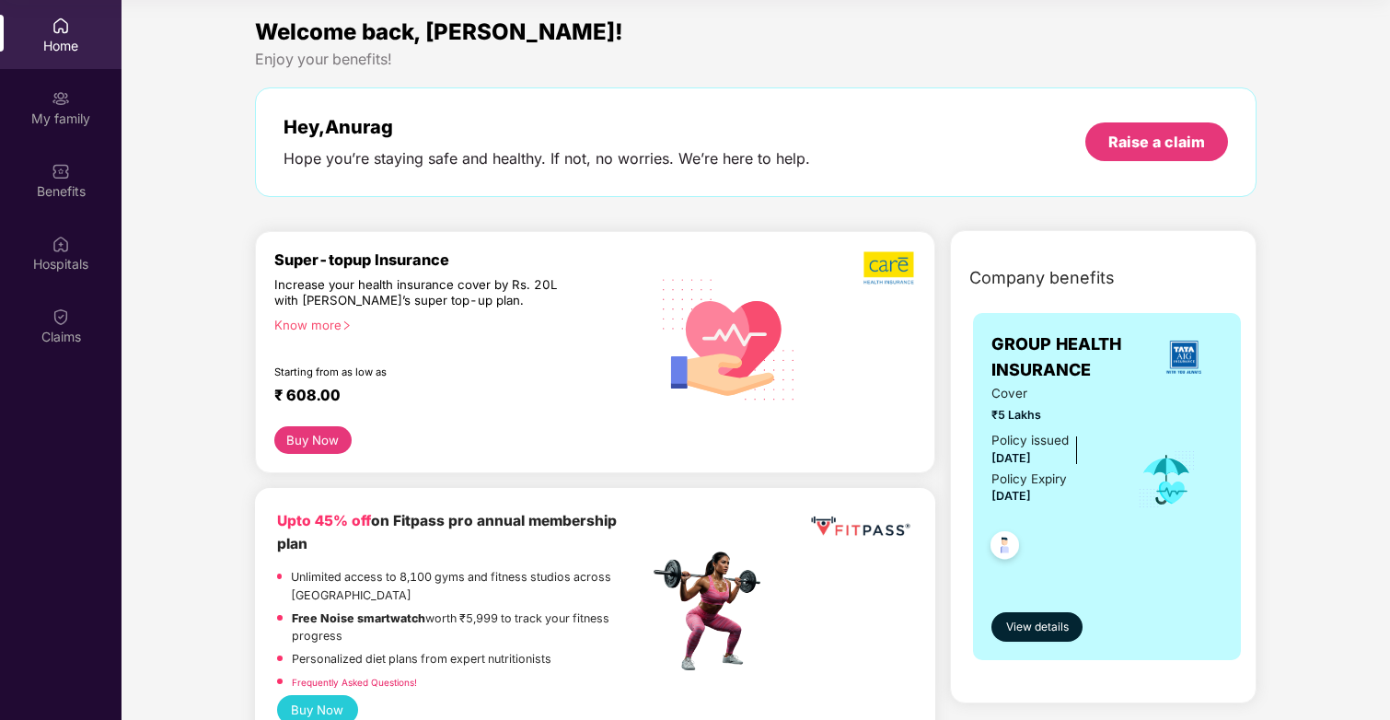
click at [321, 446] on button "Buy Now" at bounding box center [312, 440] width 77 height 28
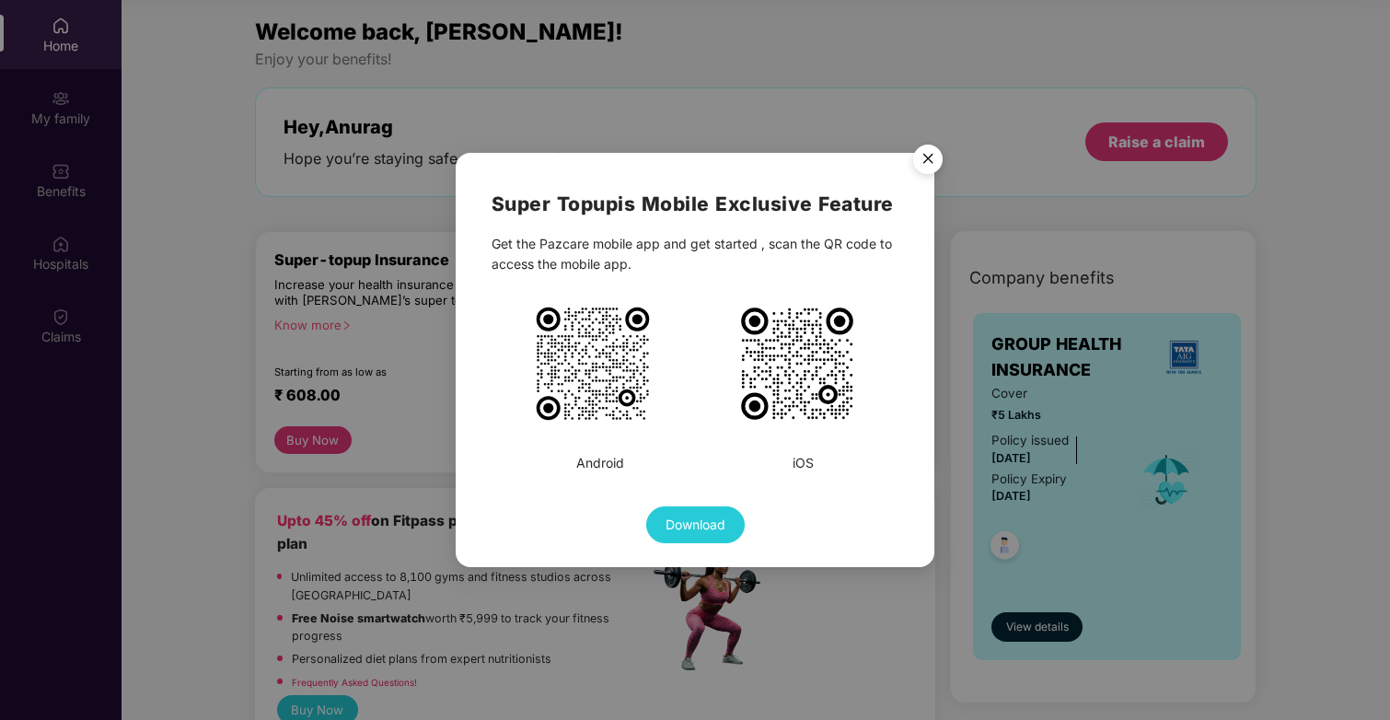
click at [924, 157] on img "Close" at bounding box center [928, 162] width 52 height 52
